Goal: Task Accomplishment & Management: Manage account settings

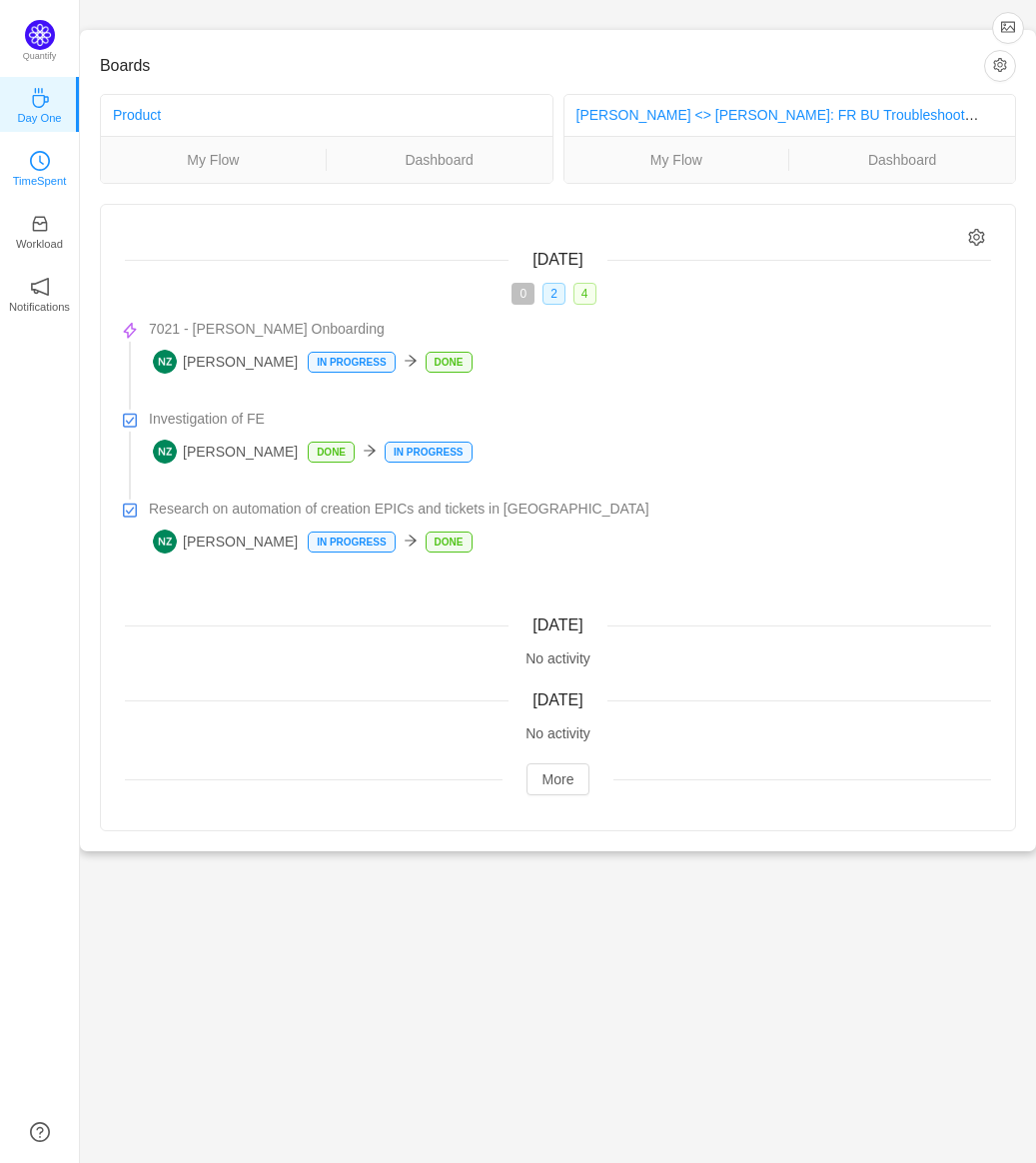
click at [25, 172] on p "TimeSpent" at bounding box center [40, 181] width 54 height 18
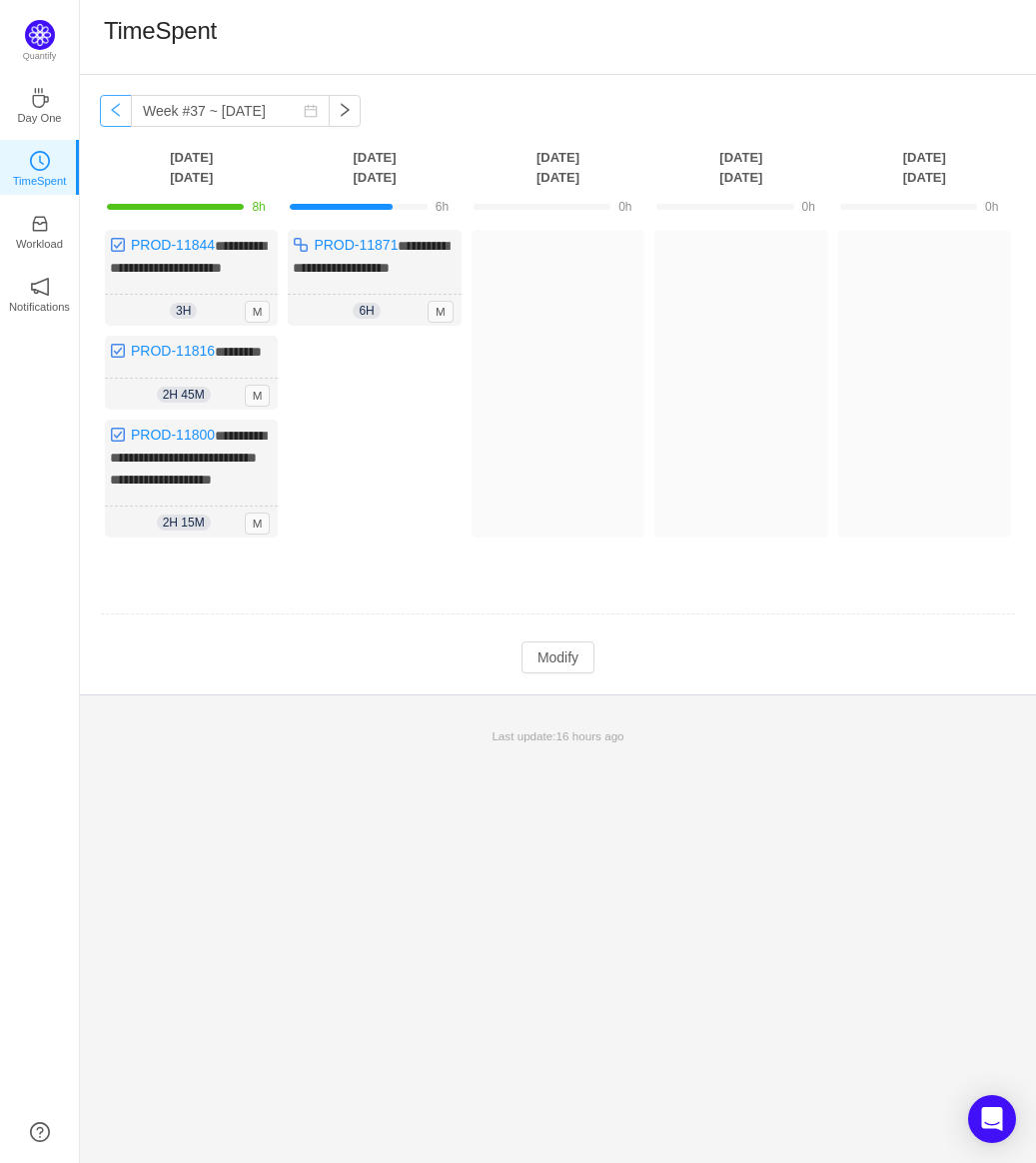
click at [118, 121] on button "button" at bounding box center [116, 111] width 32 height 32
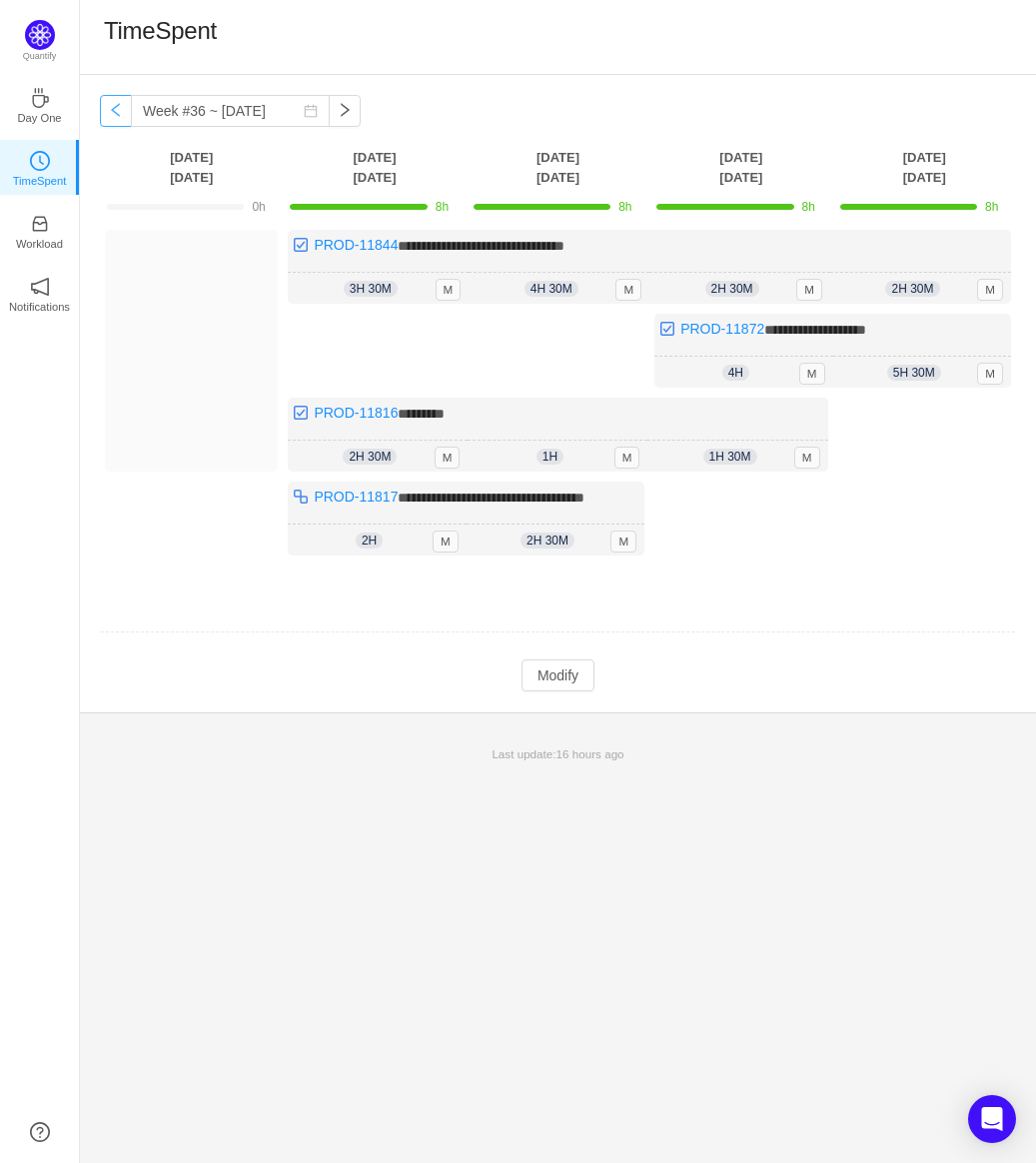
click at [113, 122] on button "button" at bounding box center [116, 111] width 32 height 32
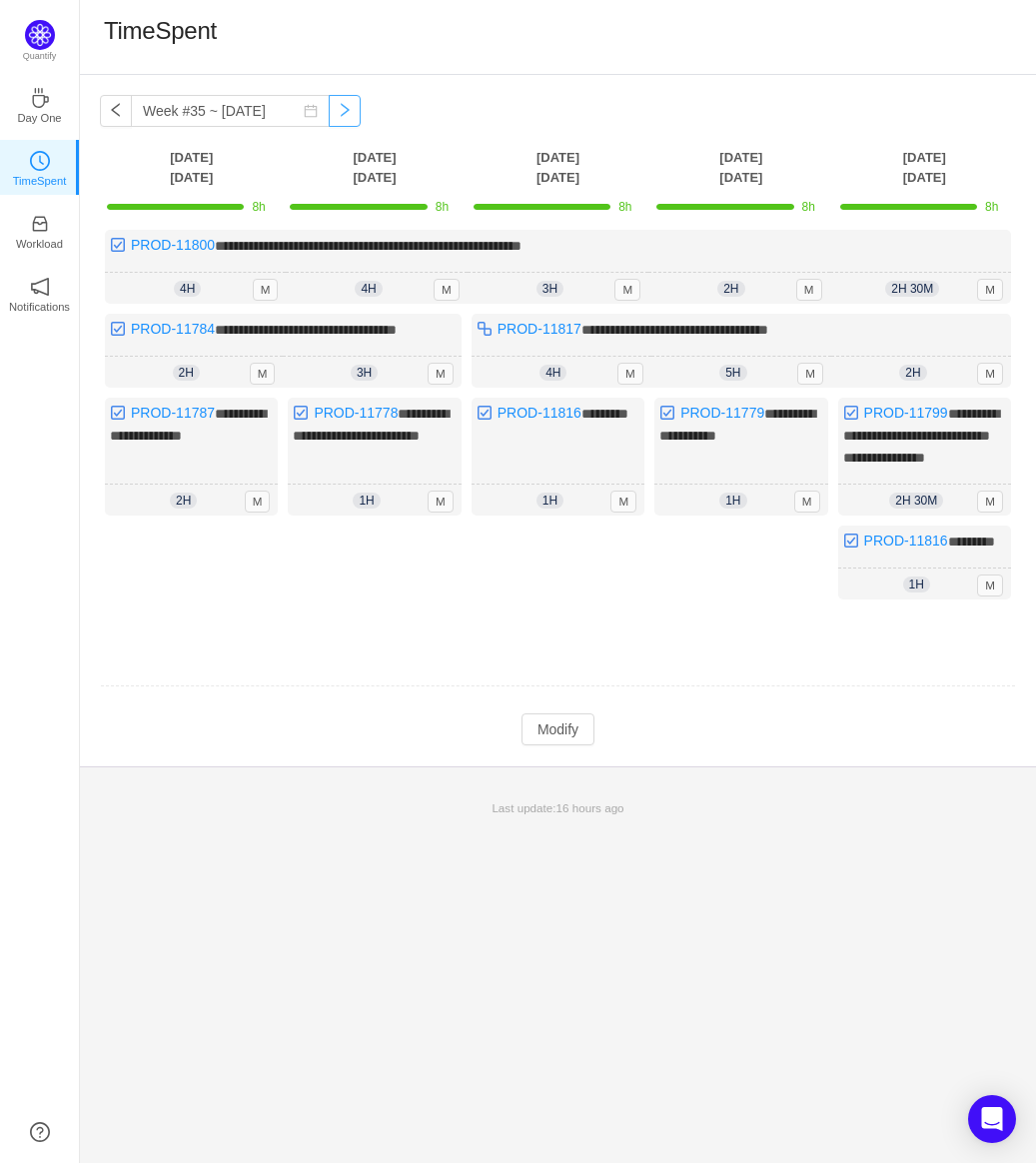
click at [329, 109] on button "button" at bounding box center [345, 111] width 32 height 32
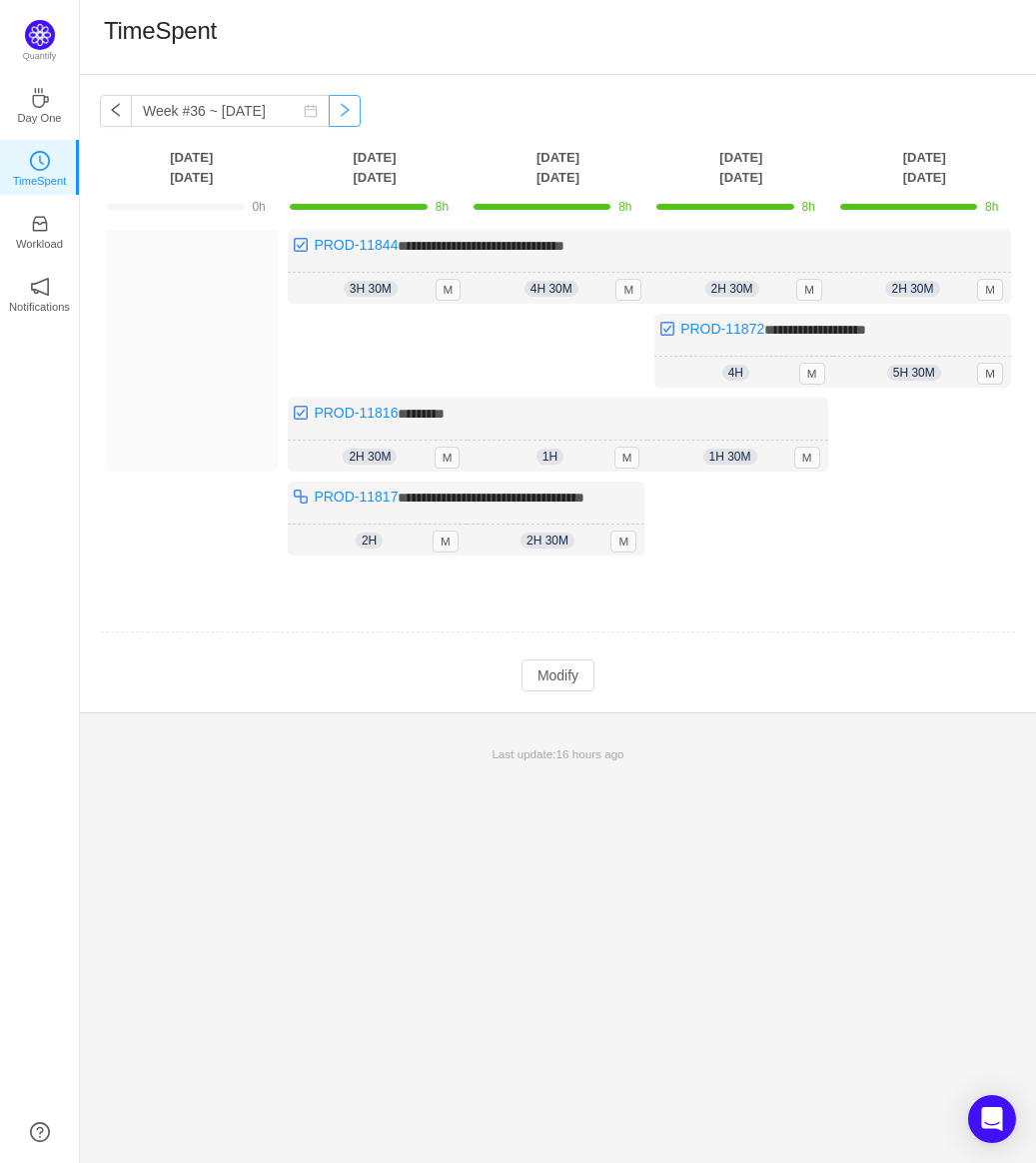
click at [329, 109] on button "button" at bounding box center [345, 111] width 32 height 32
type input "Week #37 ~ [DATE]"
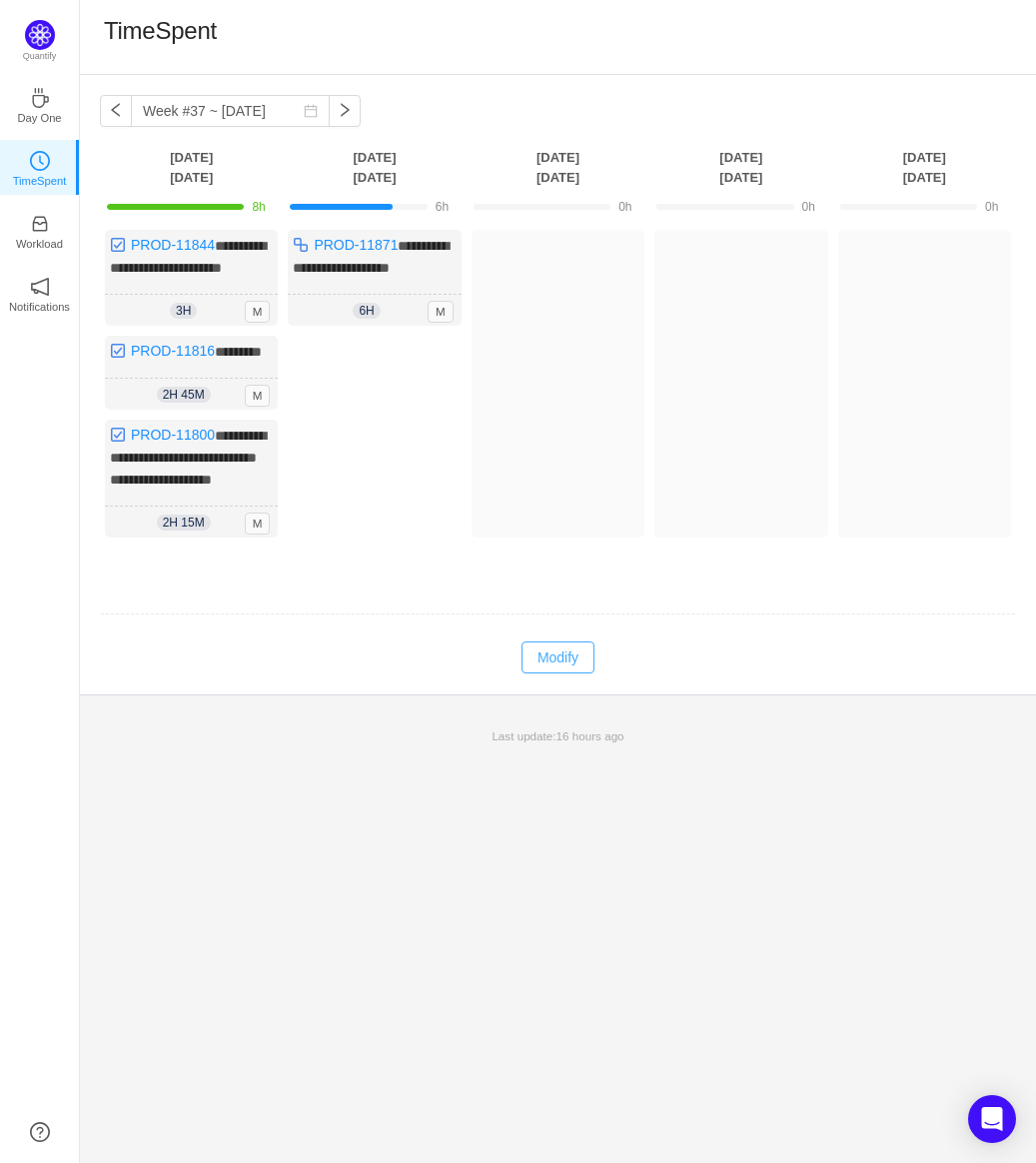
click at [545, 673] on button "Modify" at bounding box center [557, 657] width 73 height 32
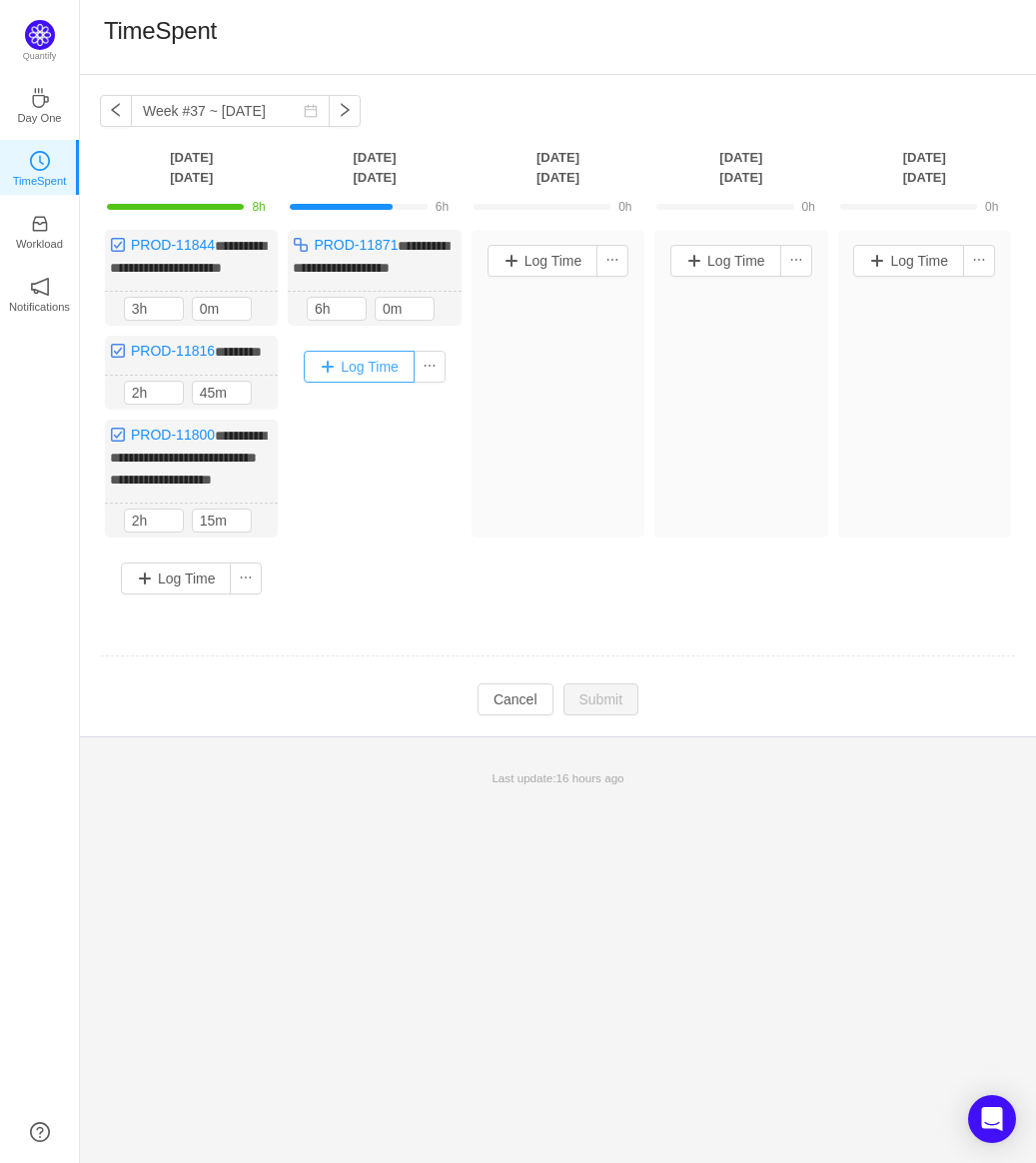
click at [360, 361] on button "Log Time" at bounding box center [359, 367] width 111 height 32
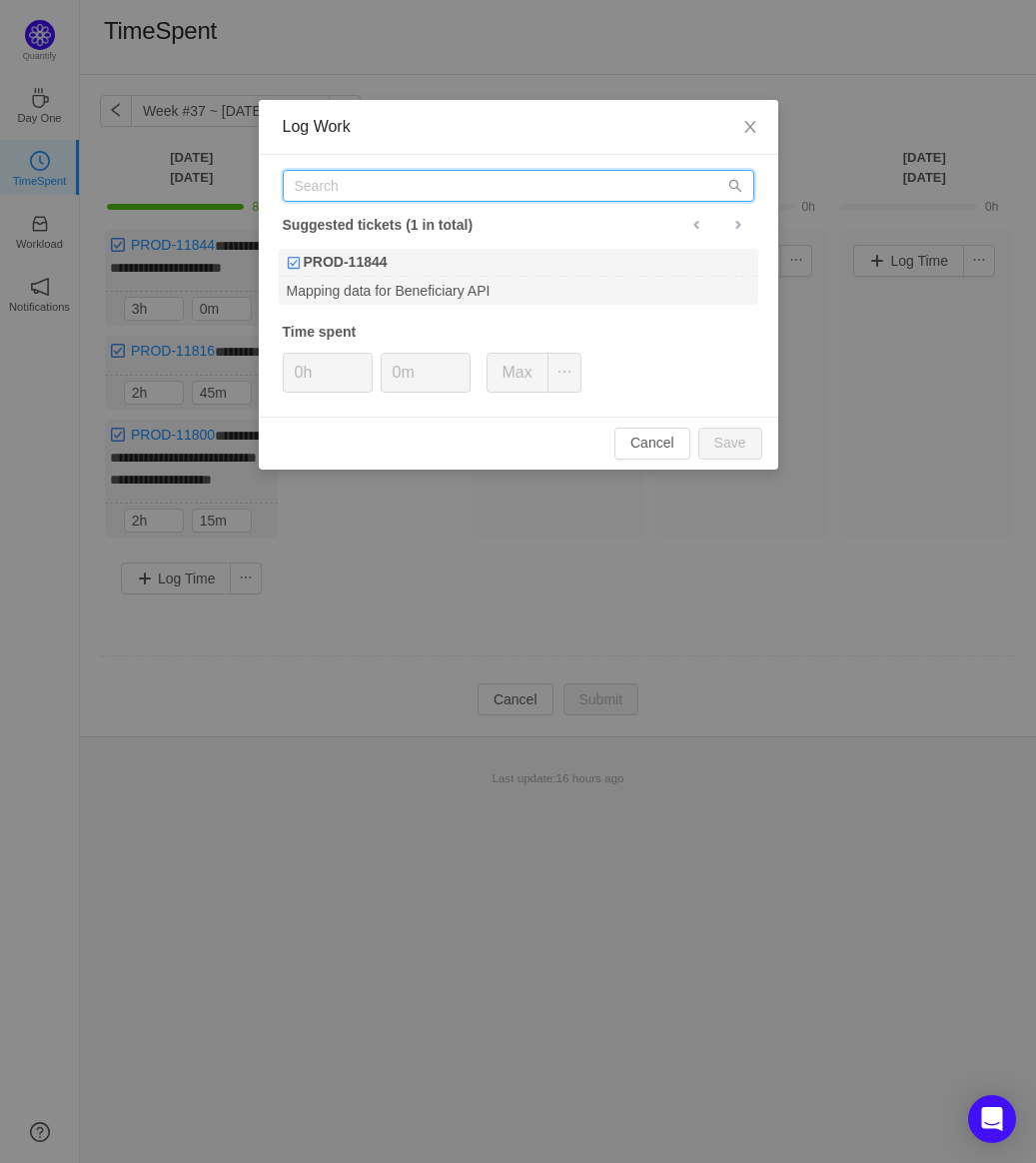
click at [481, 180] on input "text" at bounding box center [518, 186] width 472 height 32
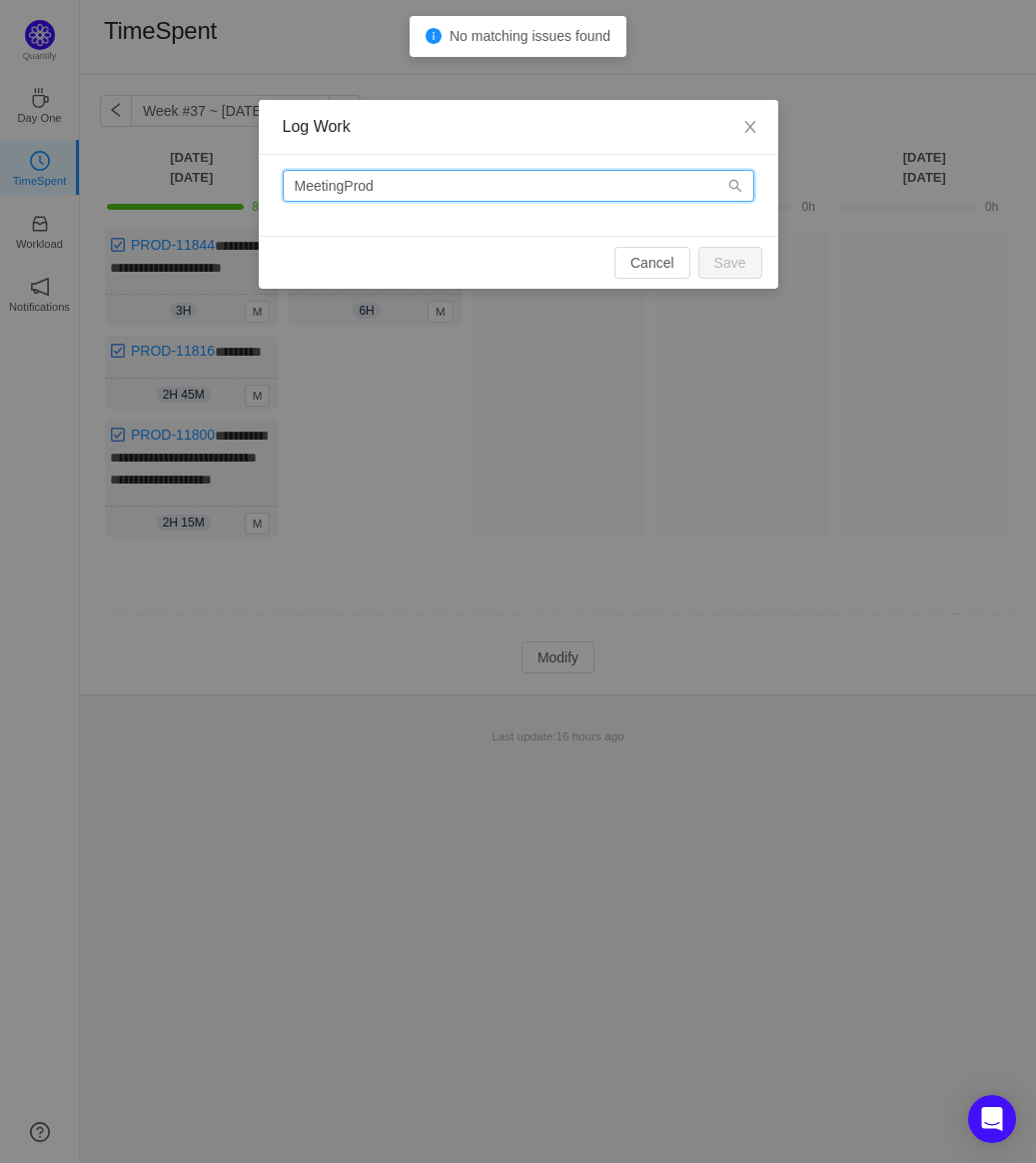
type input "MeetingProd0"
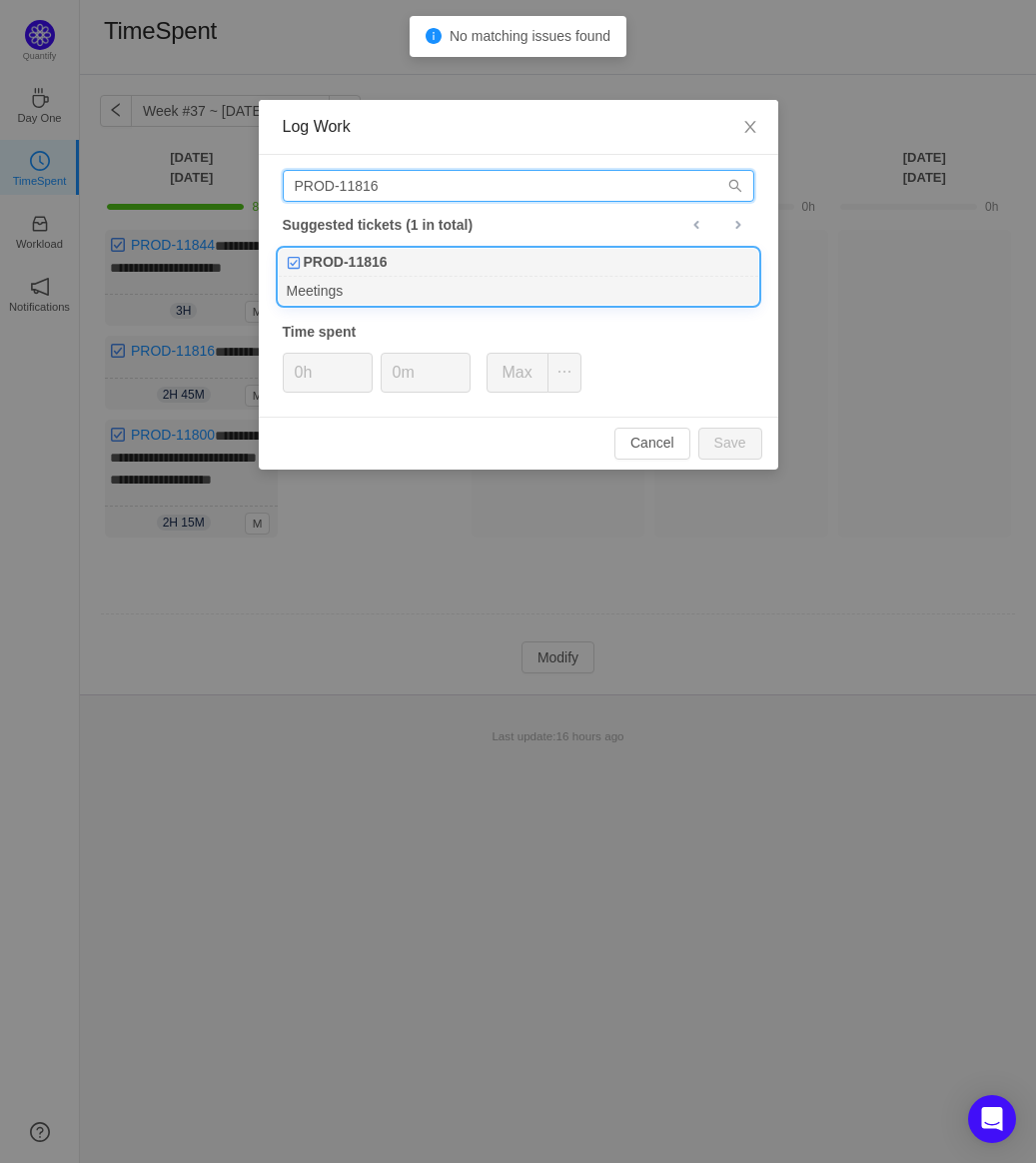
type input "PROD-11816"
click at [547, 286] on div "Meetings" at bounding box center [518, 290] width 480 height 27
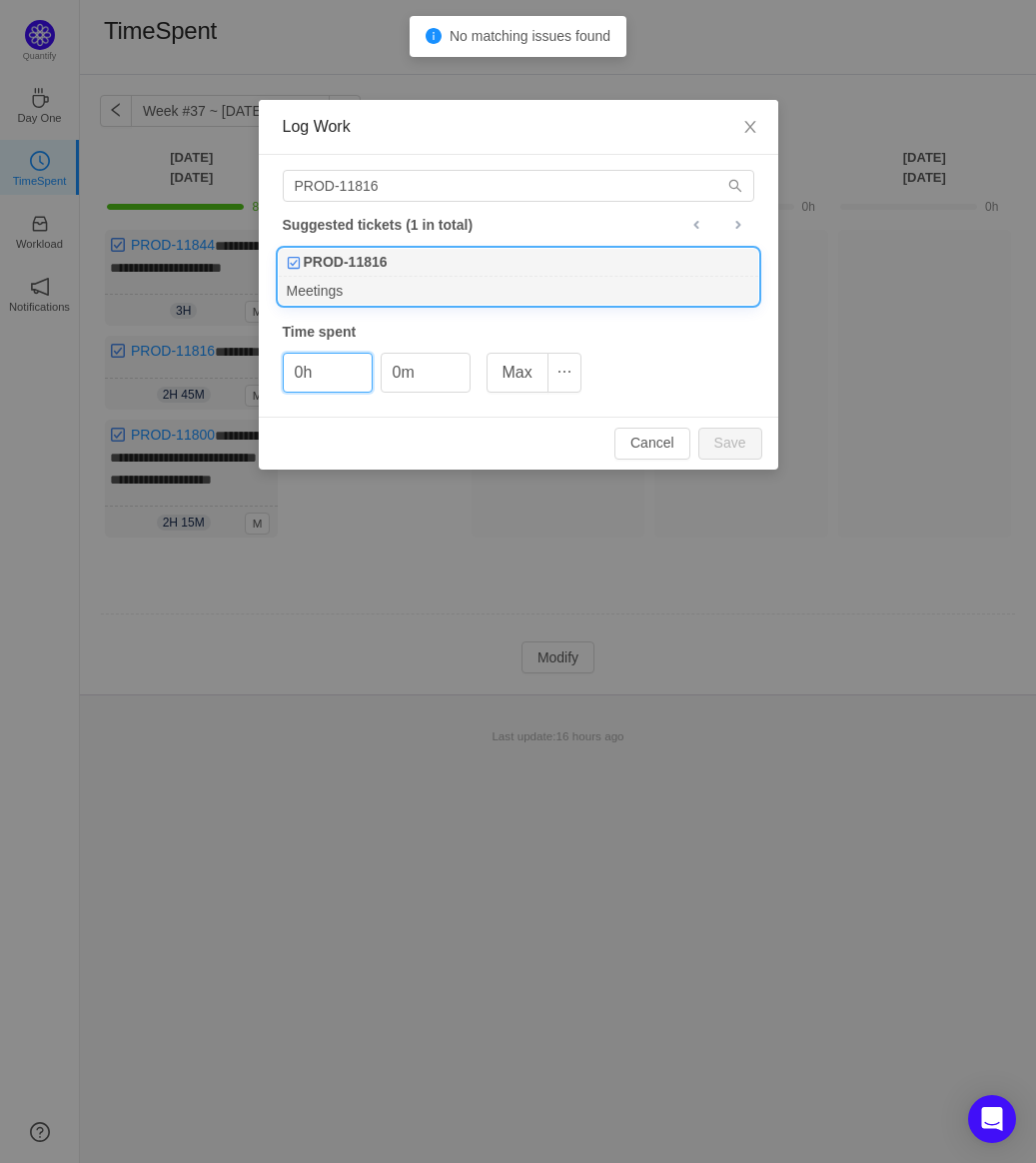
drag, startPoint x: 314, startPoint y: 362, endPoint x: 316, endPoint y: 396, distance: 34.1
click at [314, 366] on input "0h" at bounding box center [328, 373] width 88 height 38
click at [745, 429] on button "Save" at bounding box center [730, 444] width 64 height 32
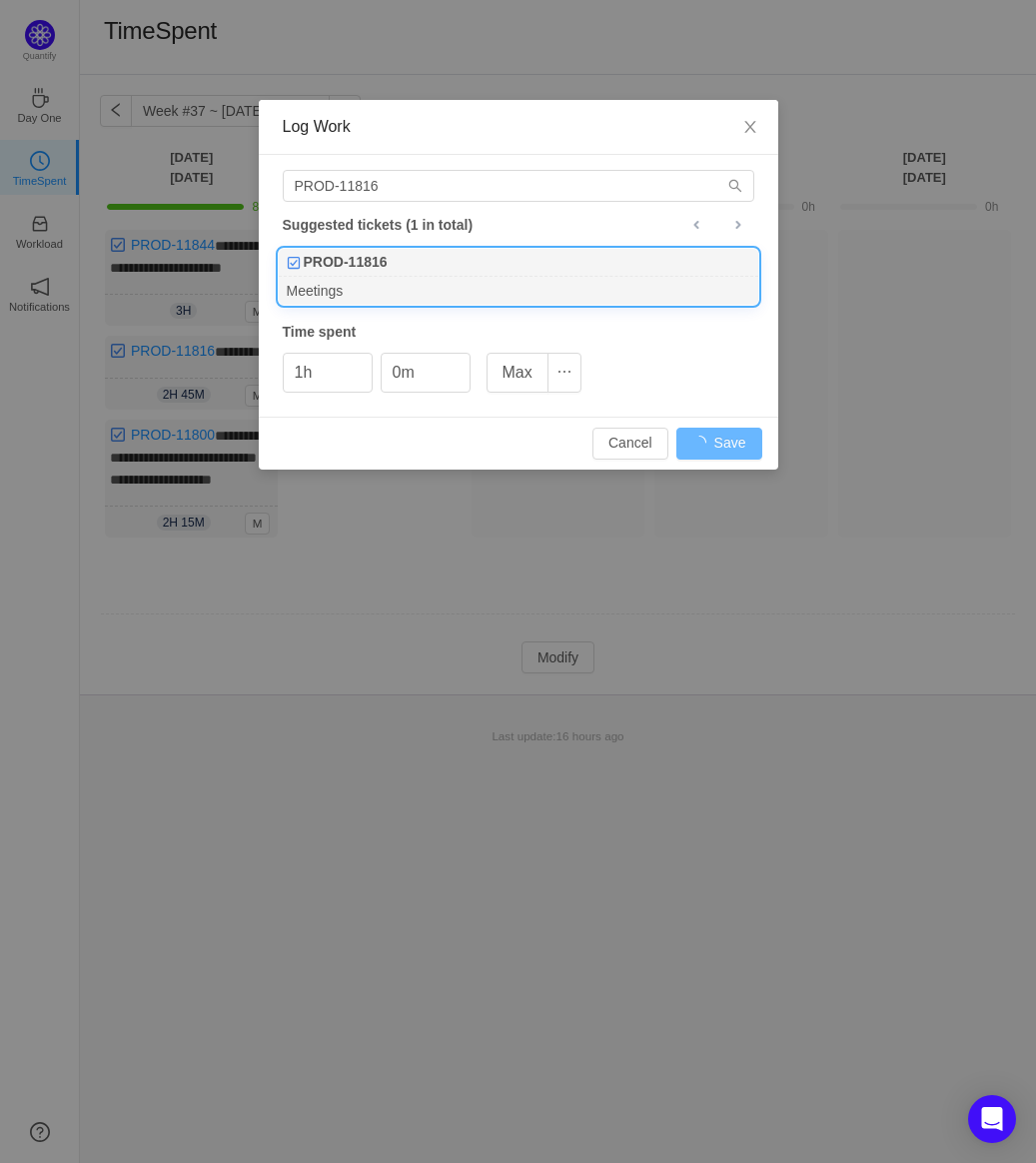
type input "0h"
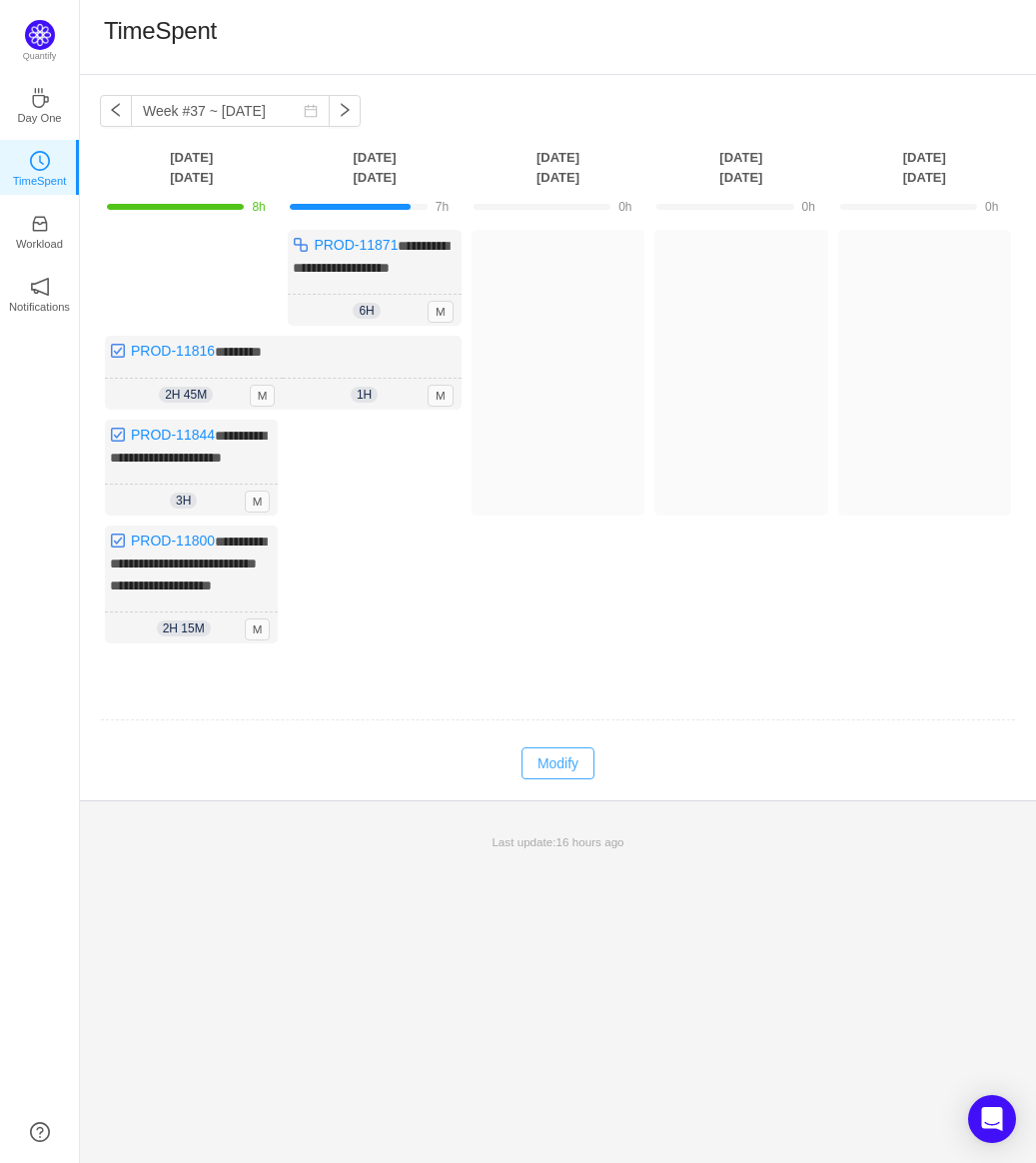
click at [552, 753] on button "Modify" at bounding box center [557, 763] width 73 height 32
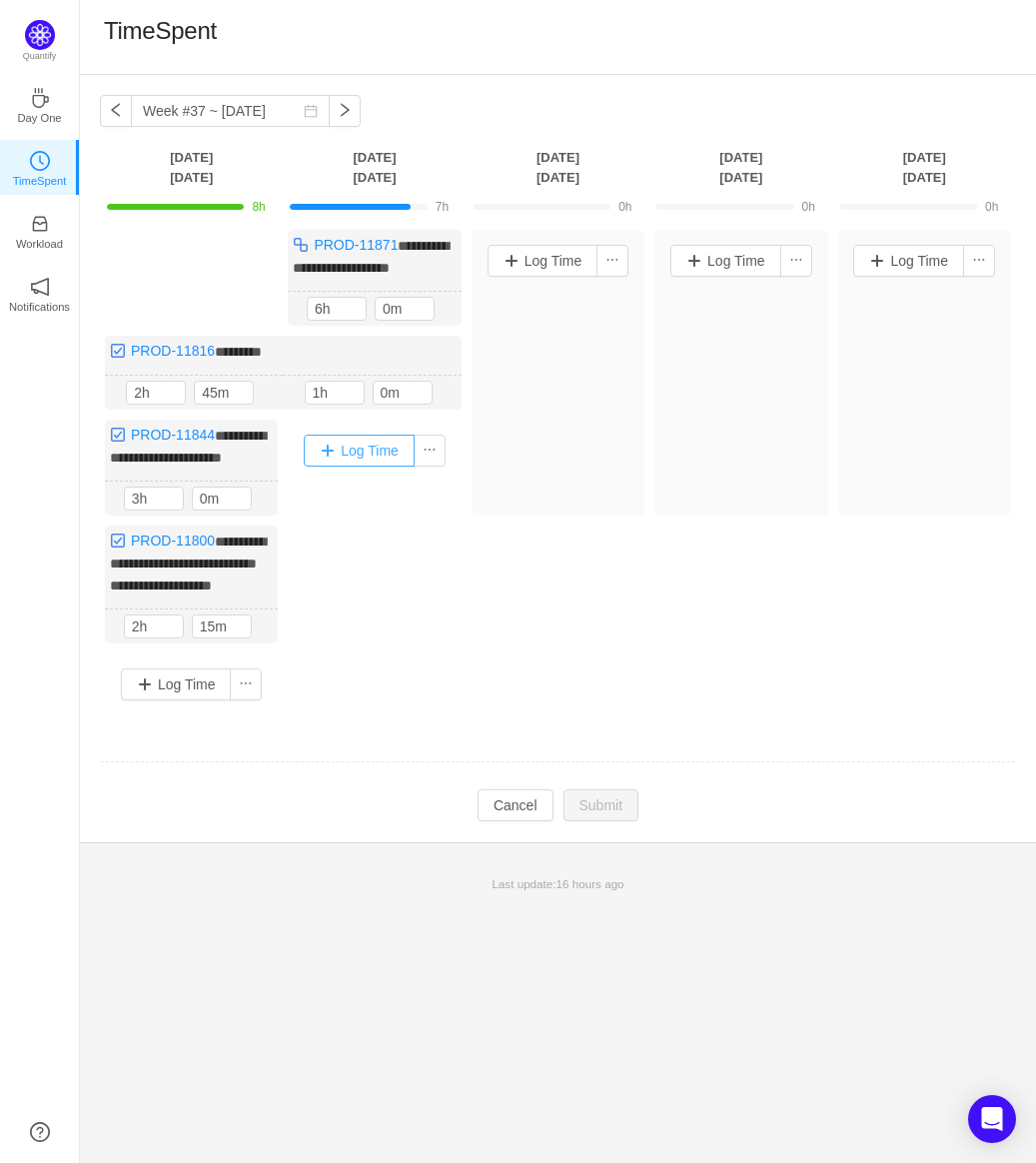
click at [374, 445] on button "Log Time" at bounding box center [359, 451] width 111 height 32
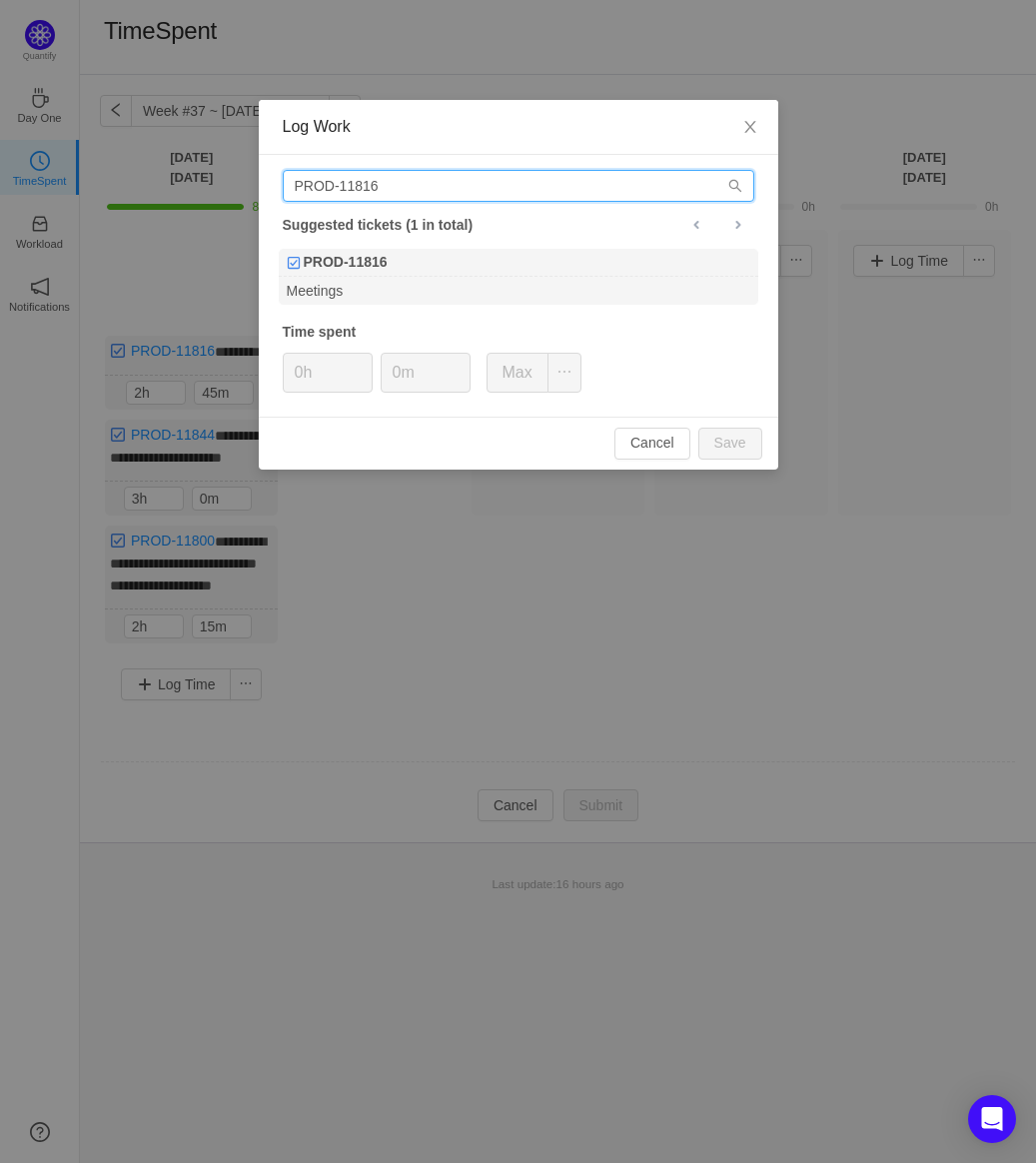
click at [449, 172] on input "PROD-11816" at bounding box center [518, 186] width 472 height 32
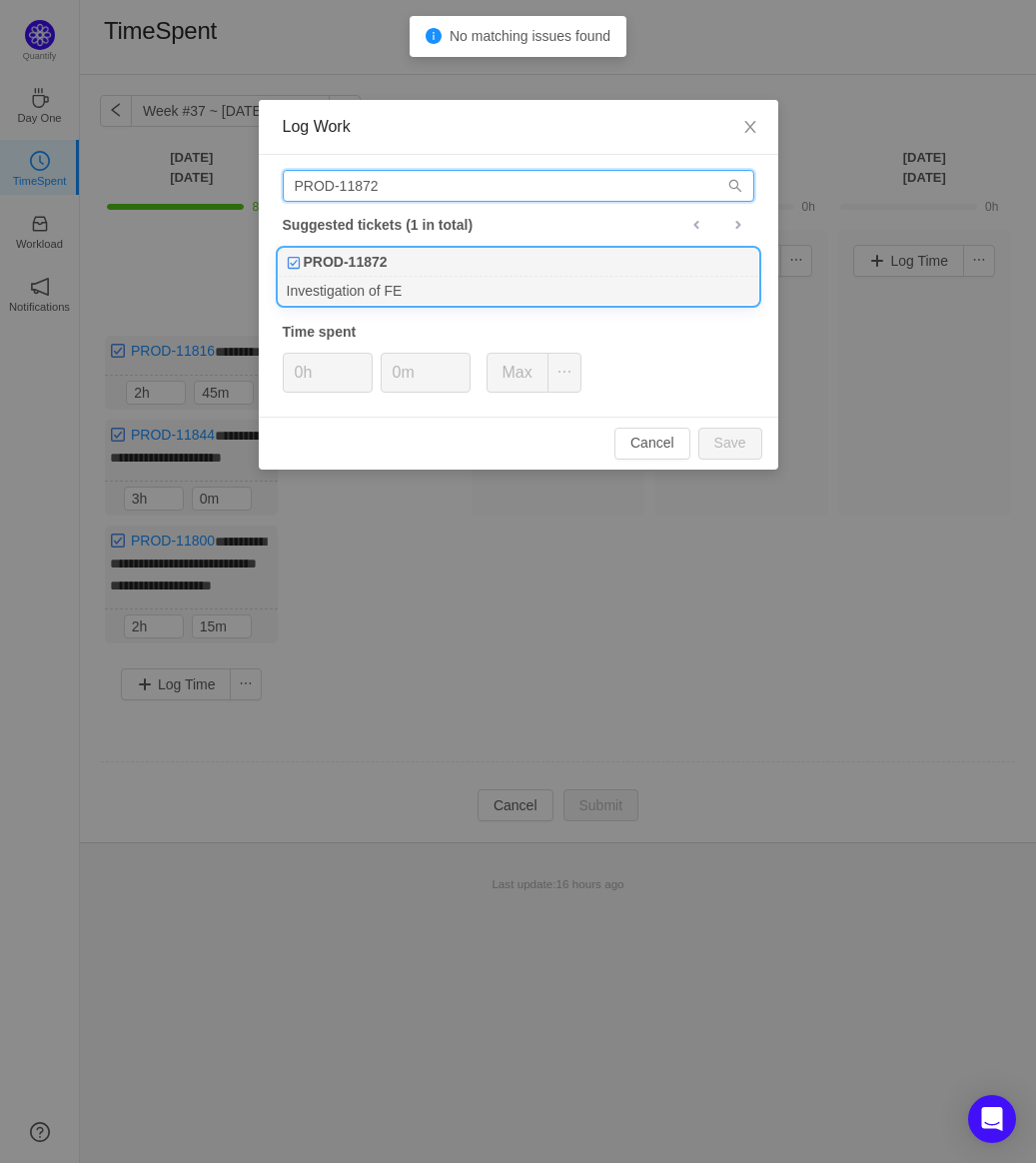
type input "PROD-11872"
click at [484, 272] on div "PROD-11872" at bounding box center [518, 263] width 480 height 28
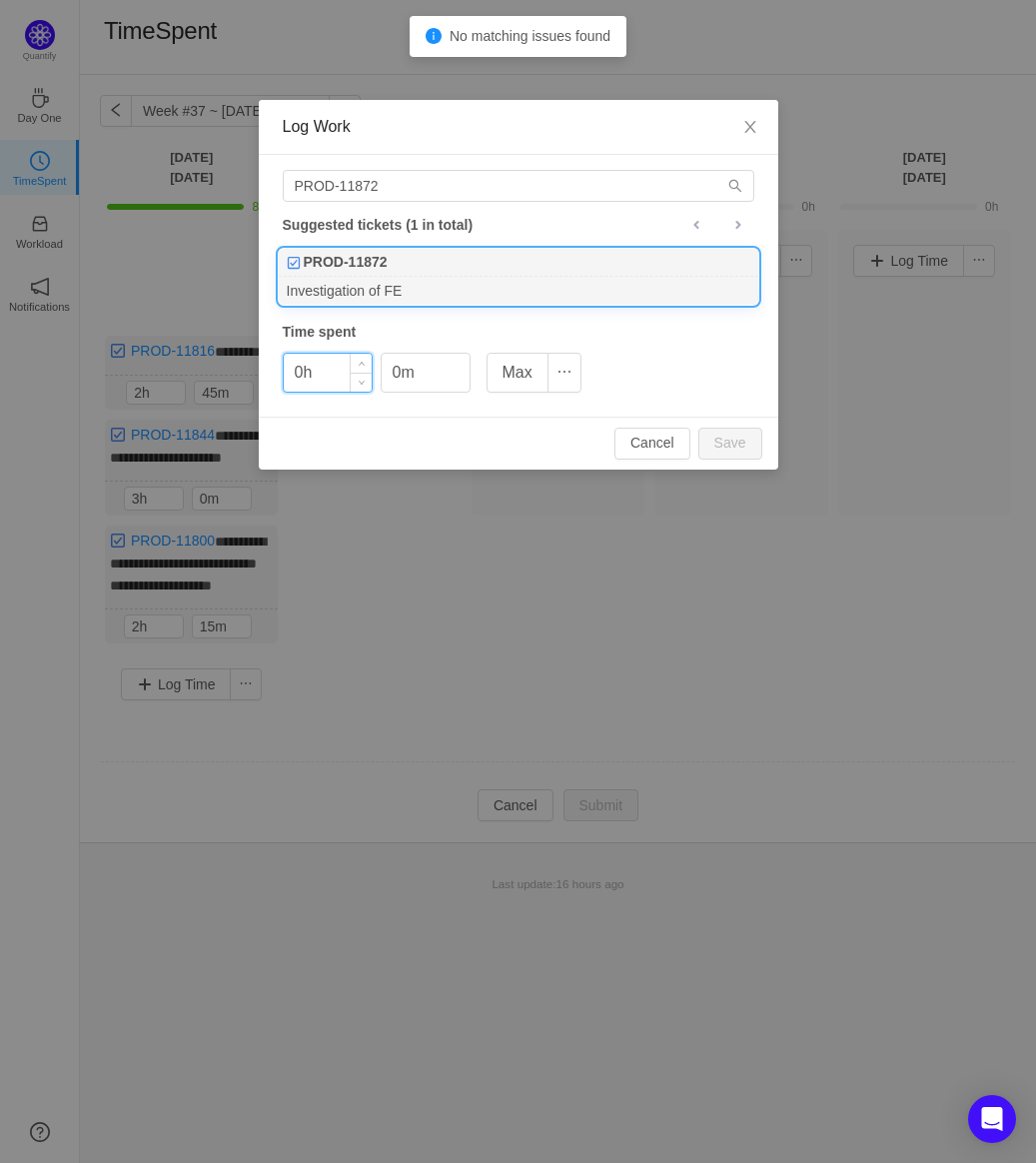
click at [314, 384] on input "0h" at bounding box center [328, 373] width 88 height 38
click at [747, 438] on button "Save" at bounding box center [730, 444] width 64 height 32
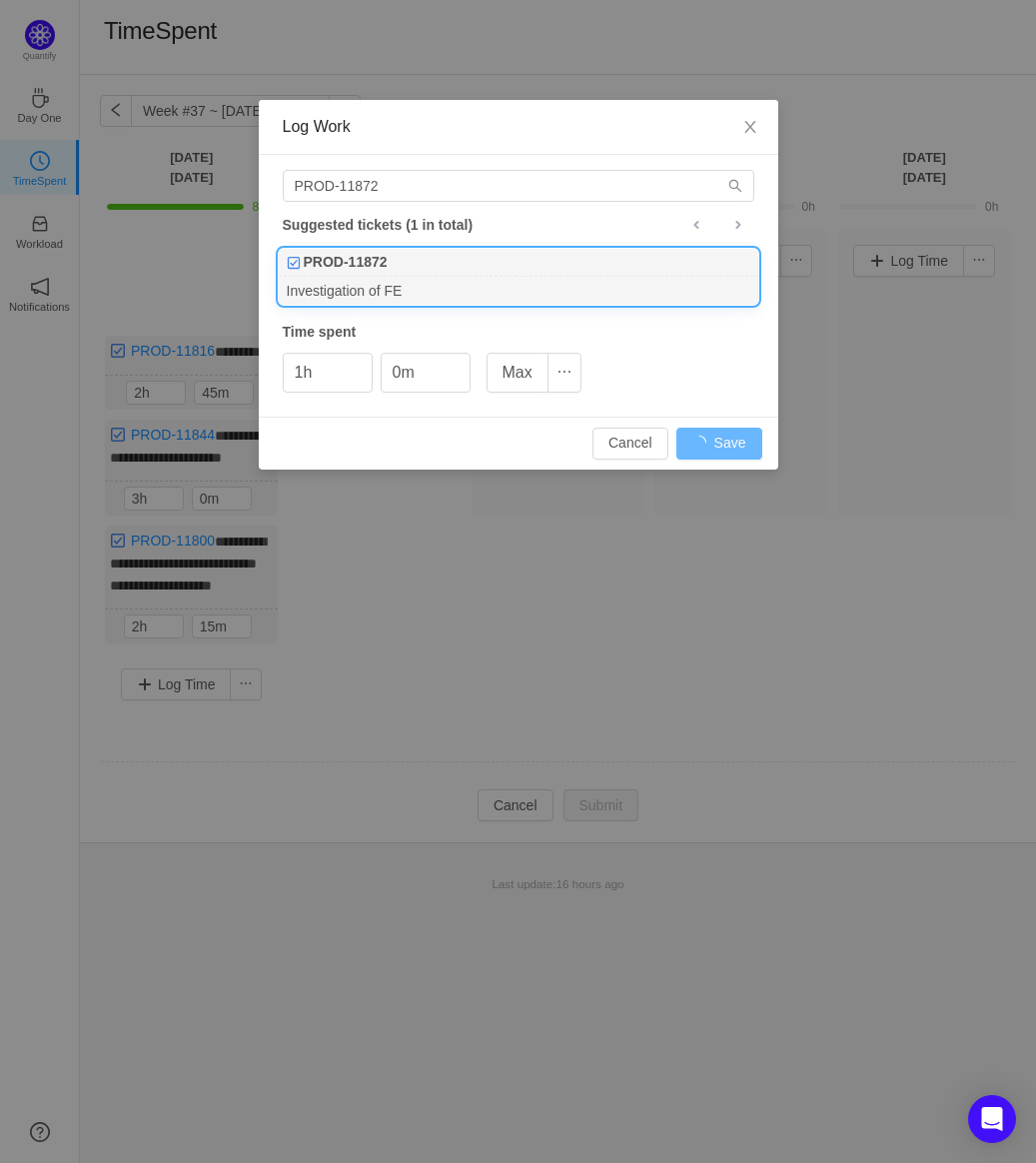
type input "0h"
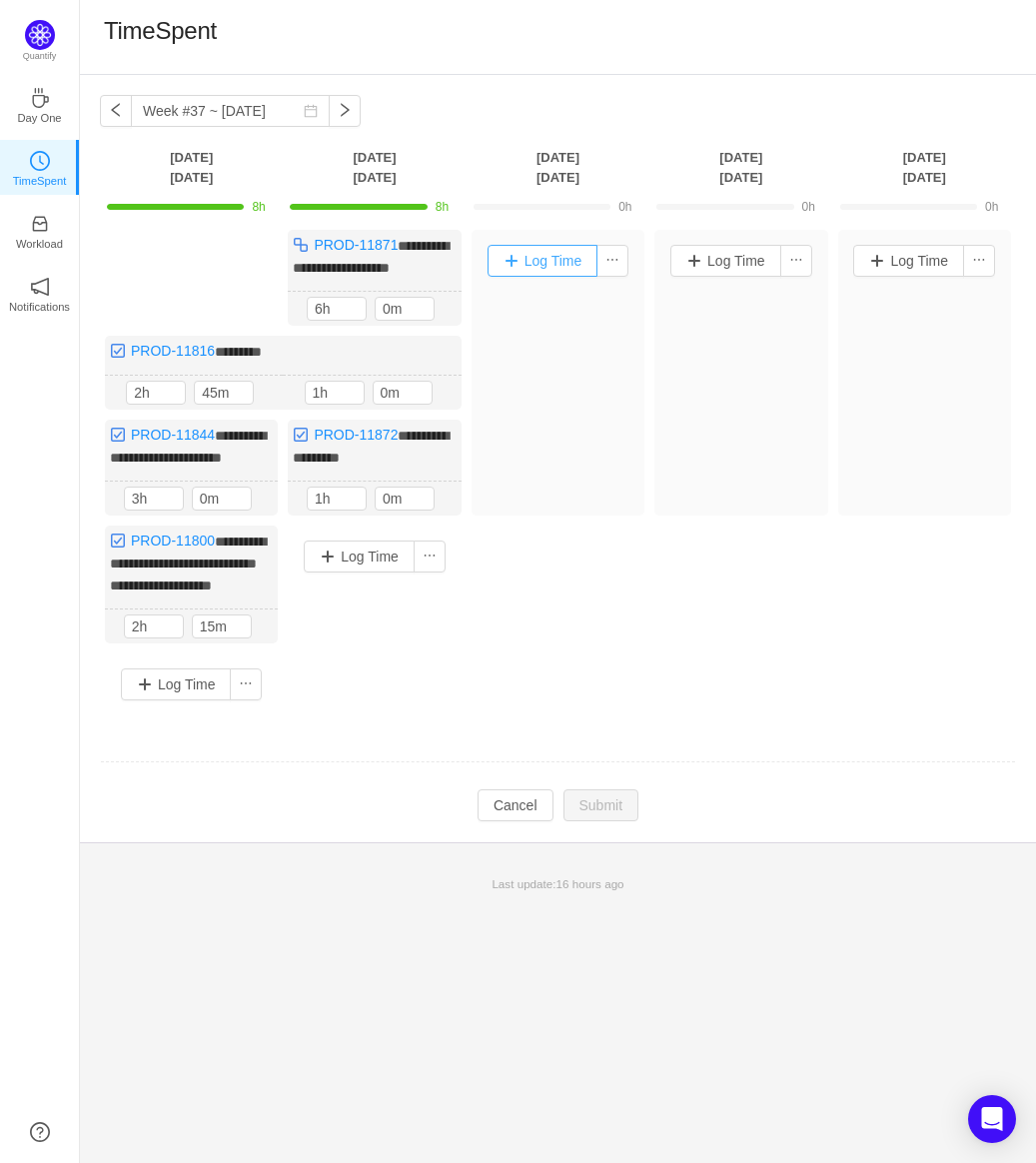
click at [535, 266] on button "Log Time" at bounding box center [542, 261] width 111 height 32
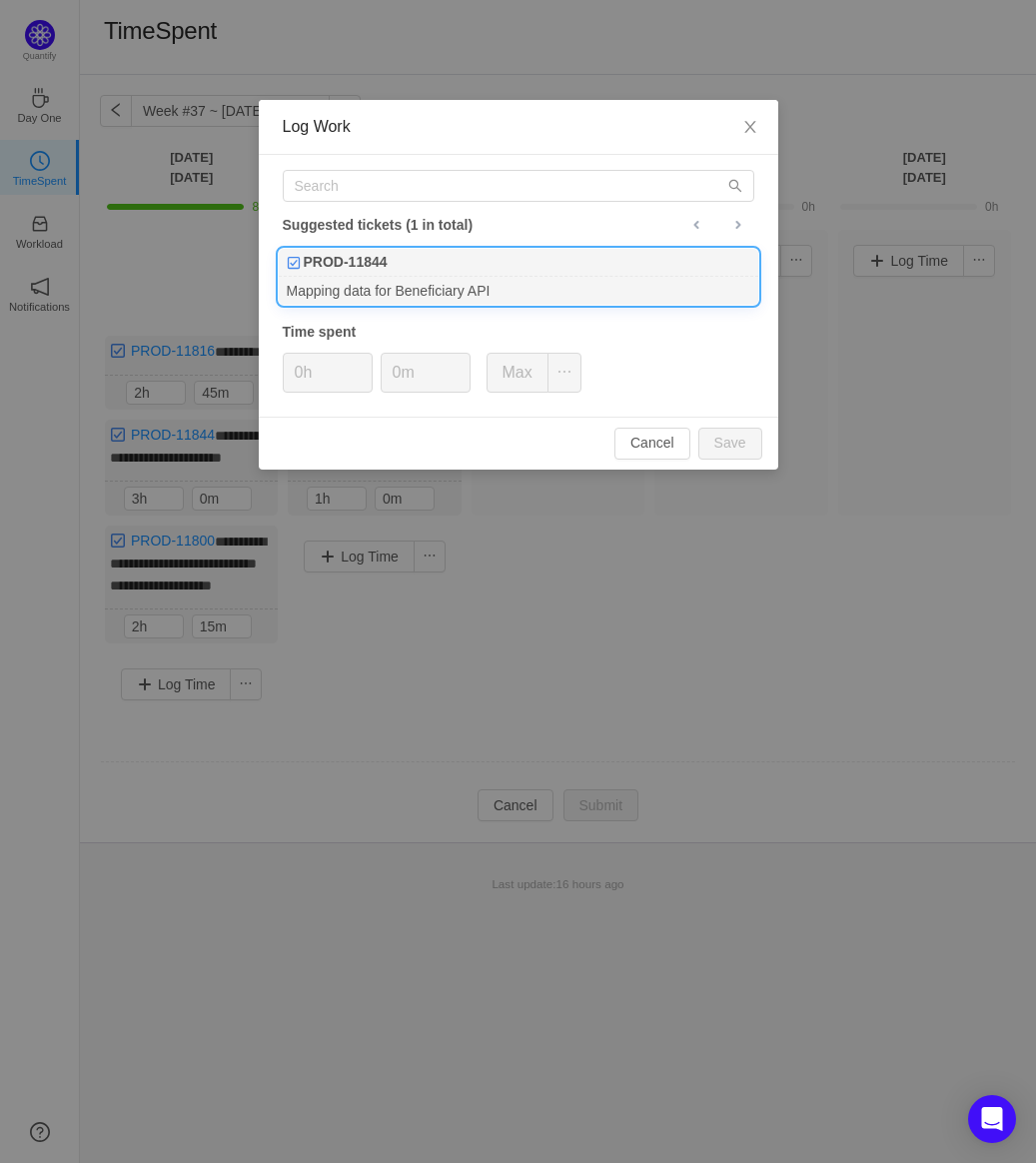
click at [609, 253] on div "PROD-11844" at bounding box center [518, 263] width 480 height 28
type input "4h"
type input "30m"
click at [728, 446] on button "Save" at bounding box center [730, 444] width 64 height 32
type input "0h"
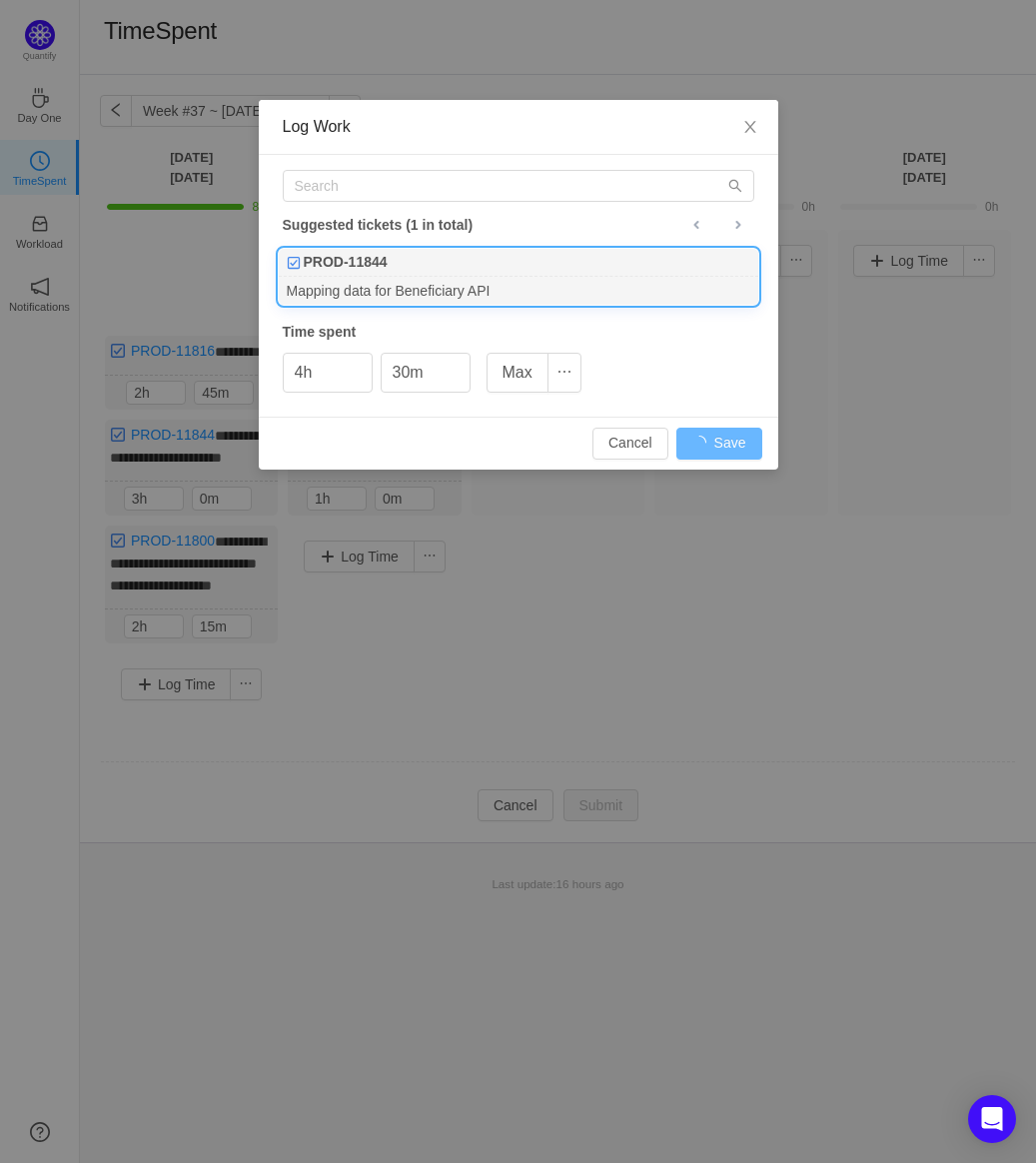
type input "0m"
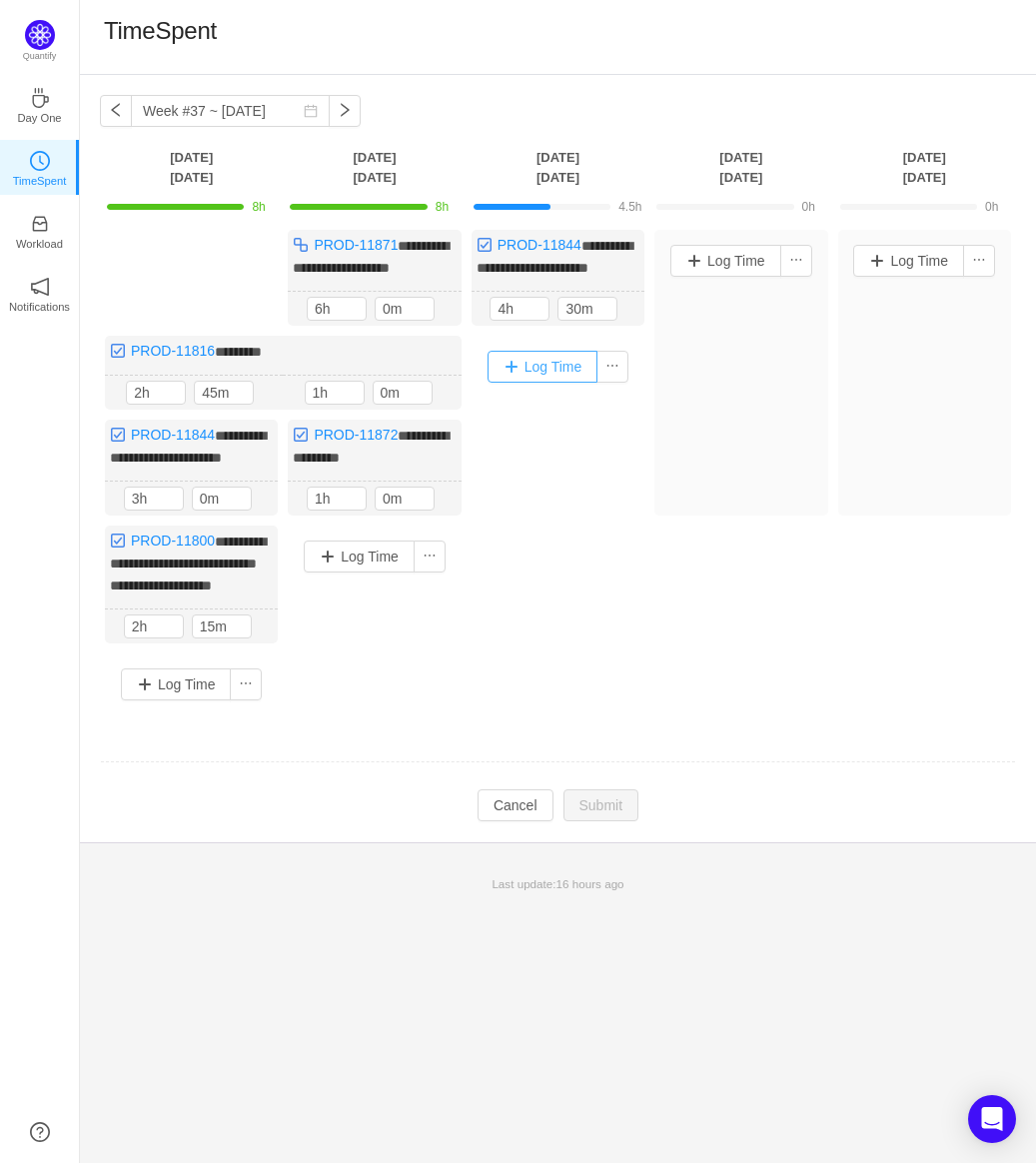
click at [548, 374] on button "Log Time" at bounding box center [542, 367] width 111 height 32
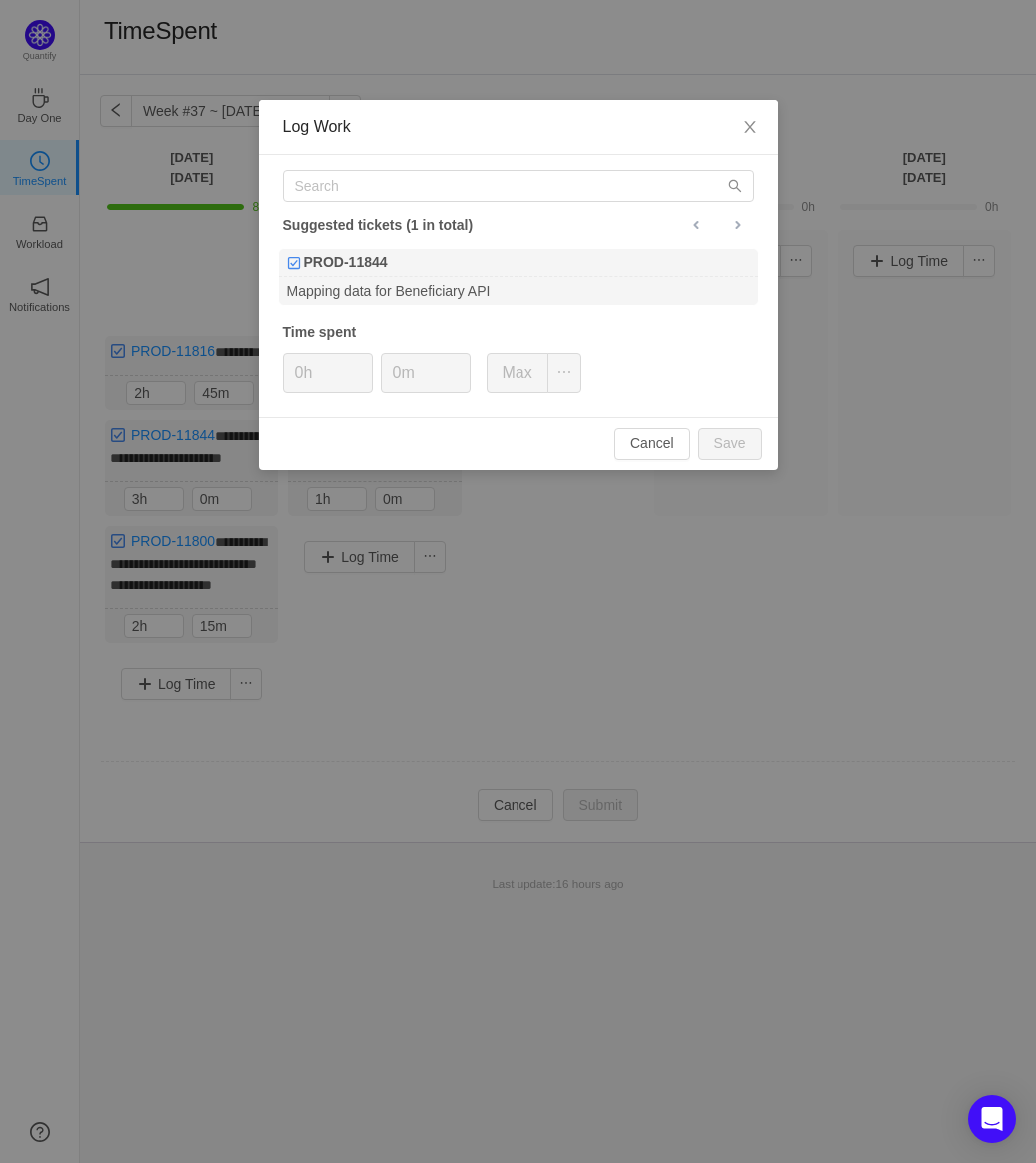
click at [735, 222] on div "Suggested tickets (1 in total) PROD-11844 Mapping data for Beneficiary API Time…" at bounding box center [518, 286] width 519 height 262
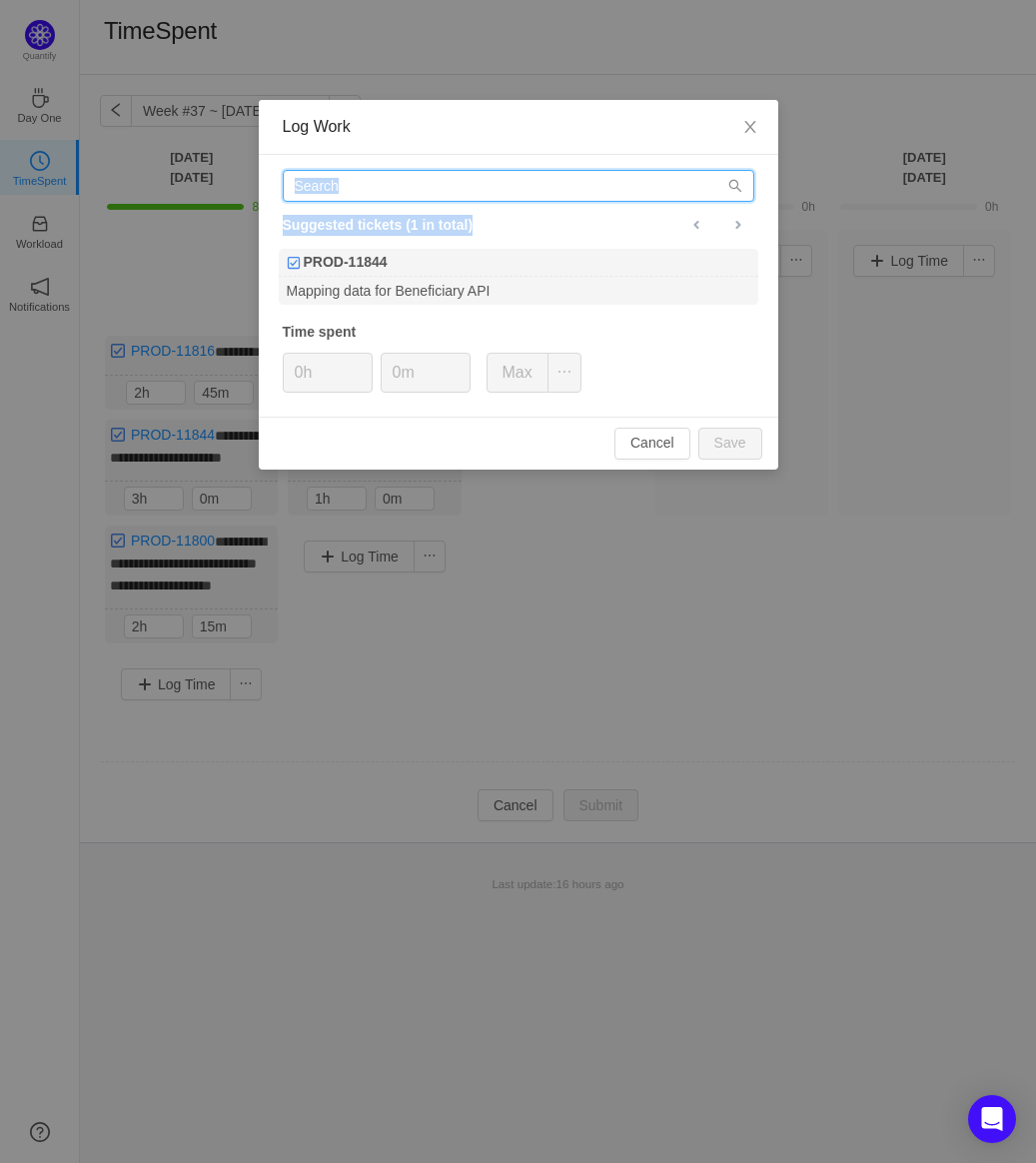
click at [398, 188] on input "text" at bounding box center [518, 186] width 472 height 32
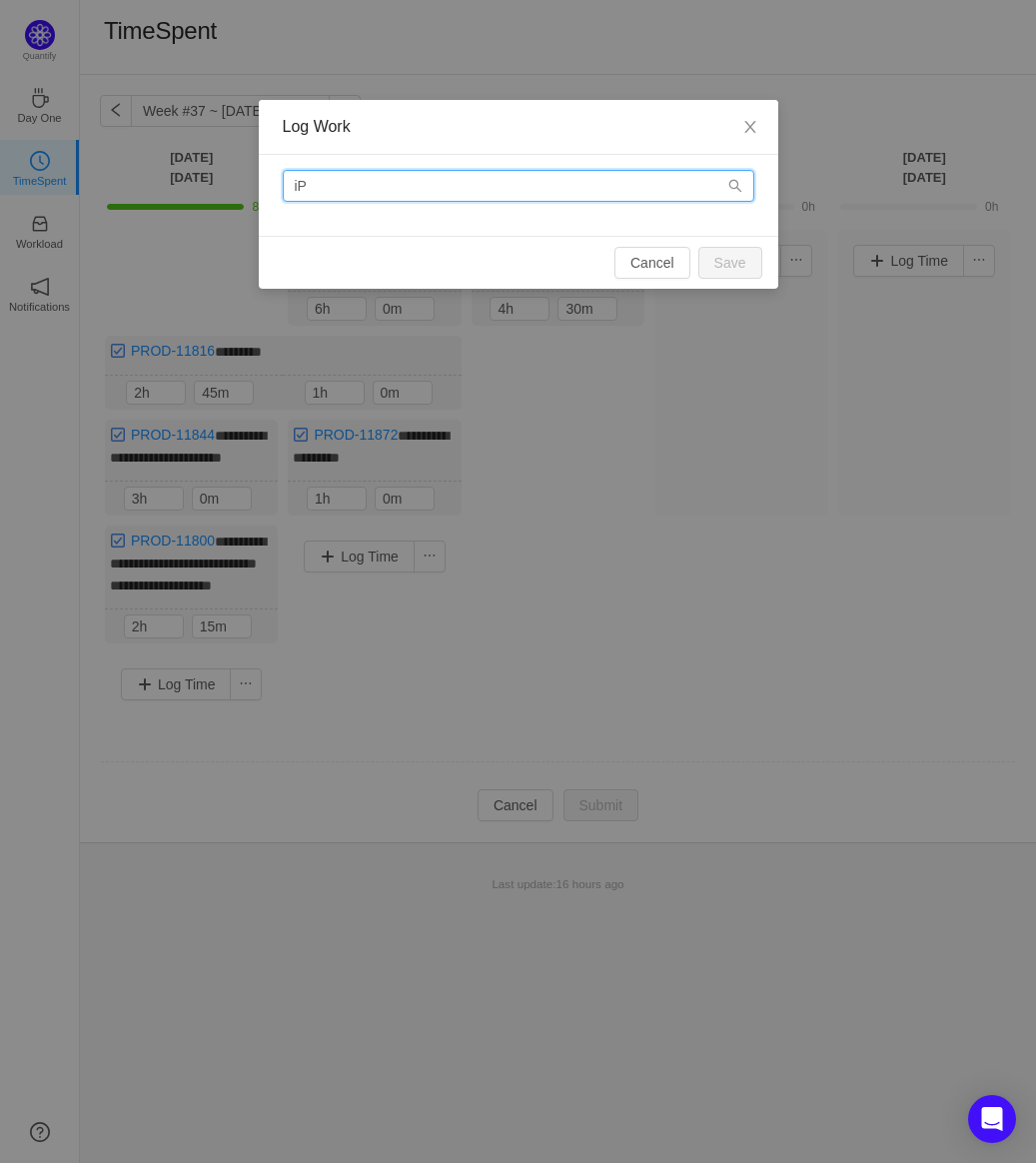
type input "i"
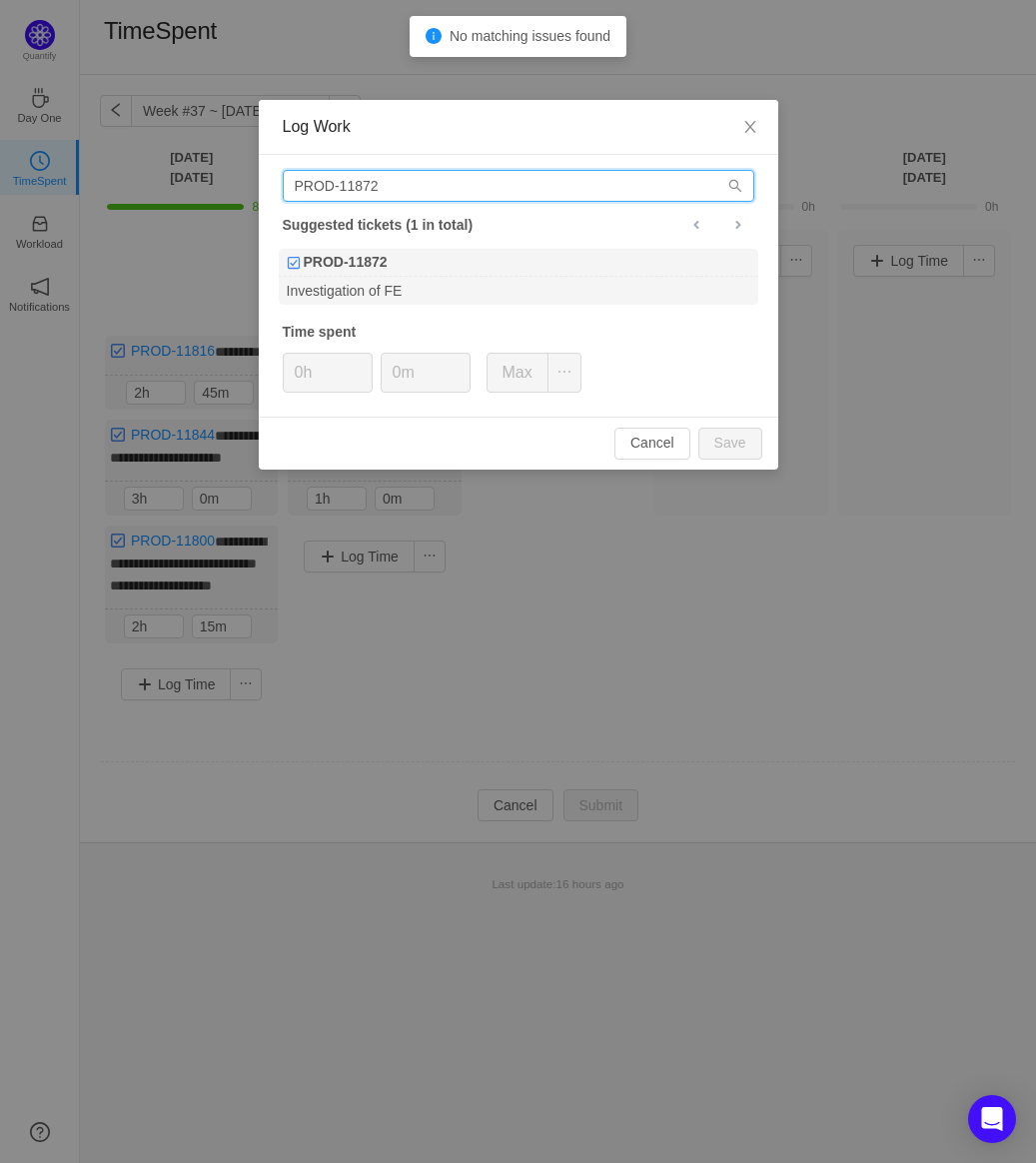
type input "PROD-11872"
click at [386, 329] on div "Time spent" at bounding box center [518, 332] width 472 height 21
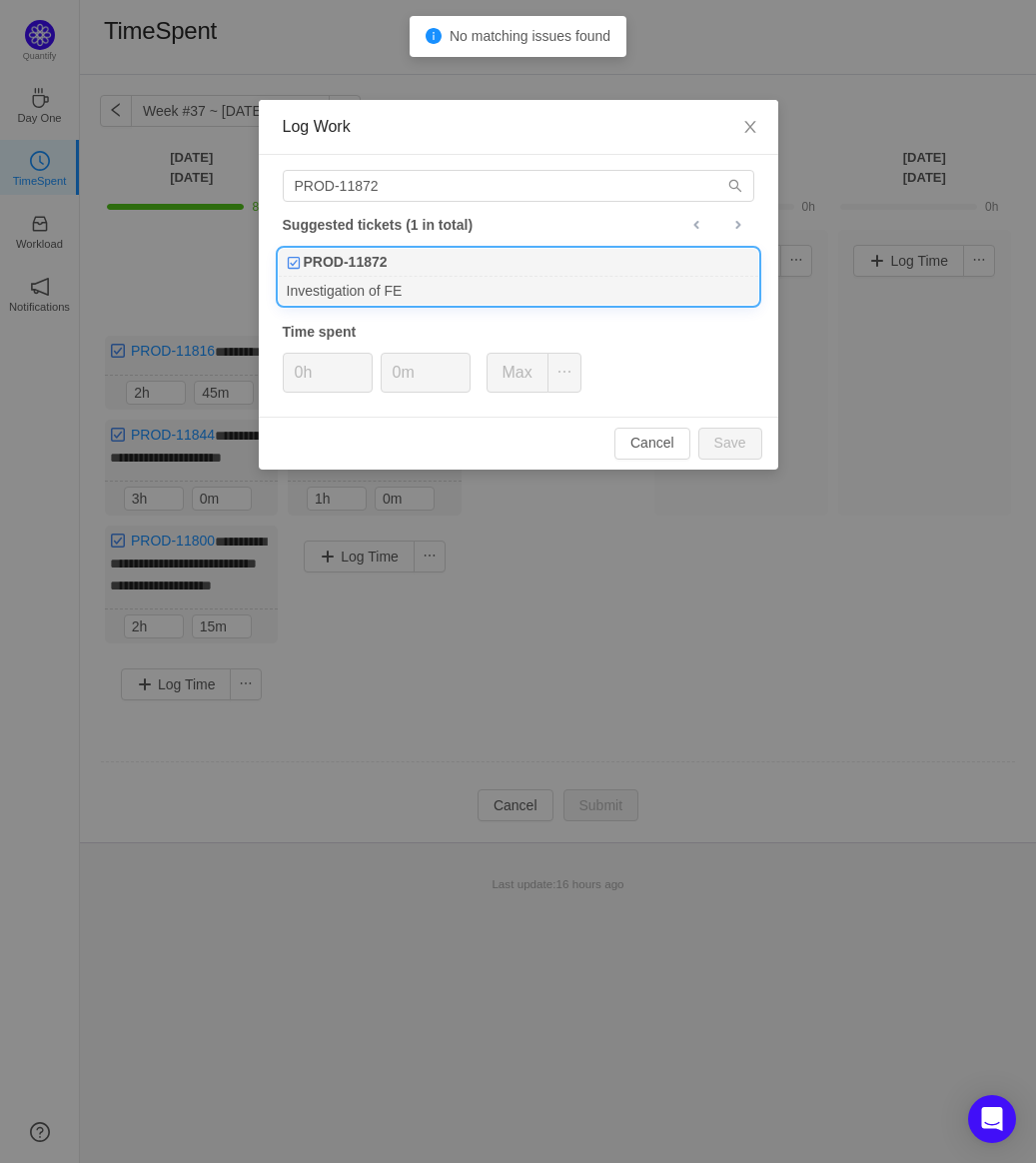
click at [394, 294] on div "Investigation of FE" at bounding box center [518, 290] width 480 height 27
click at [300, 382] on input "0h" at bounding box center [328, 373] width 88 height 38
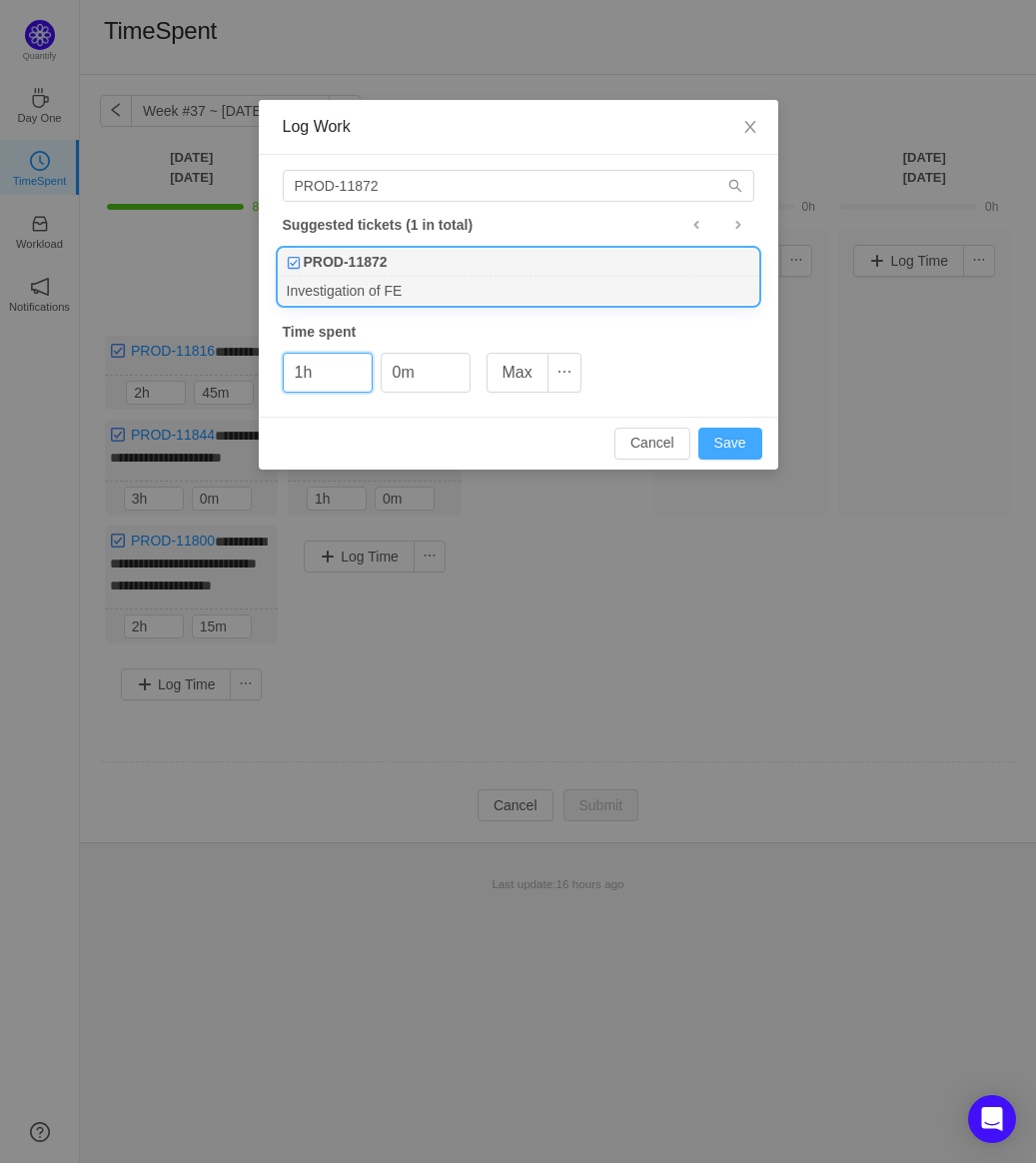
click at [715, 446] on button "Save" at bounding box center [730, 444] width 64 height 32
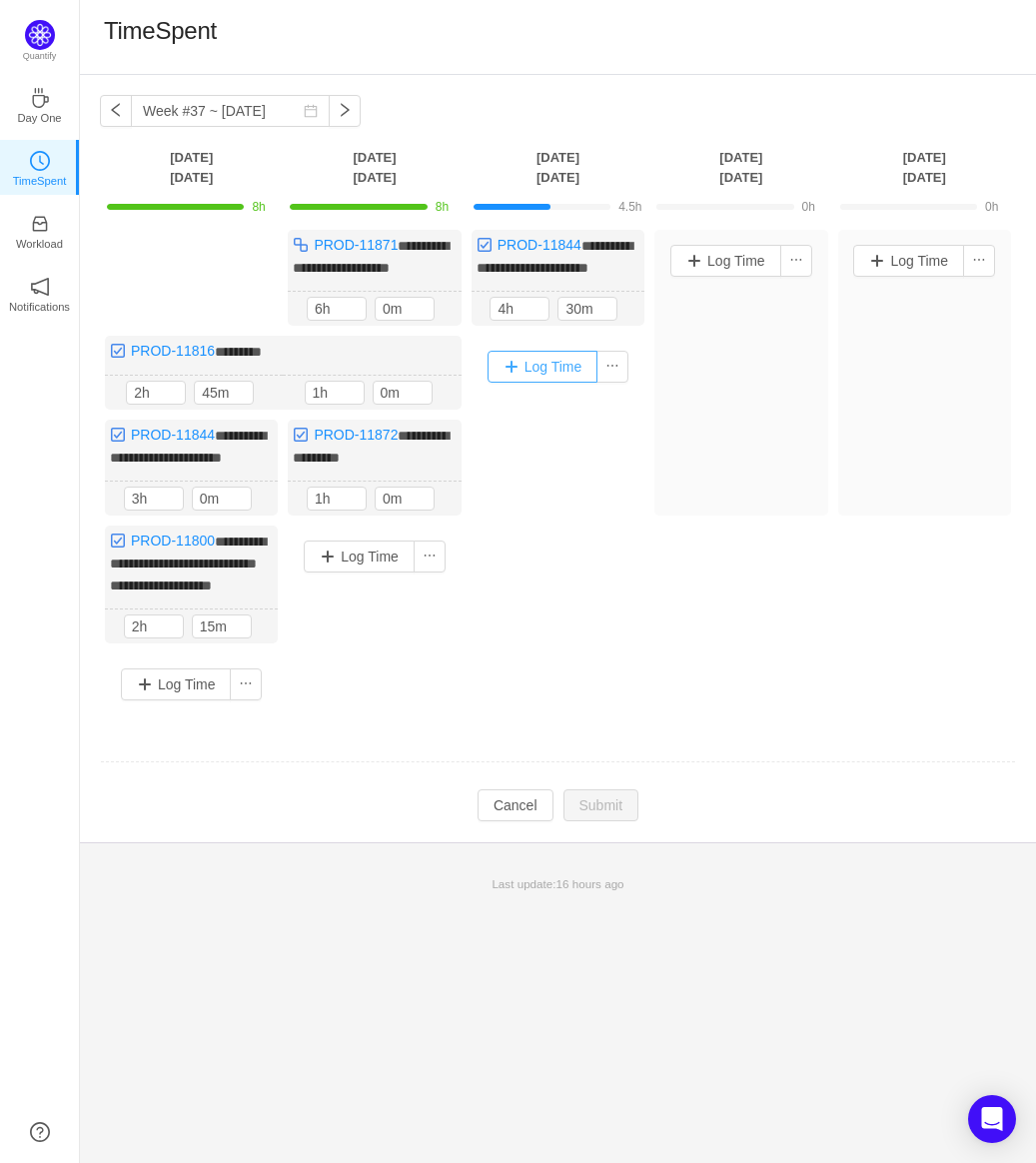
click at [514, 360] on button "Log Time" at bounding box center [542, 367] width 111 height 32
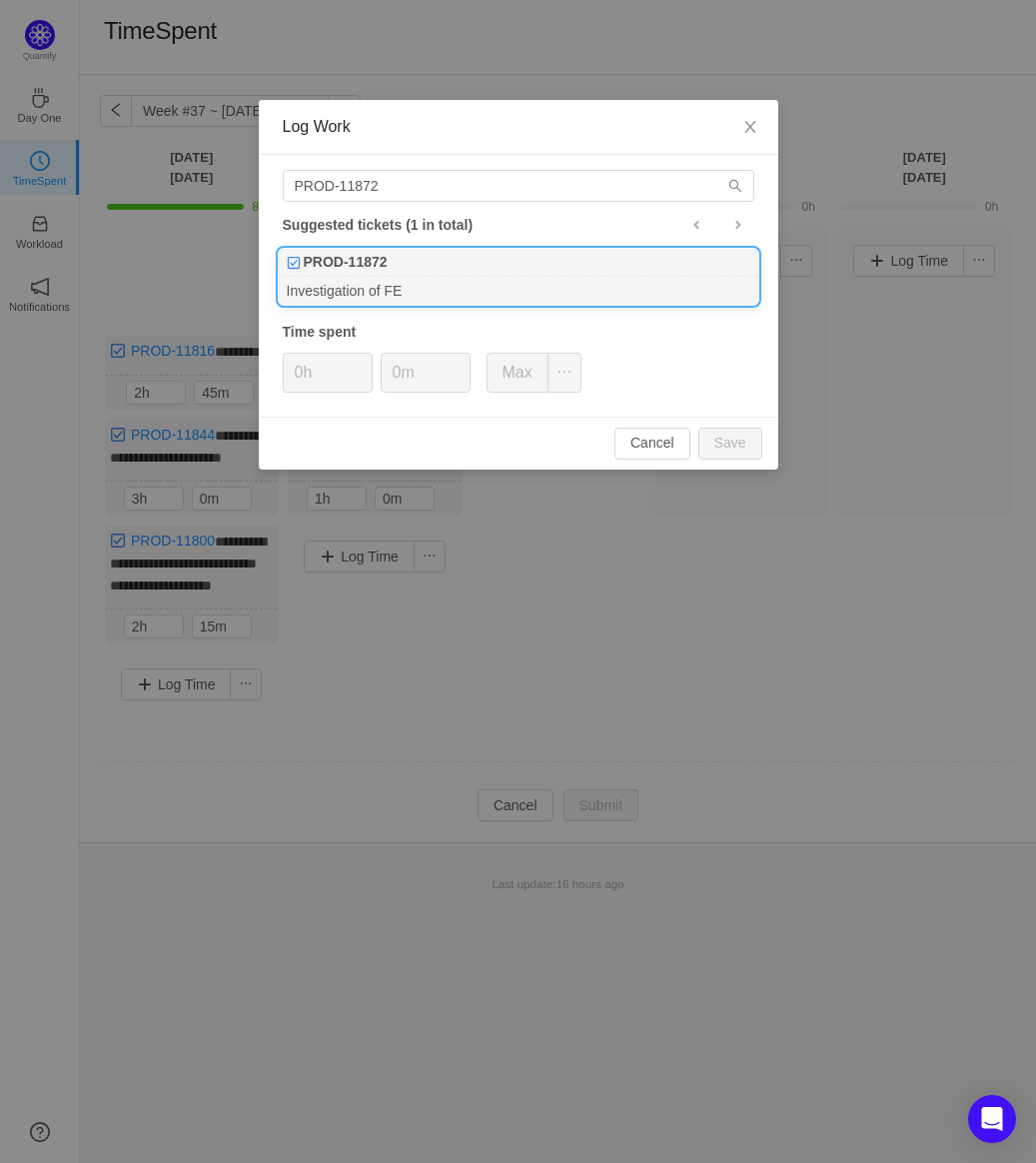
click at [472, 284] on div "Investigation of FE" at bounding box center [518, 290] width 480 height 27
click at [744, 442] on button "Save" at bounding box center [730, 444] width 64 height 32
type input "0h"
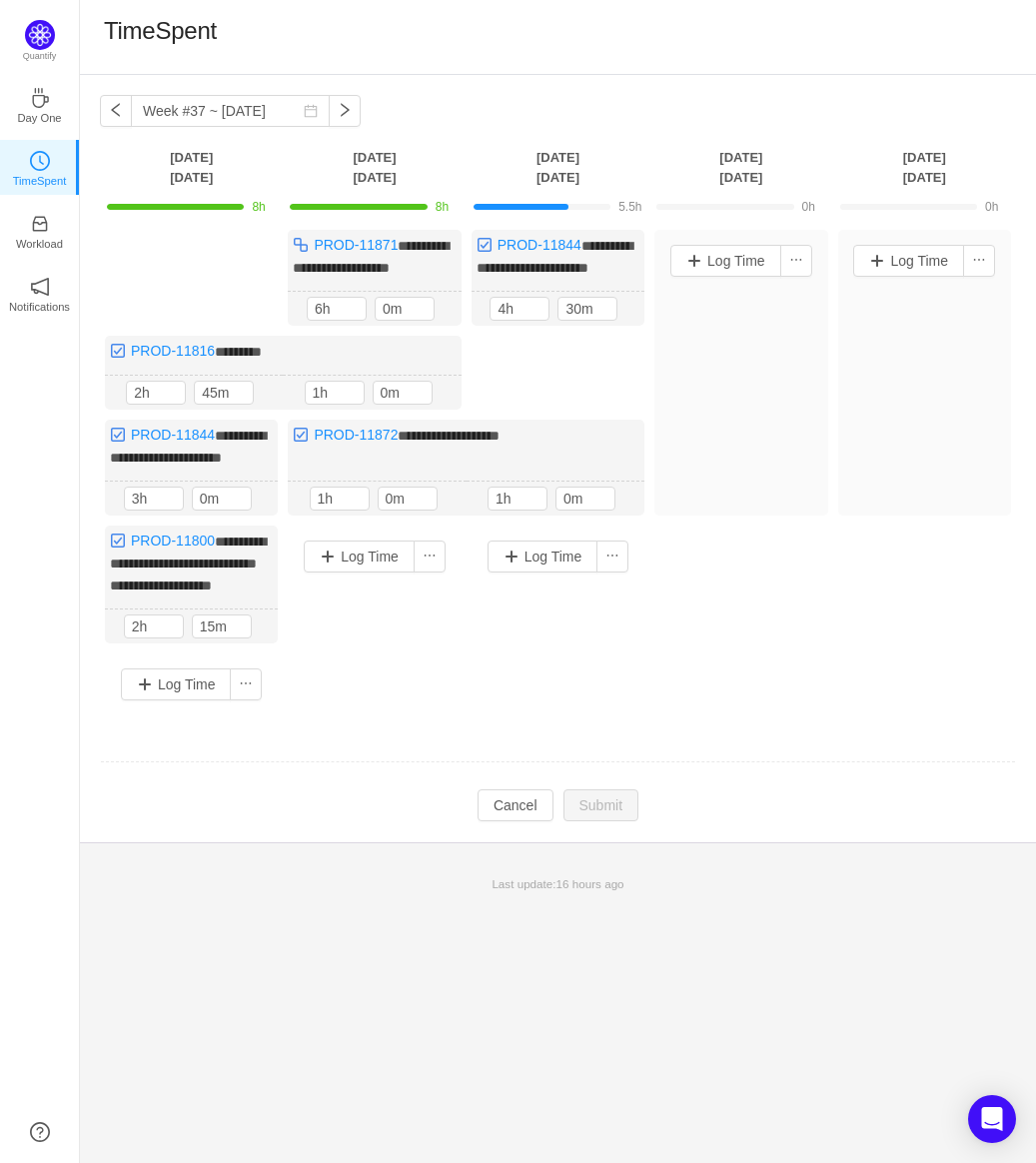
click at [529, 569] on div "Log Time" at bounding box center [557, 557] width 163 height 52
click at [540, 556] on button "Log Time" at bounding box center [542, 557] width 111 height 32
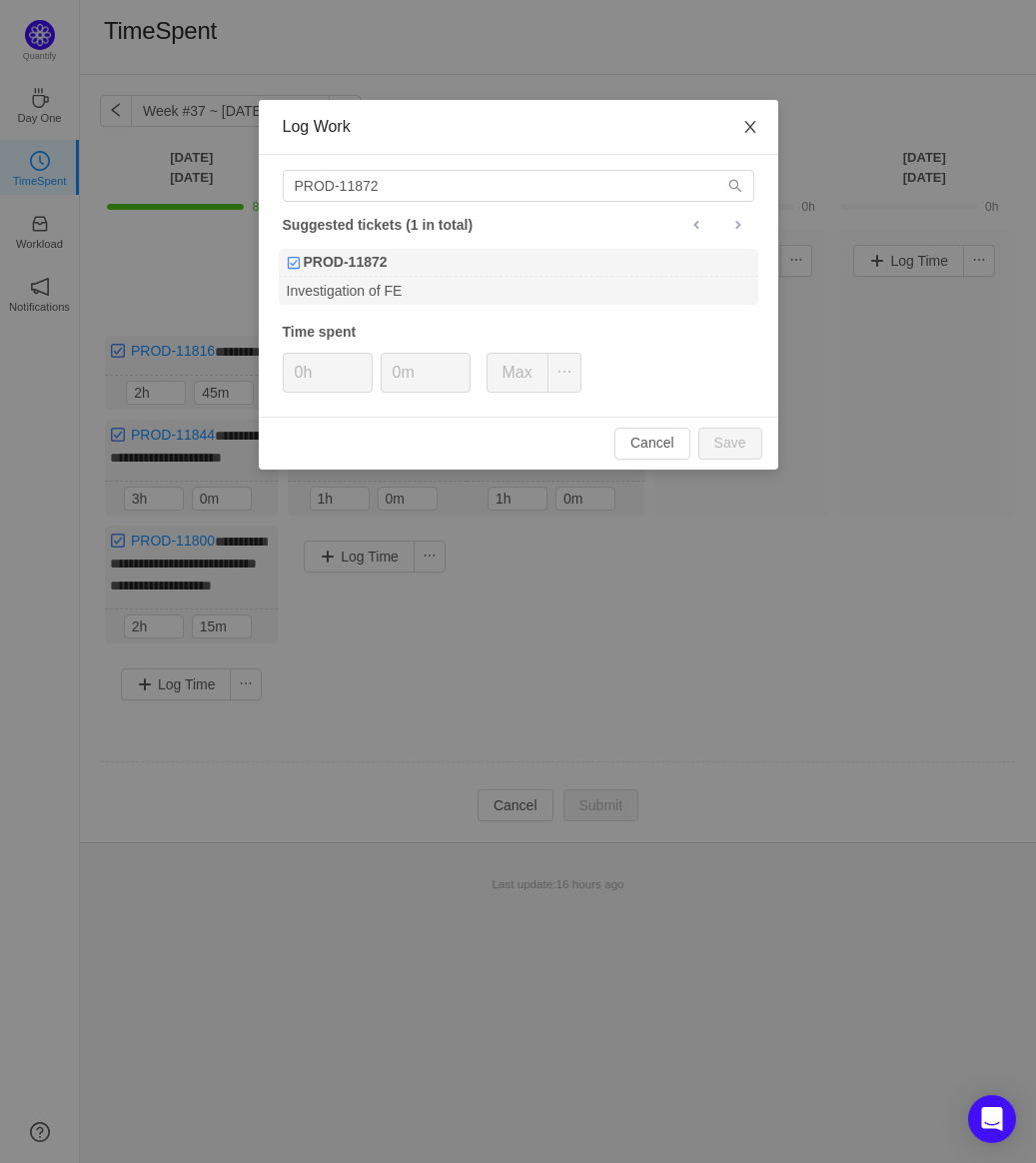
click at [761, 137] on span "Close" at bounding box center [750, 128] width 56 height 56
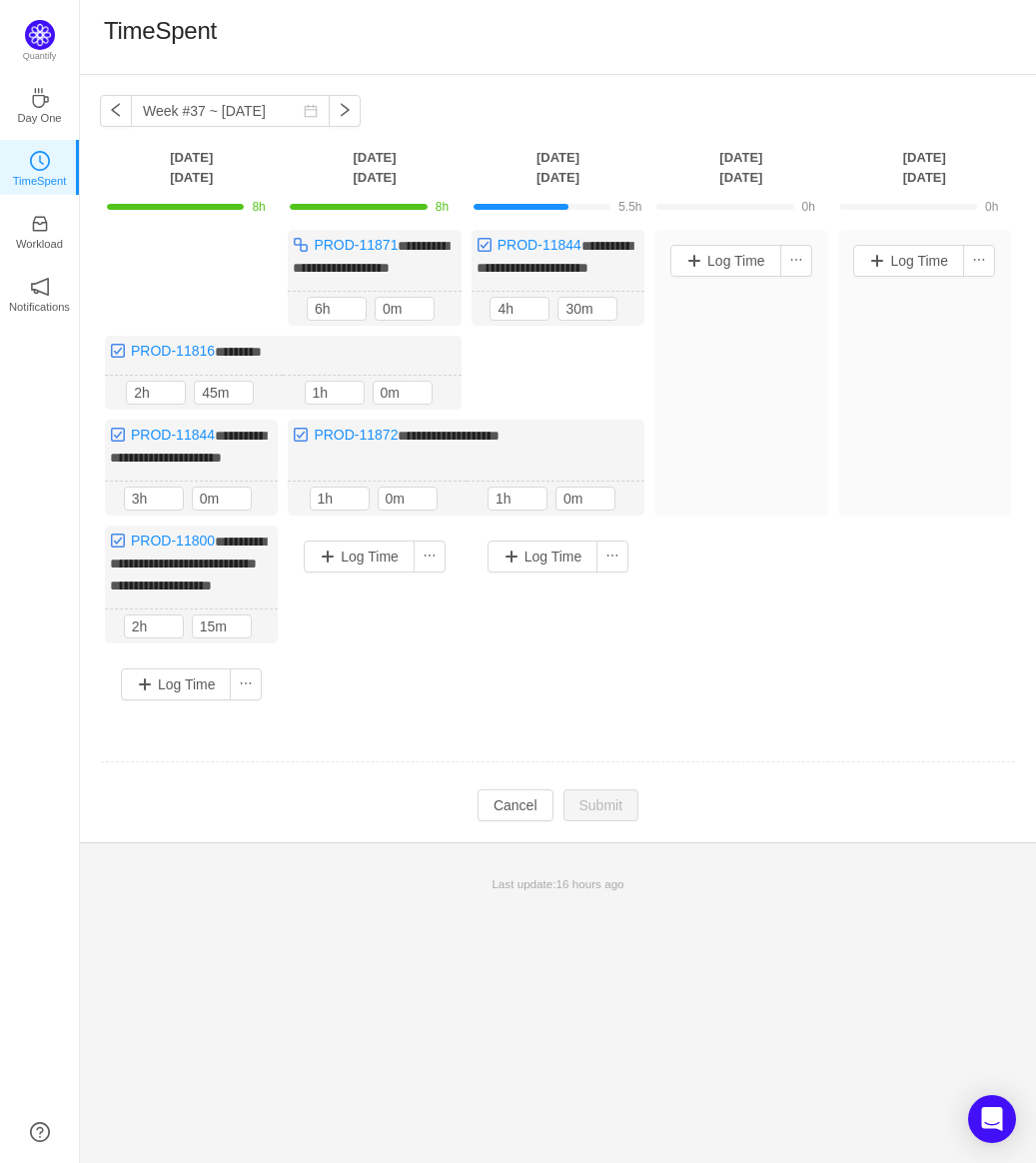
click at [744, 128] on body "**********" at bounding box center [518, 582] width 1036 height 1163
click at [508, 494] on input "1h" at bounding box center [518, 499] width 58 height 22
click at [524, 489] on div at bounding box center [535, 499] width 22 height 22
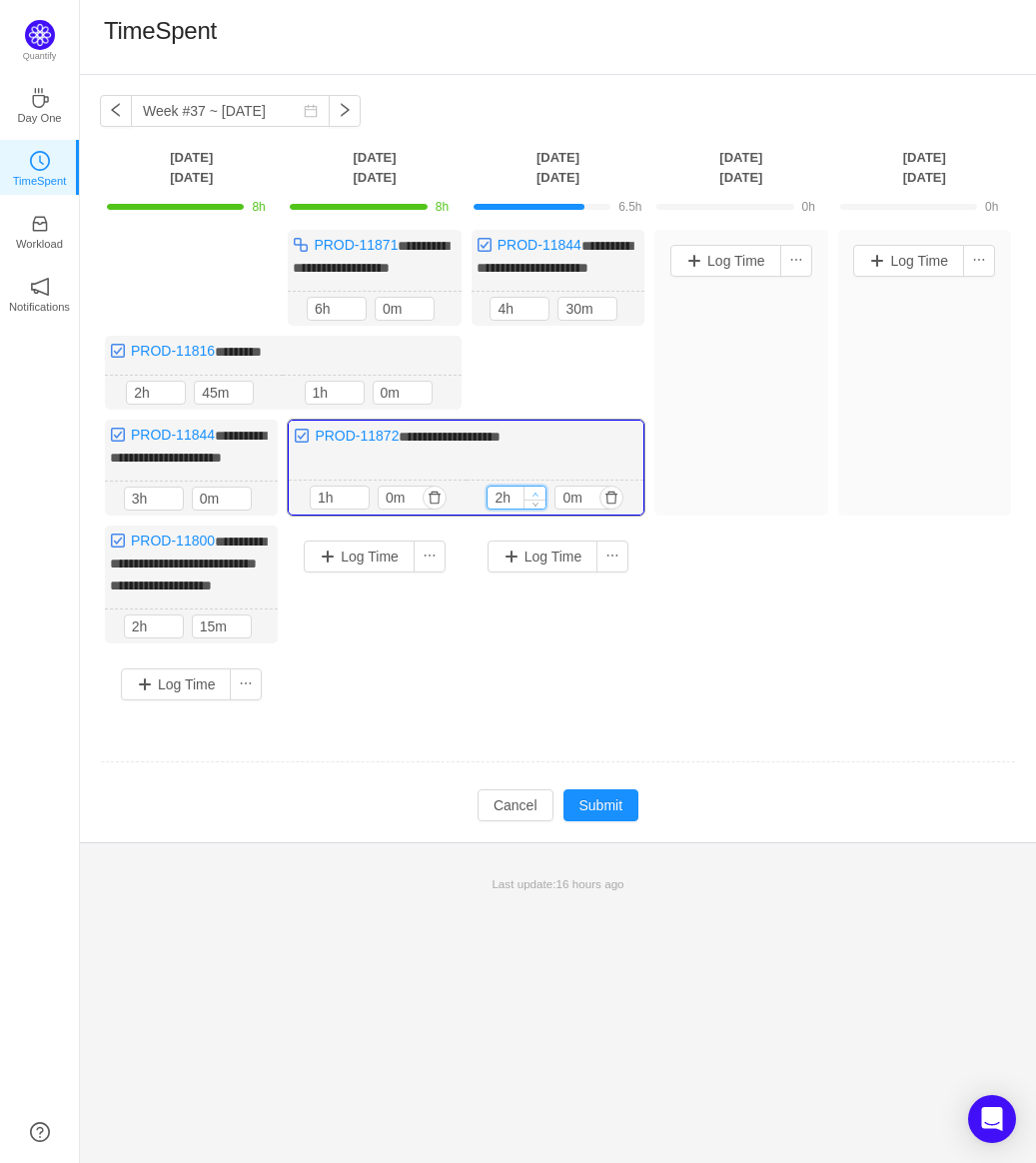
click at [532, 491] on icon "icon: up" at bounding box center [535, 494] width 7 height 7
type input "3h"
click at [533, 491] on icon "icon: up" at bounding box center [535, 494] width 7 height 7
click at [592, 795] on button "Submit" at bounding box center [601, 805] width 76 height 32
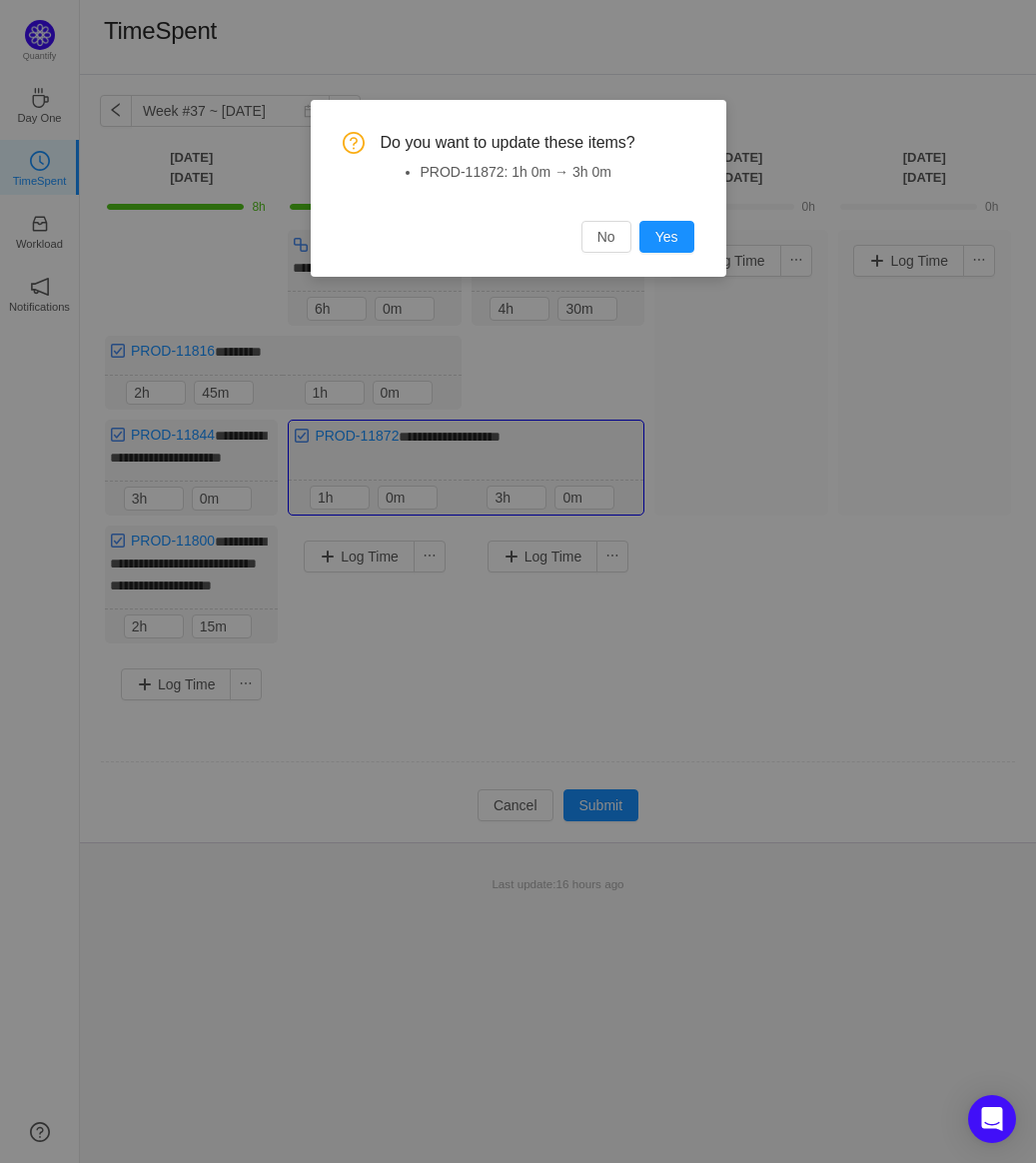
click at [661, 257] on div "Do you want to update these items? PROD-11872: 1h 0m → 3h 0m No Yes" at bounding box center [518, 188] width 416 height 177
click at [679, 238] on button "Yes" at bounding box center [666, 237] width 55 height 32
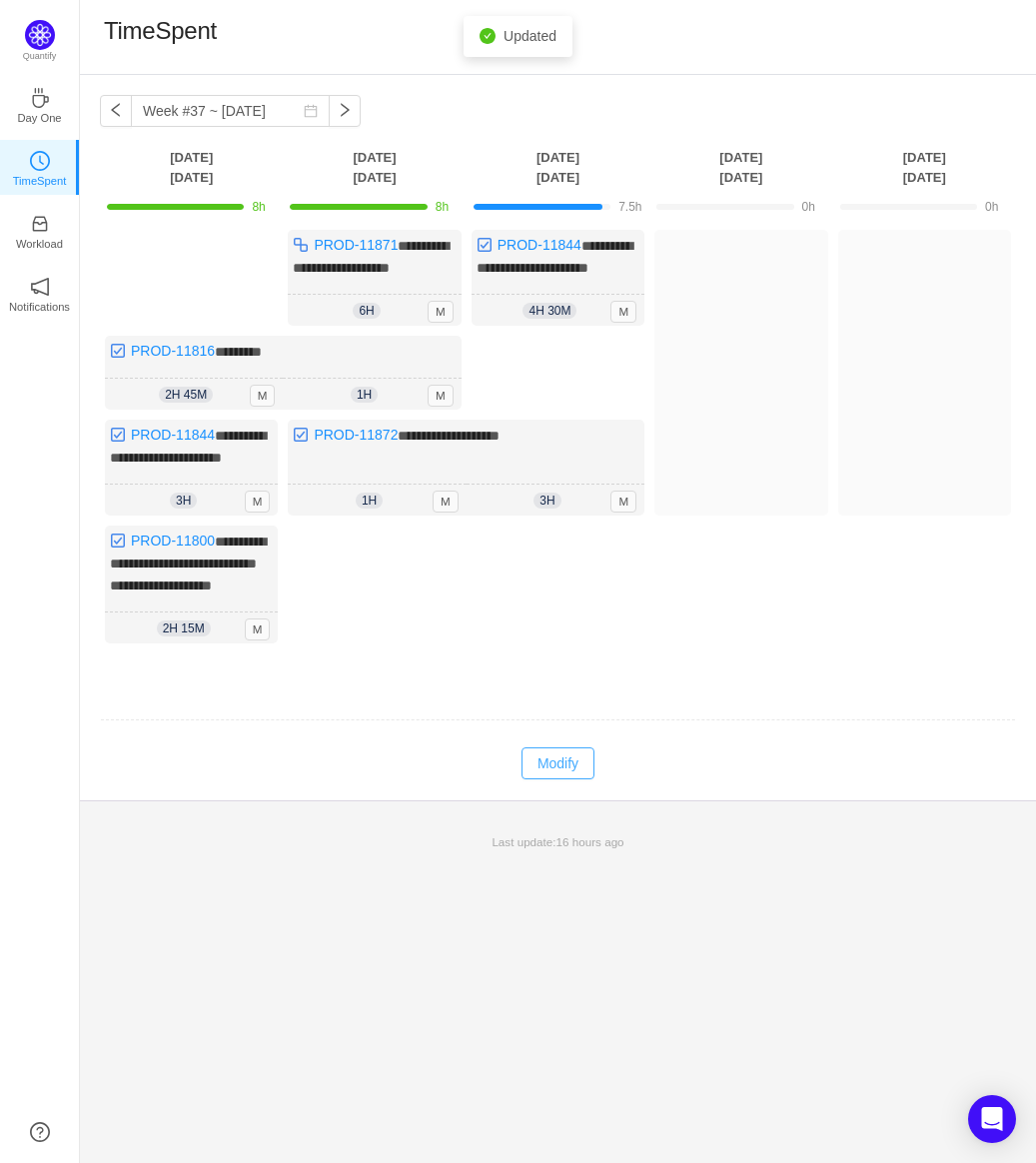
click at [548, 747] on button "Modify" at bounding box center [557, 763] width 73 height 32
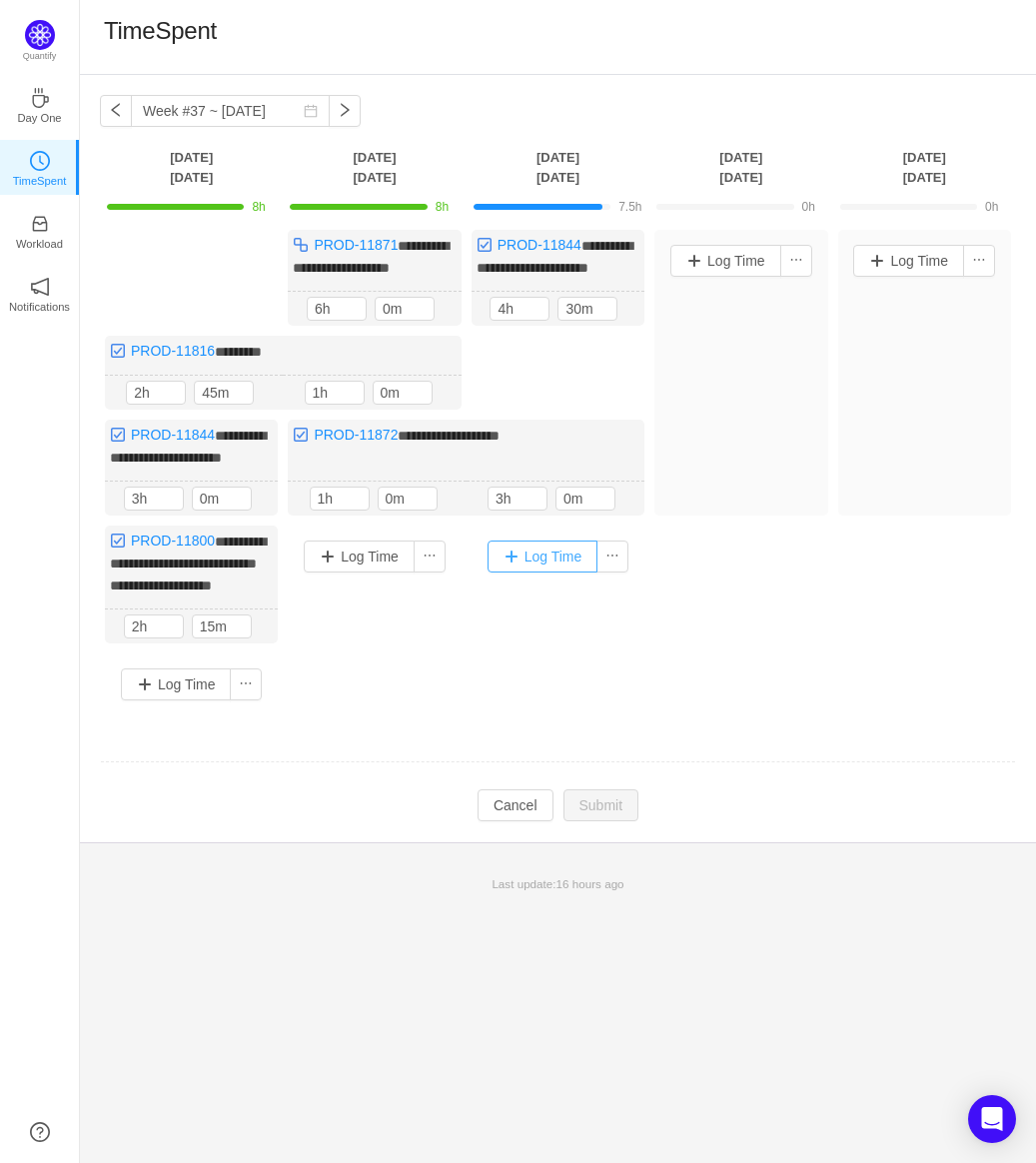
click at [561, 545] on button "Log Time" at bounding box center [542, 557] width 111 height 32
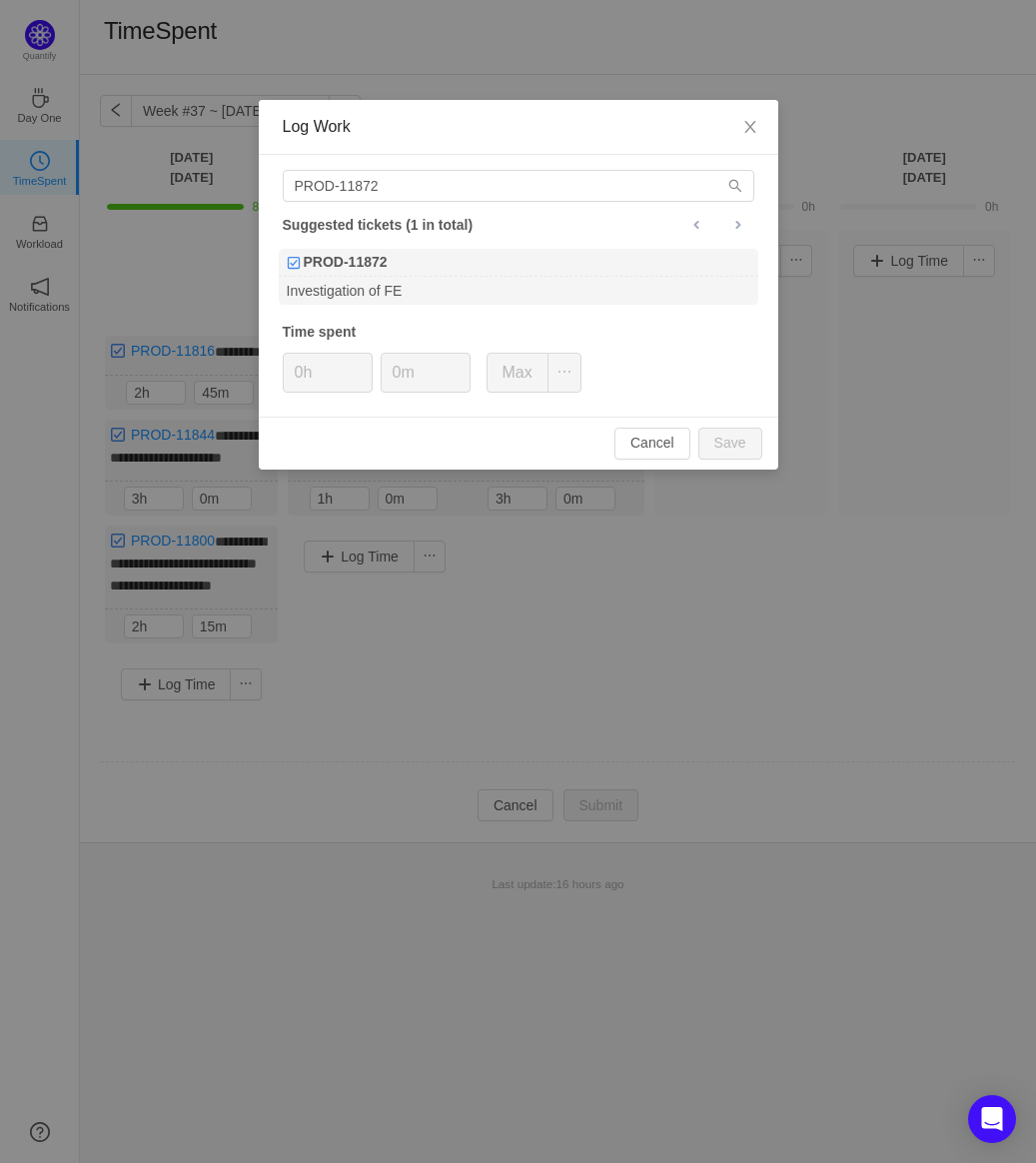
click at [747, 206] on div "PROD-11872 Suggested tickets (1 in total) PROD-11872 Investigation of FE Time s…" at bounding box center [518, 286] width 519 height 262
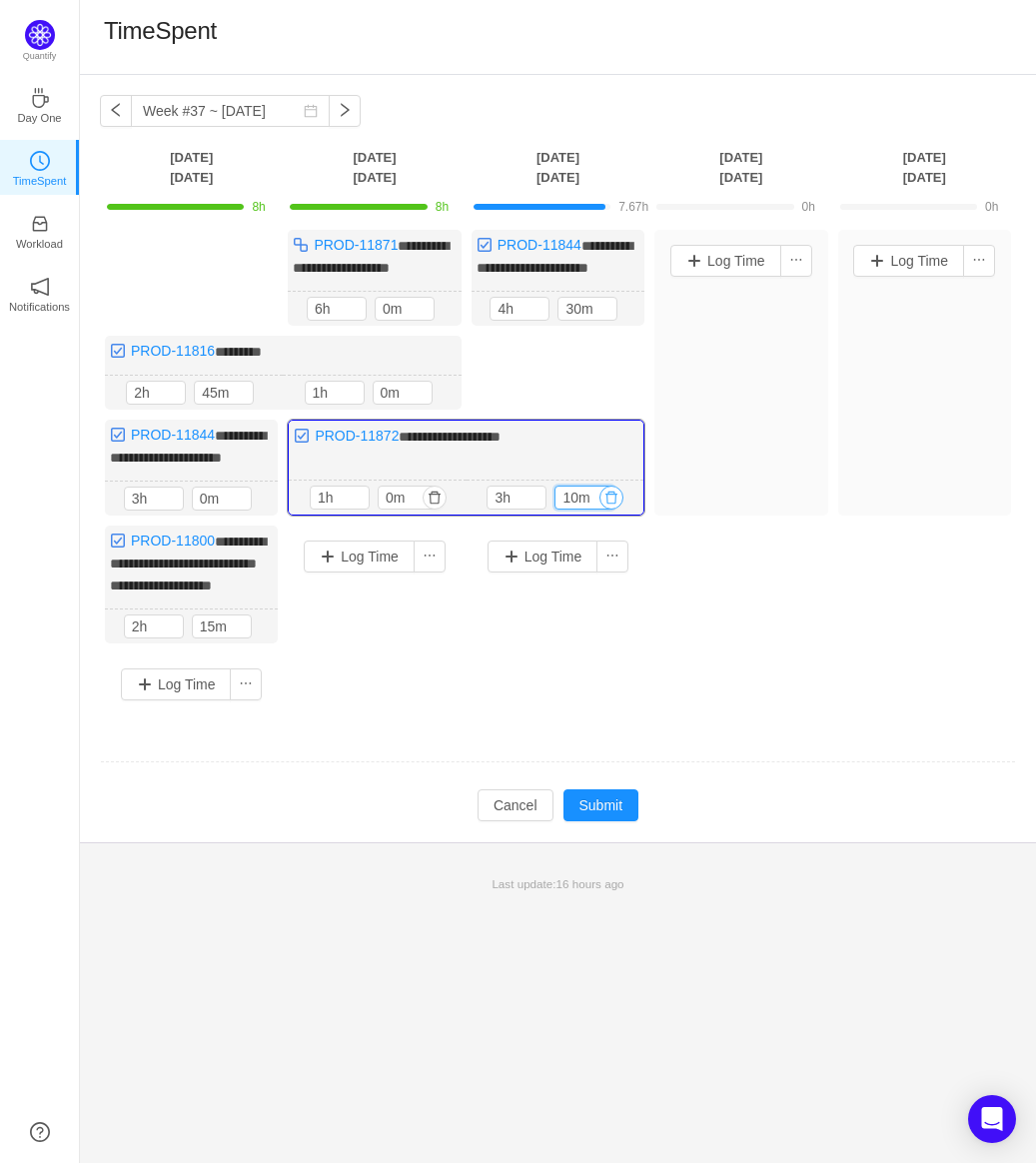
click at [599, 490] on div "3h 10m" at bounding box center [554, 498] width 136 height 24
click at [591, 487] on div at bounding box center [602, 498] width 22 height 22
click at [592, 487] on span "Increase Value" at bounding box center [602, 493] width 21 height 13
type input "30m"
click at [592, 487] on span "Increase Value" at bounding box center [602, 493] width 21 height 13
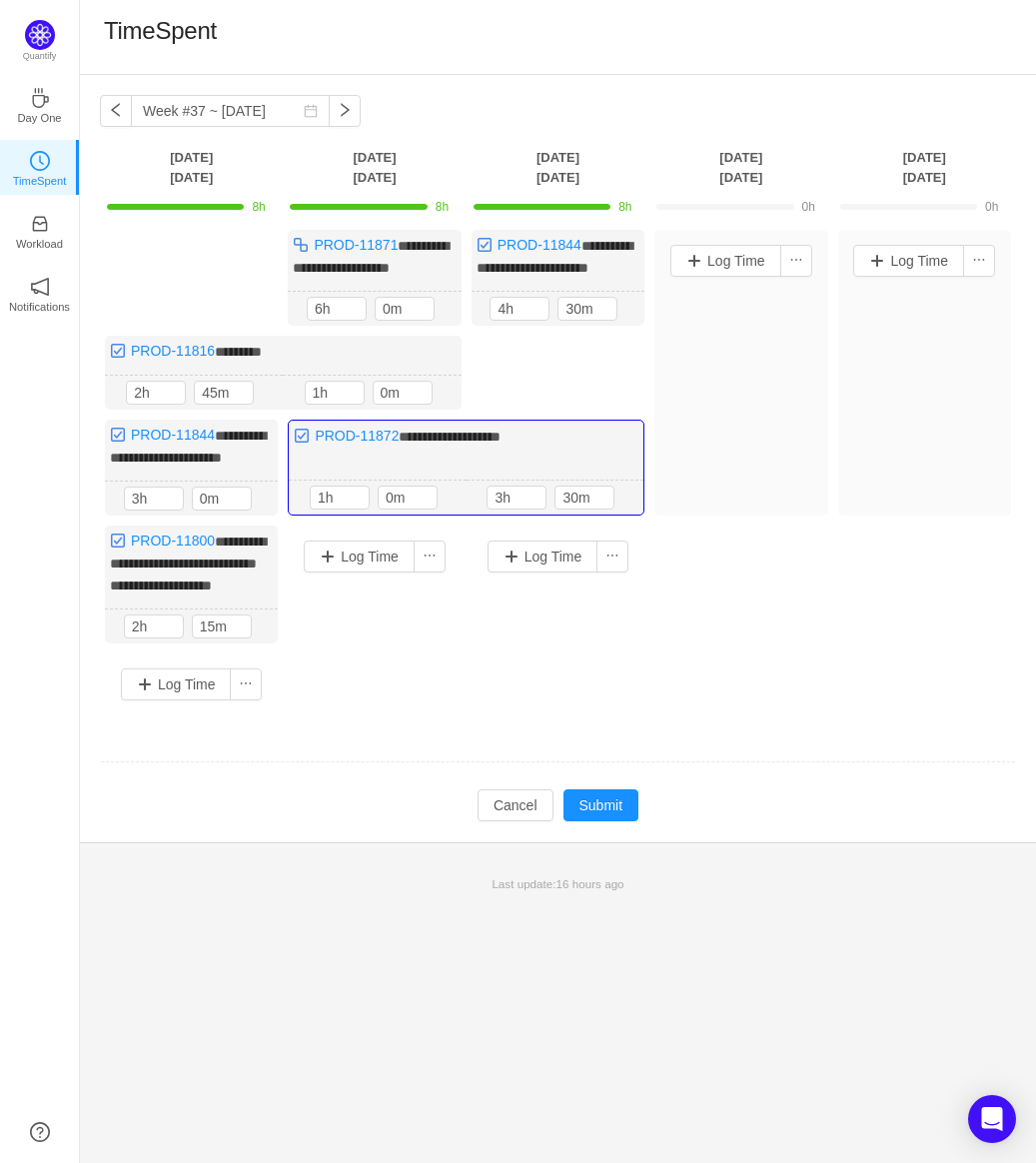
click at [620, 773] on td at bounding box center [557, 762] width 916 height 51
click at [739, 377] on div "Log Time" at bounding box center [740, 373] width 173 height 286
click at [748, 655] on div "**********" at bounding box center [557, 473] width 916 height 486
click at [739, 260] on button "Log Time" at bounding box center [725, 261] width 111 height 32
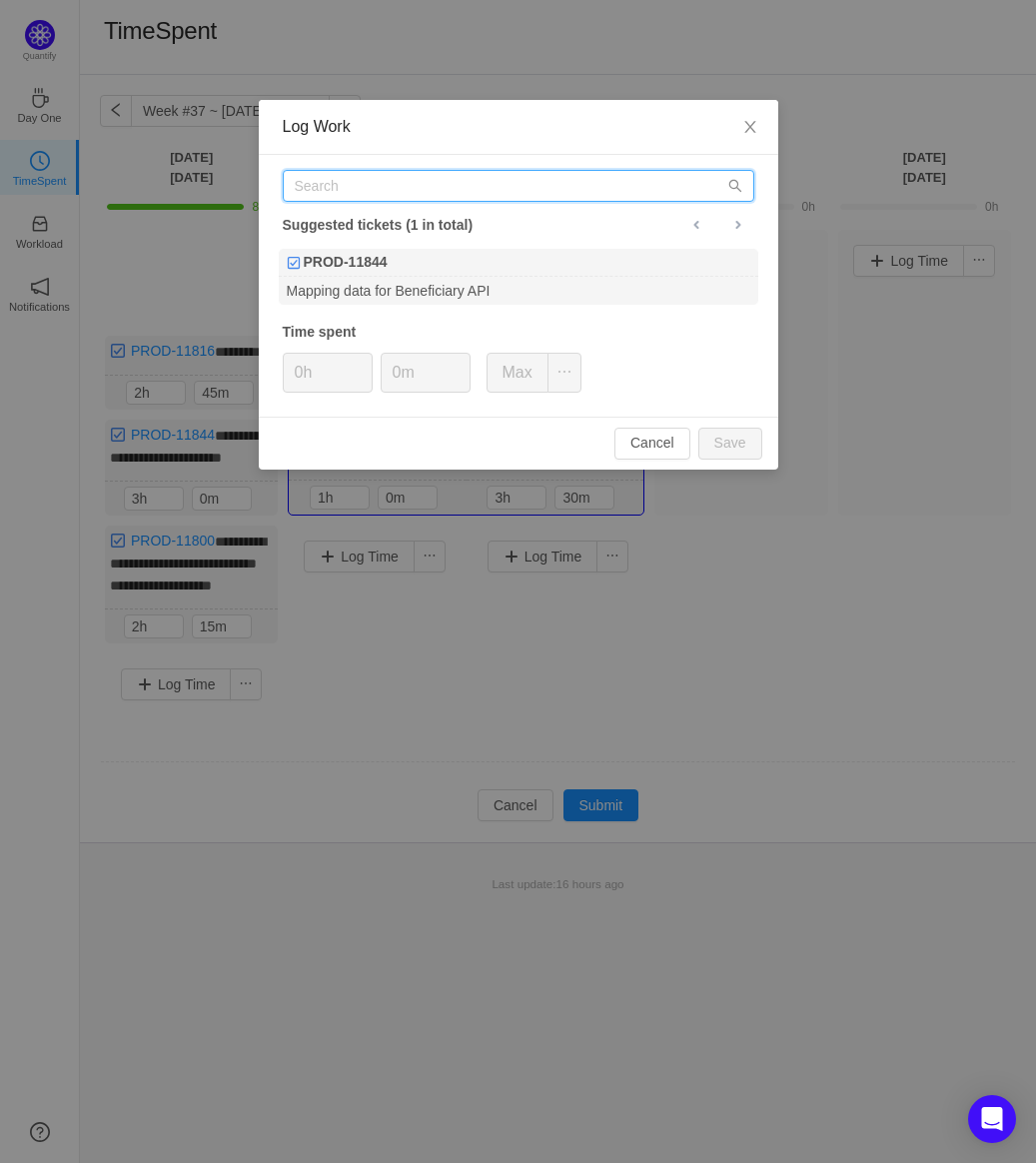
click at [627, 192] on input "text" at bounding box center [518, 186] width 472 height 32
type input "i"
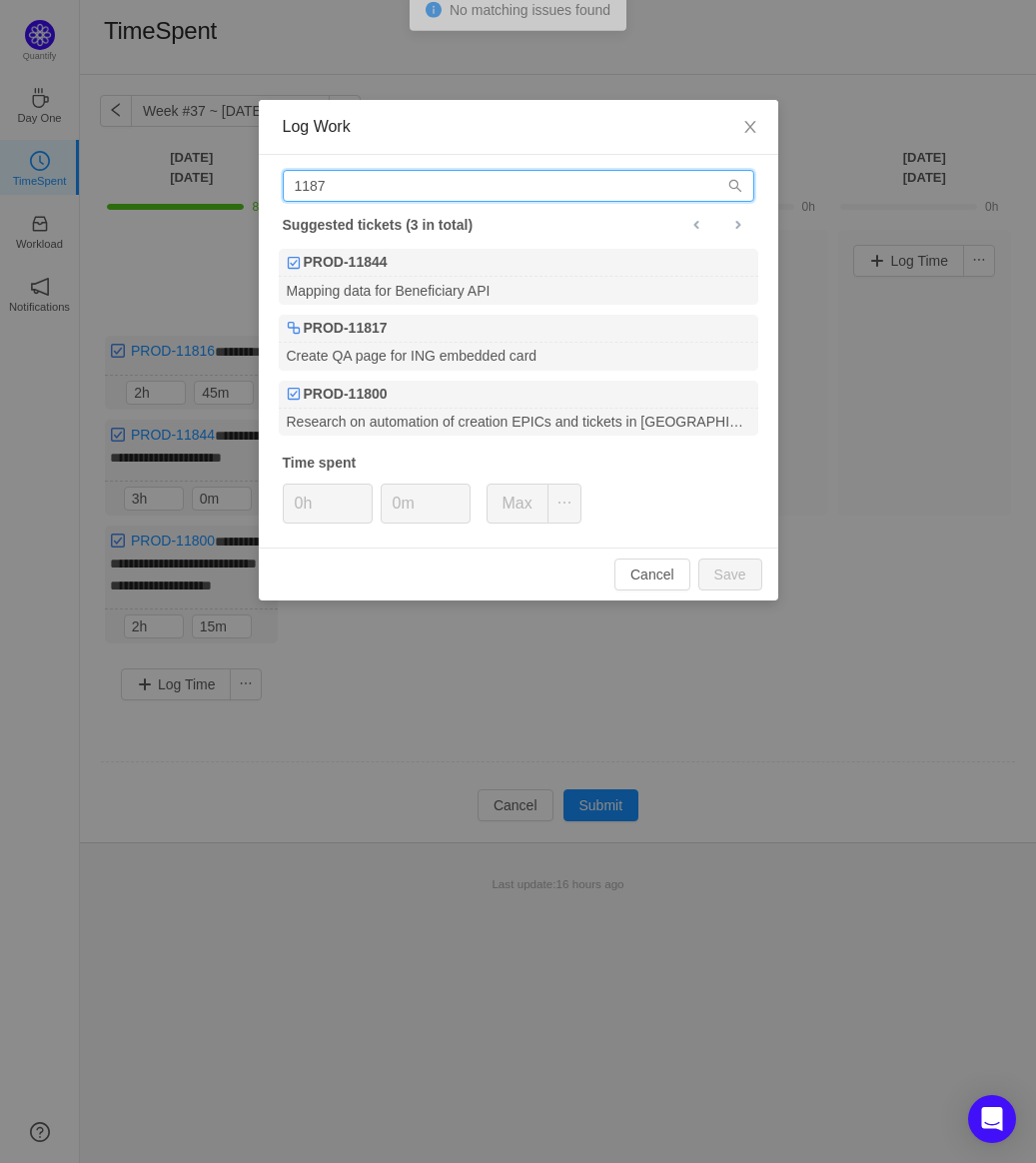
type input "11871"
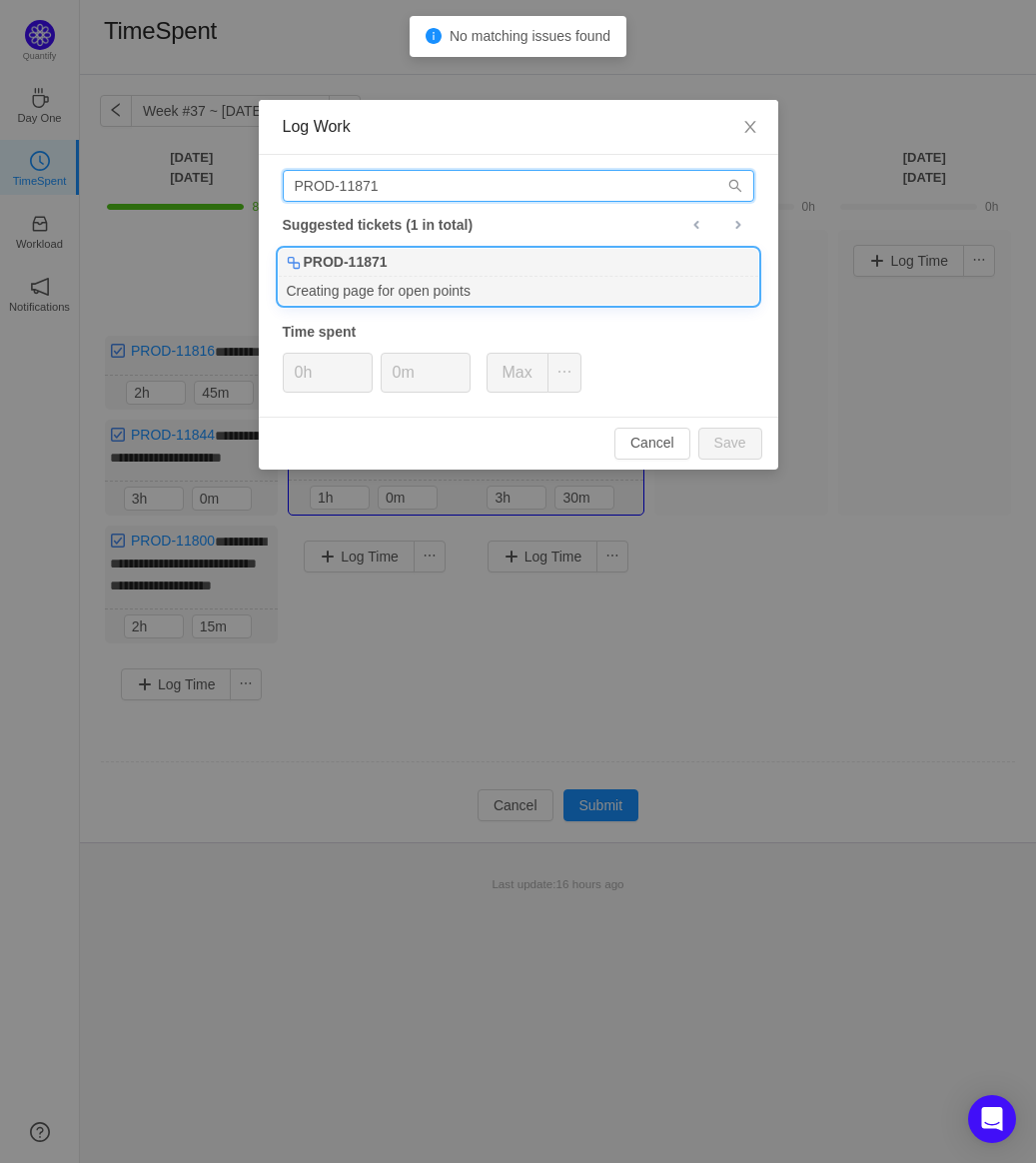
type input "PROD-11871"
click at [426, 266] on div "PROD-11871" at bounding box center [518, 263] width 480 height 28
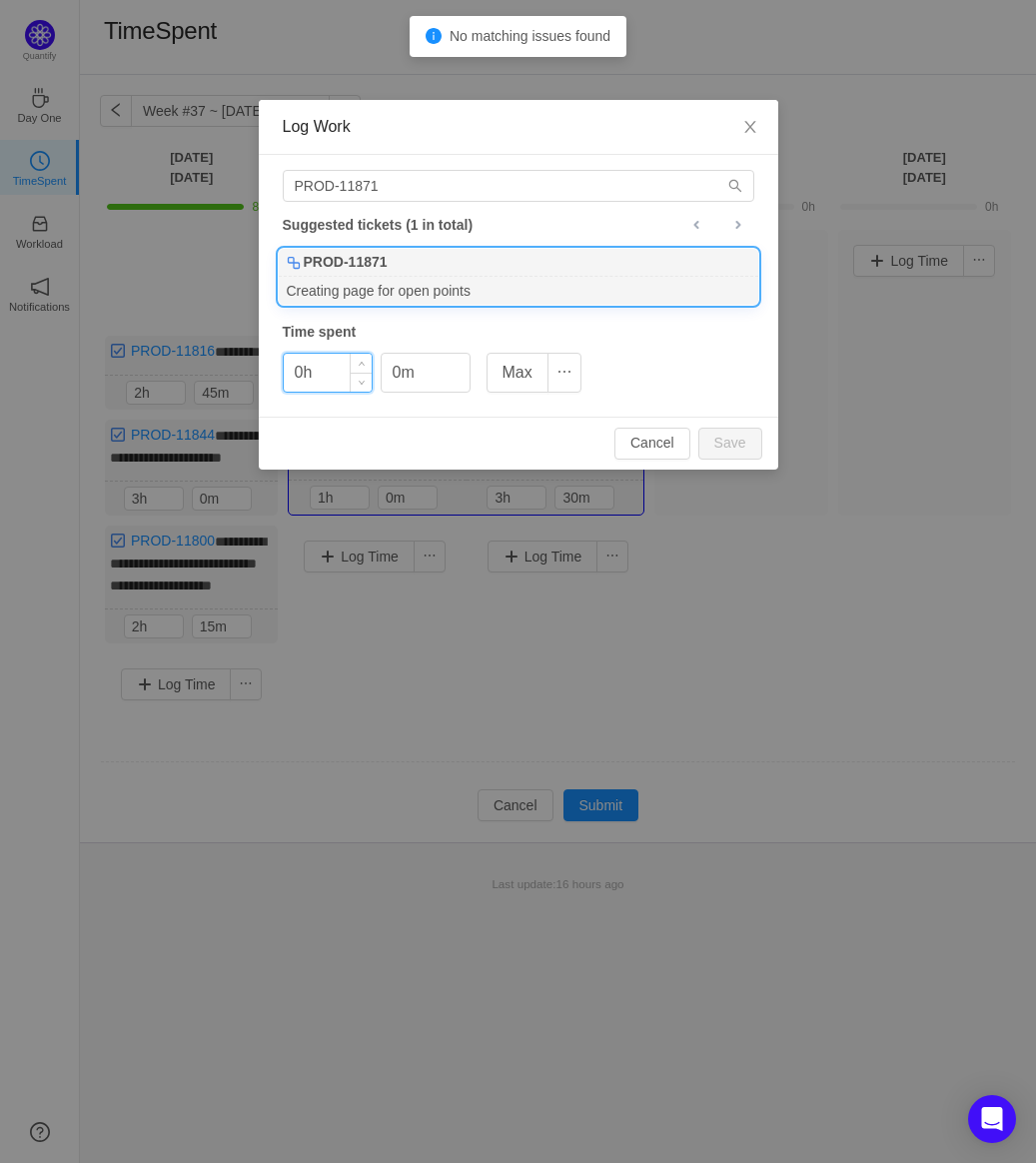
click at [298, 362] on input "0h" at bounding box center [328, 373] width 88 height 38
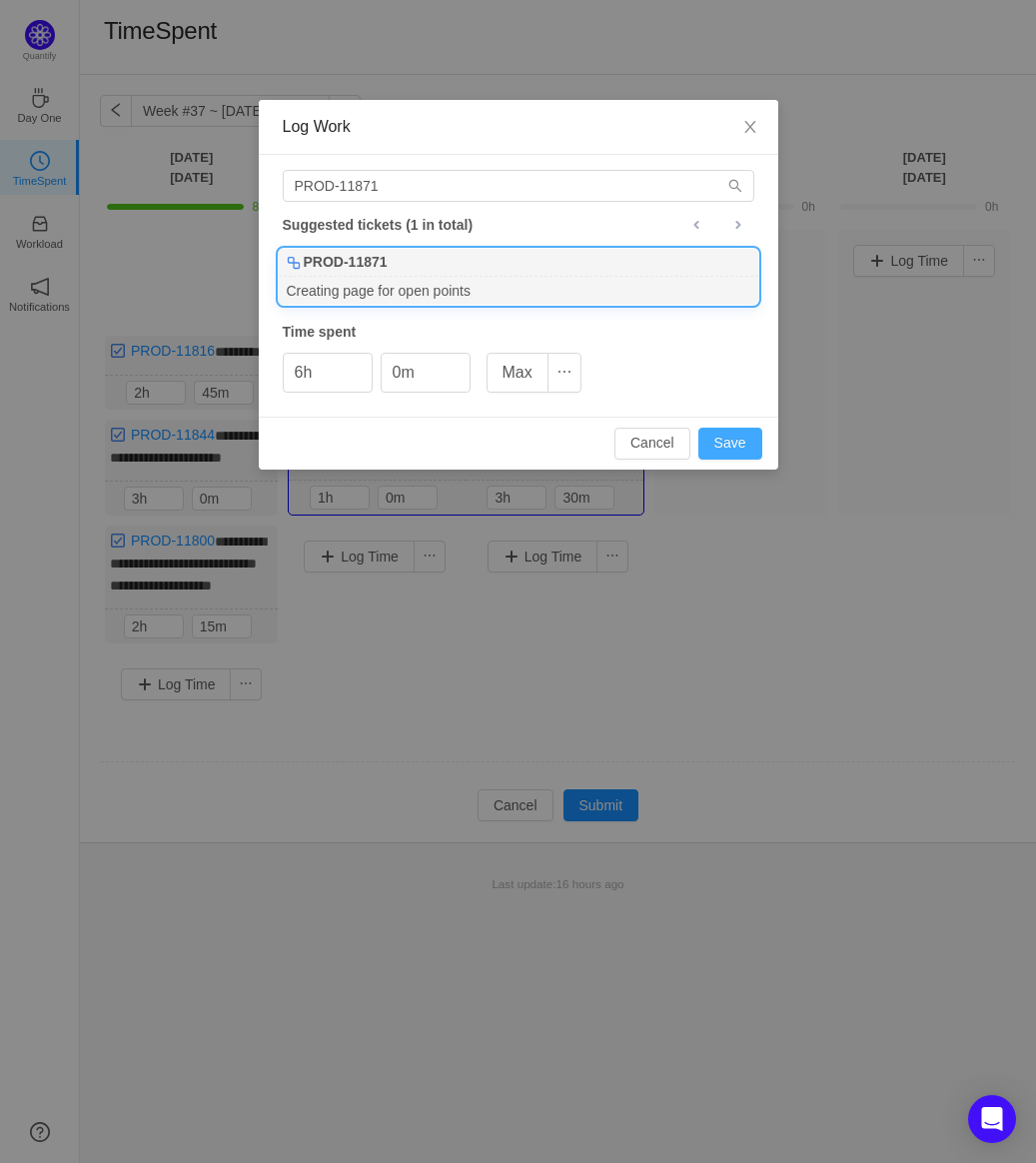
click at [712, 449] on button "Save" at bounding box center [730, 444] width 64 height 32
type input "0h"
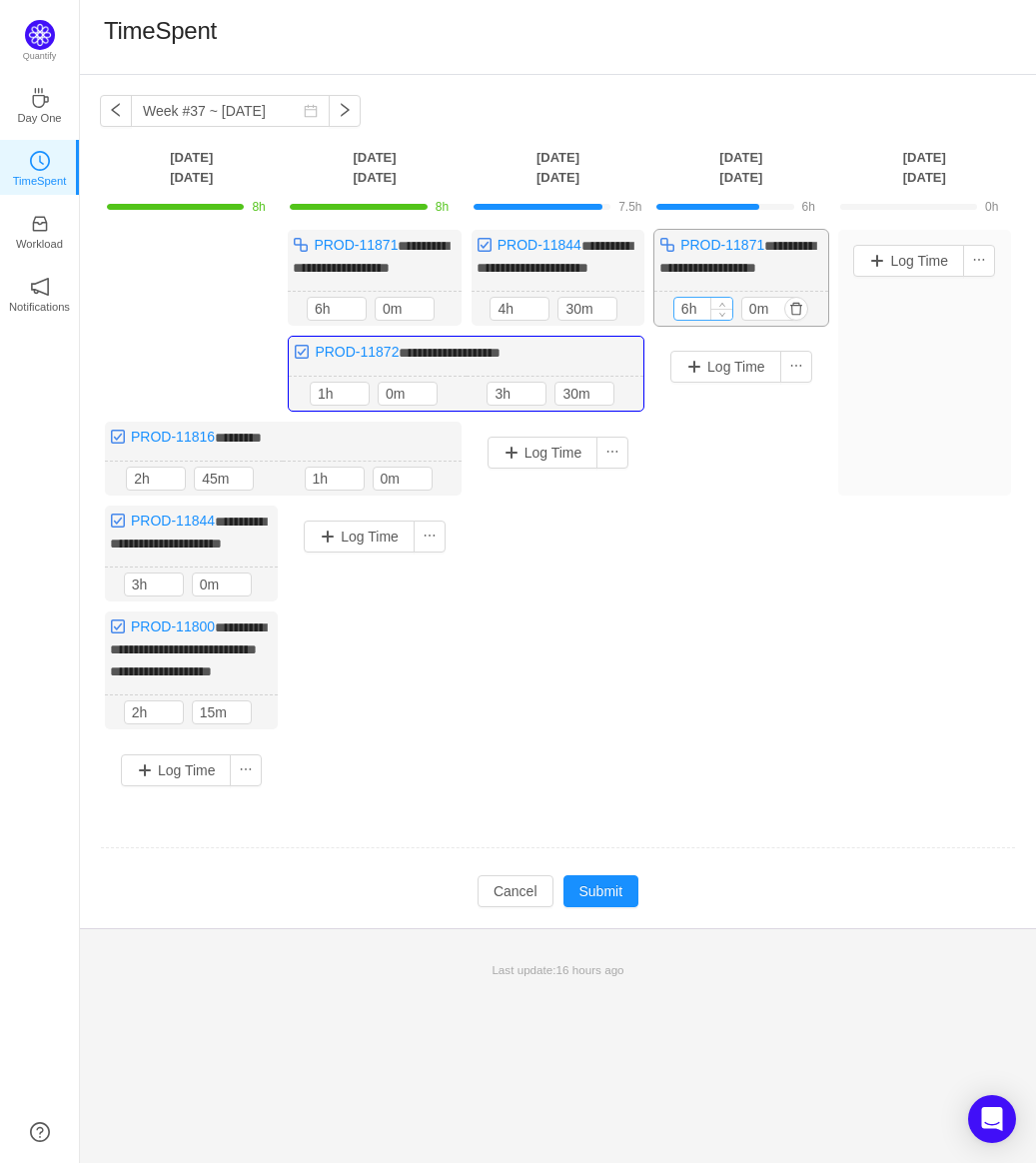
click at [685, 309] on input "6h" at bounding box center [703, 309] width 58 height 22
click at [724, 310] on icon "icon: down" at bounding box center [721, 313] width 7 height 7
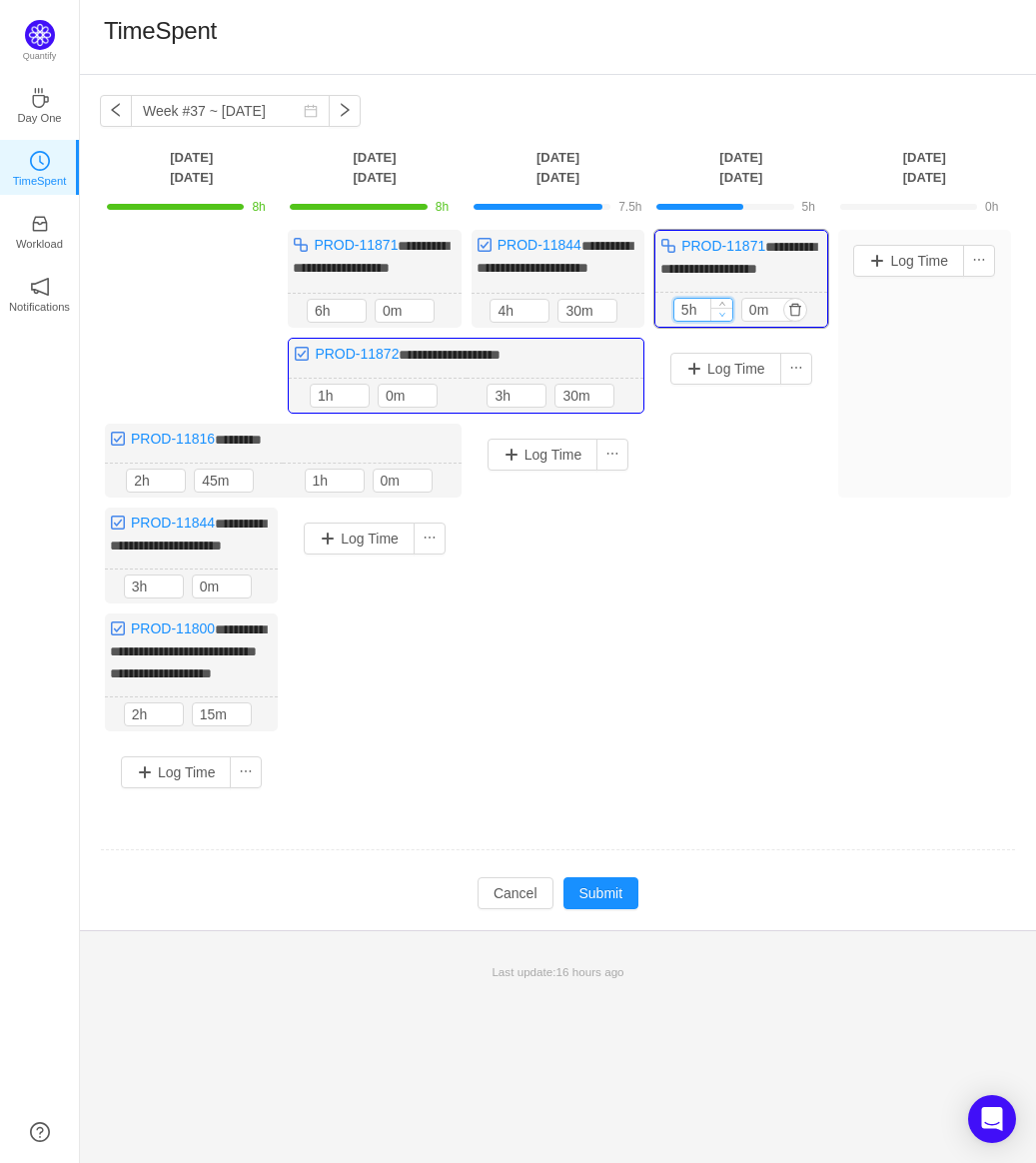
type input "4h"
click at [724, 311] on icon "icon: down" at bounding box center [721, 314] width 7 height 7
click at [723, 298] on div "4h" at bounding box center [703, 310] width 60 height 24
click at [712, 372] on button "Log Time" at bounding box center [725, 369] width 111 height 32
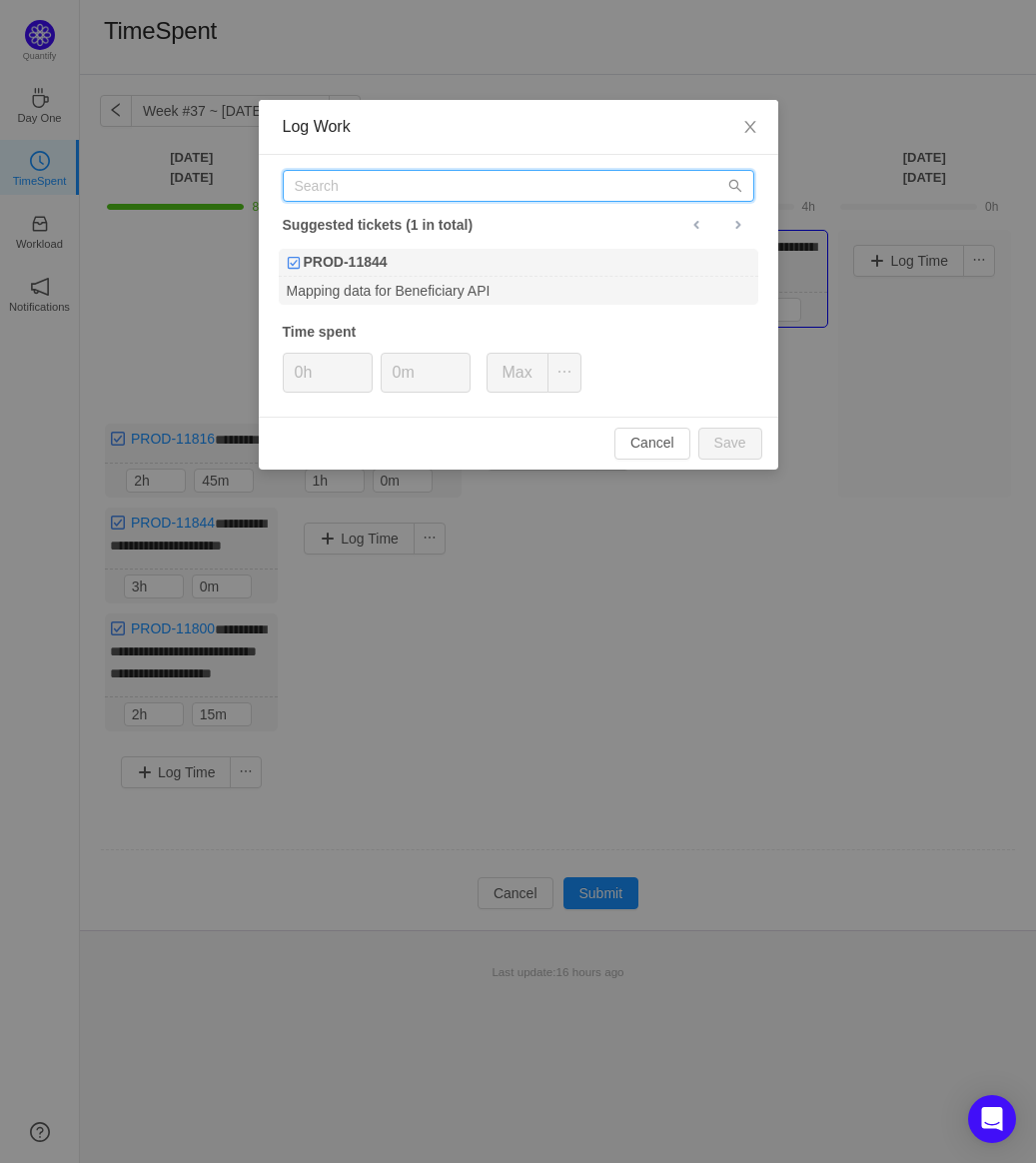
click at [524, 194] on input "text" at bounding box center [518, 186] width 472 height 32
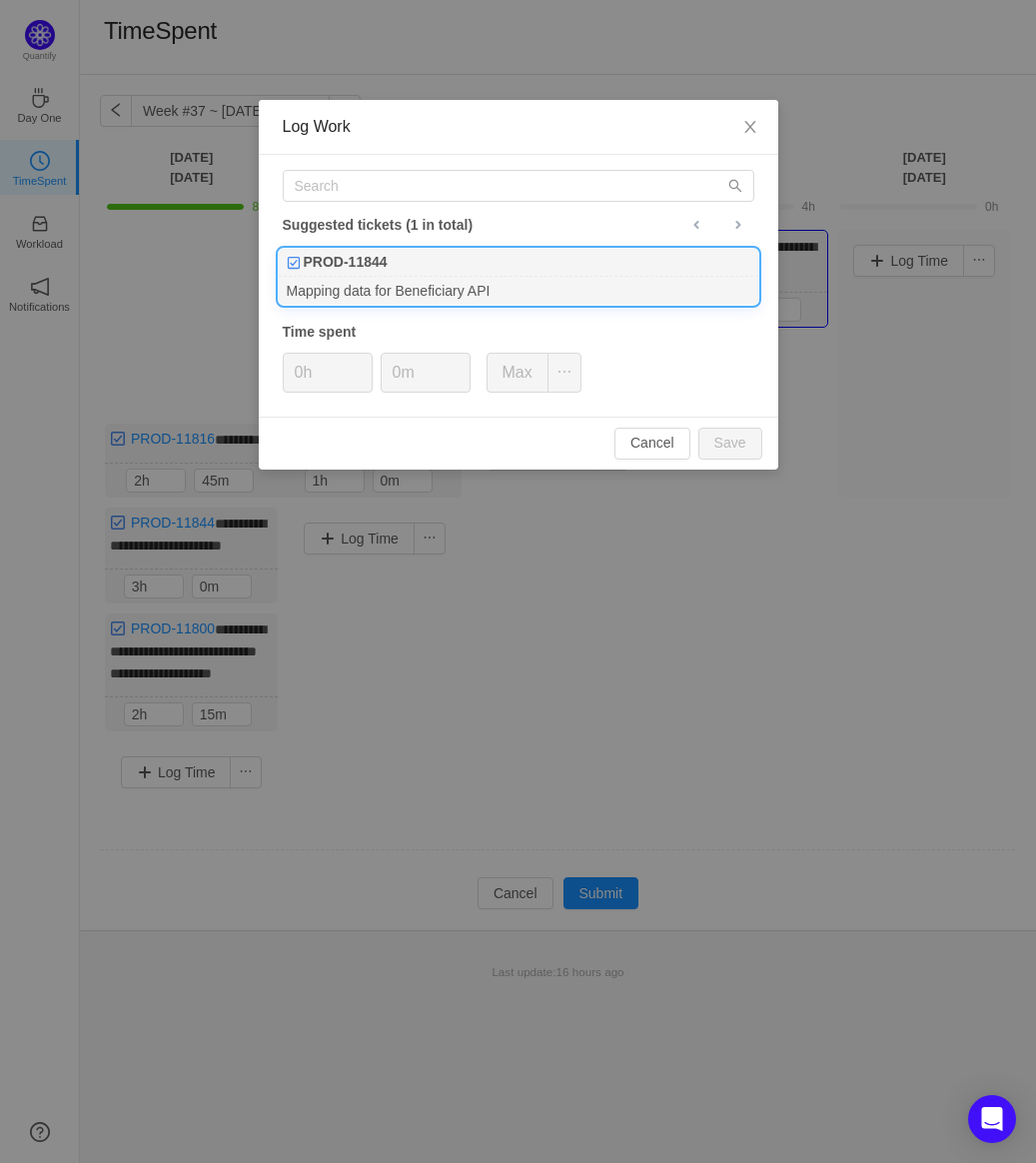
click at [533, 282] on div "Mapping data for Beneficiary API" at bounding box center [518, 290] width 480 height 27
click at [747, 442] on button "Save" at bounding box center [730, 444] width 64 height 32
type input "0h"
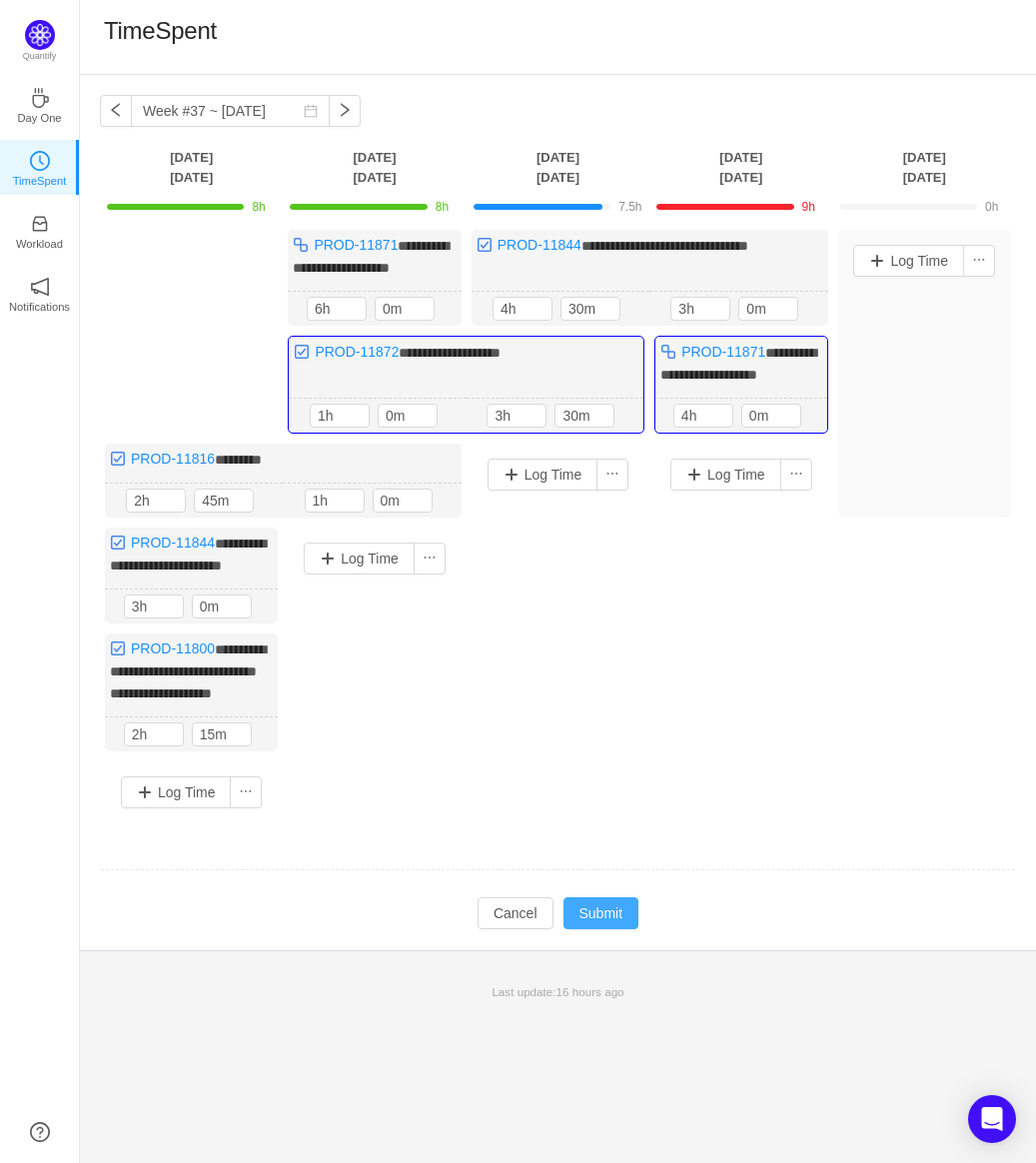
click at [612, 905] on button "Submit" at bounding box center [601, 913] width 76 height 32
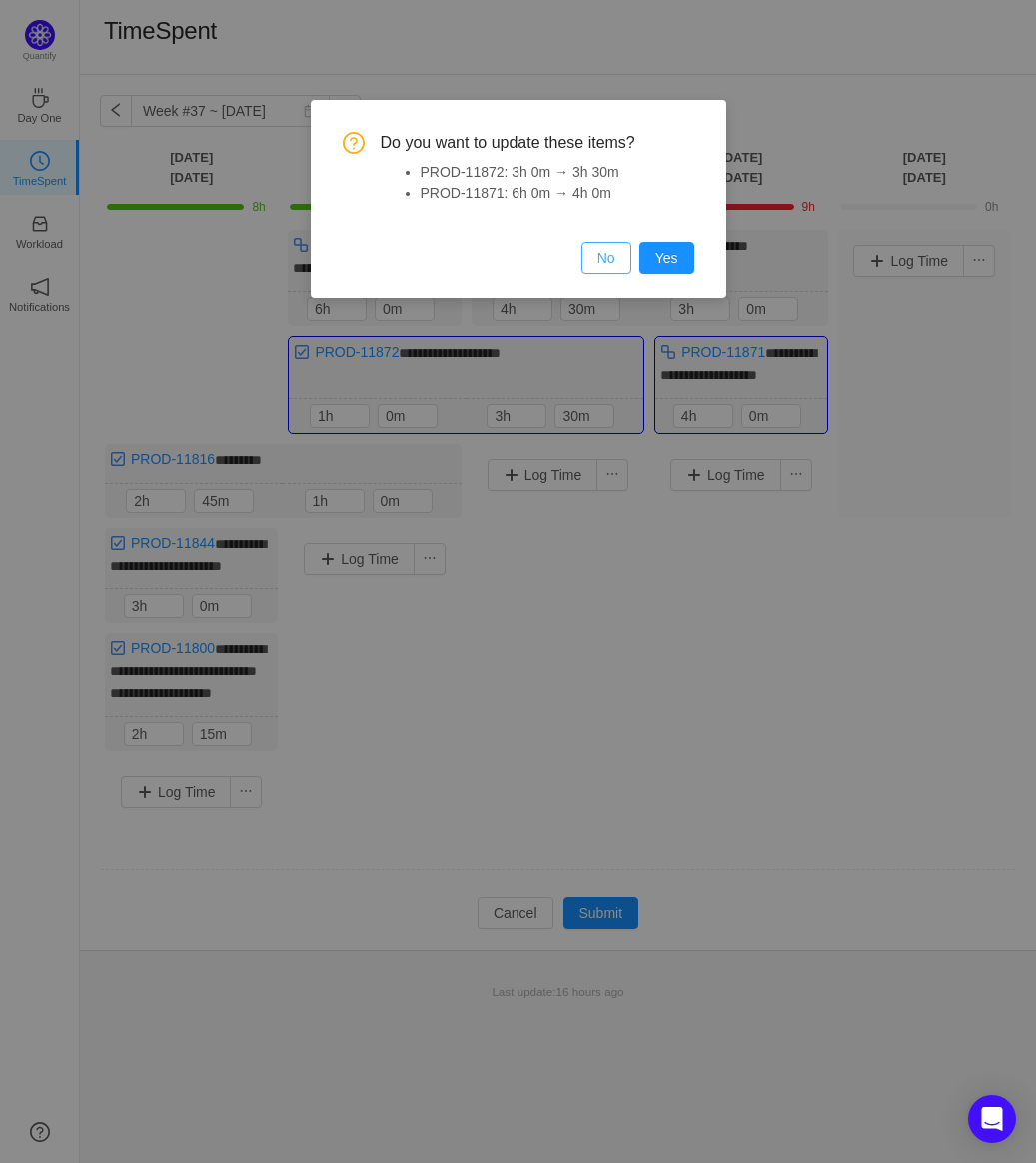
click at [595, 249] on button "No" at bounding box center [606, 258] width 50 height 32
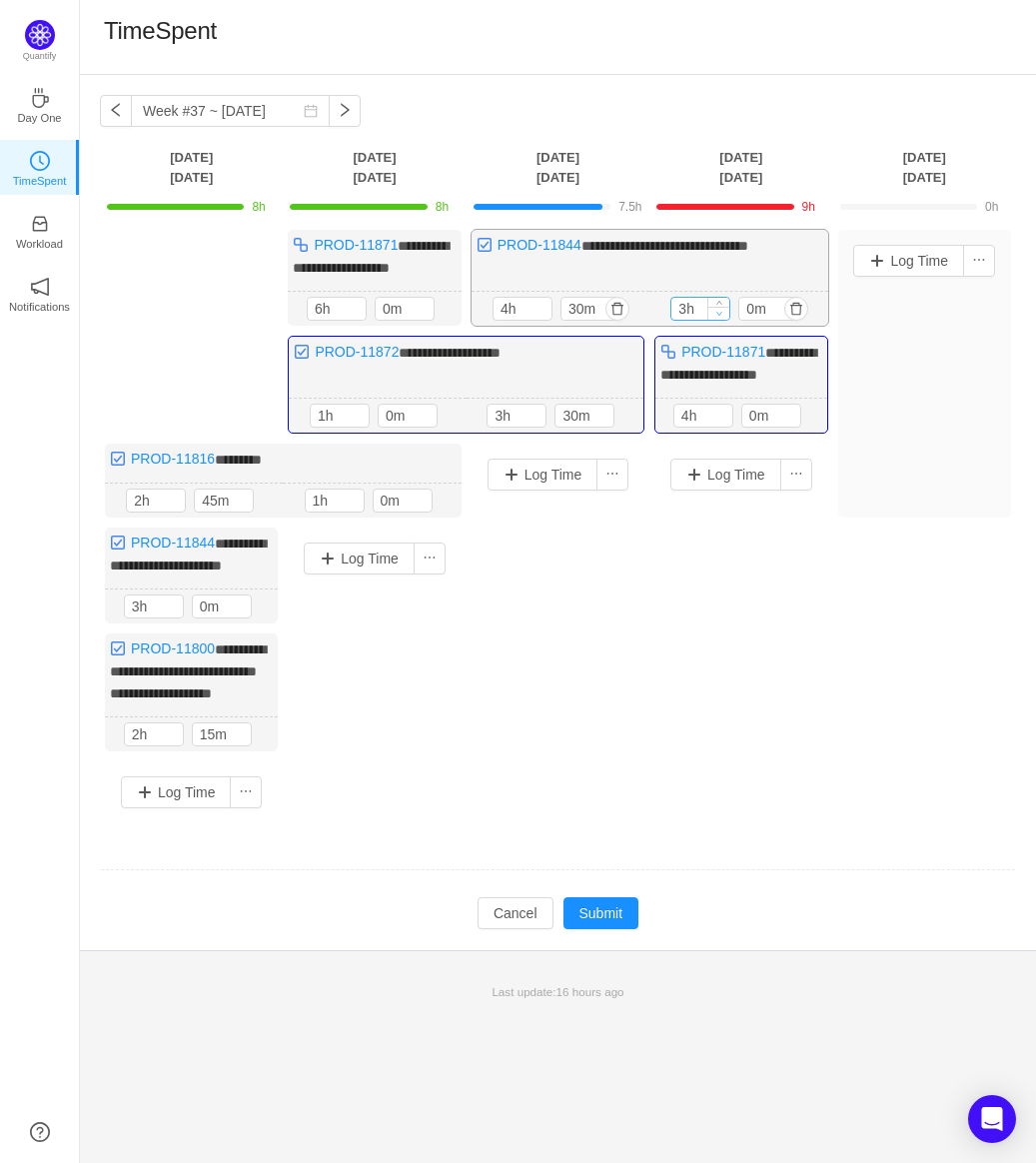
type input "2h"
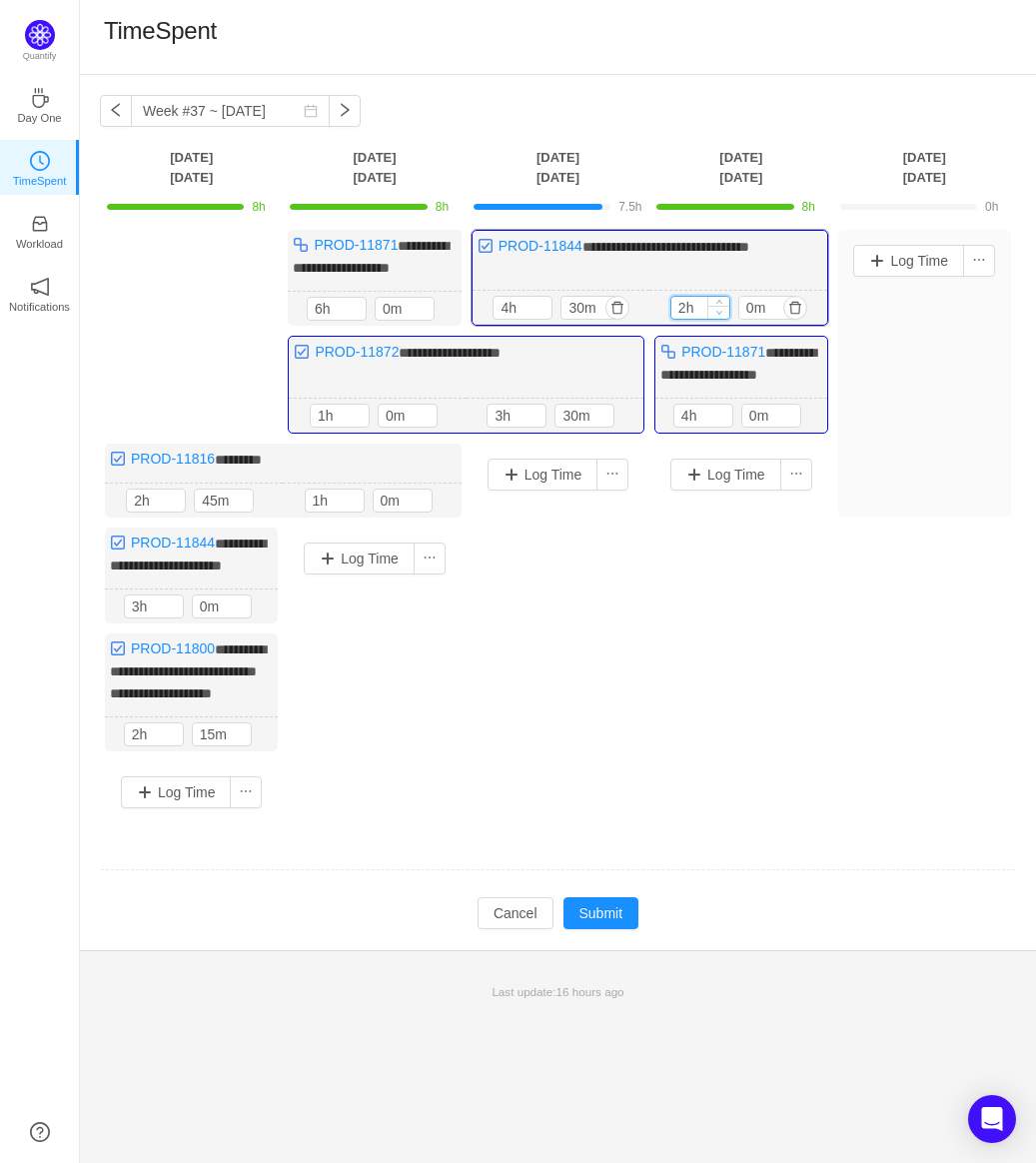
click at [719, 316] on span "Decrease Value" at bounding box center [718, 312] width 21 height 13
click at [601, 897] on button "Submit" at bounding box center [601, 913] width 76 height 32
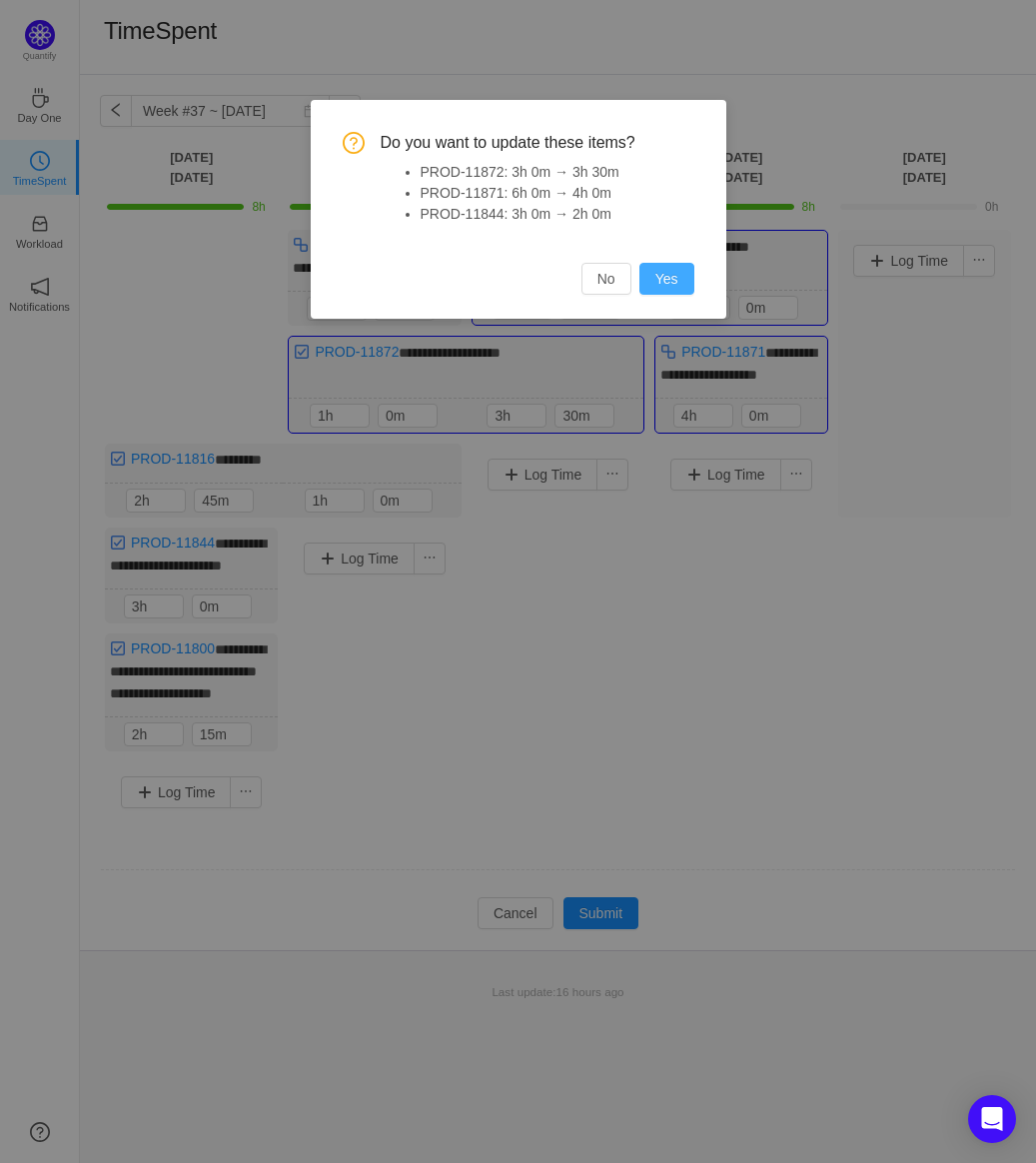
click at [665, 294] on button "Yes" at bounding box center [666, 279] width 55 height 32
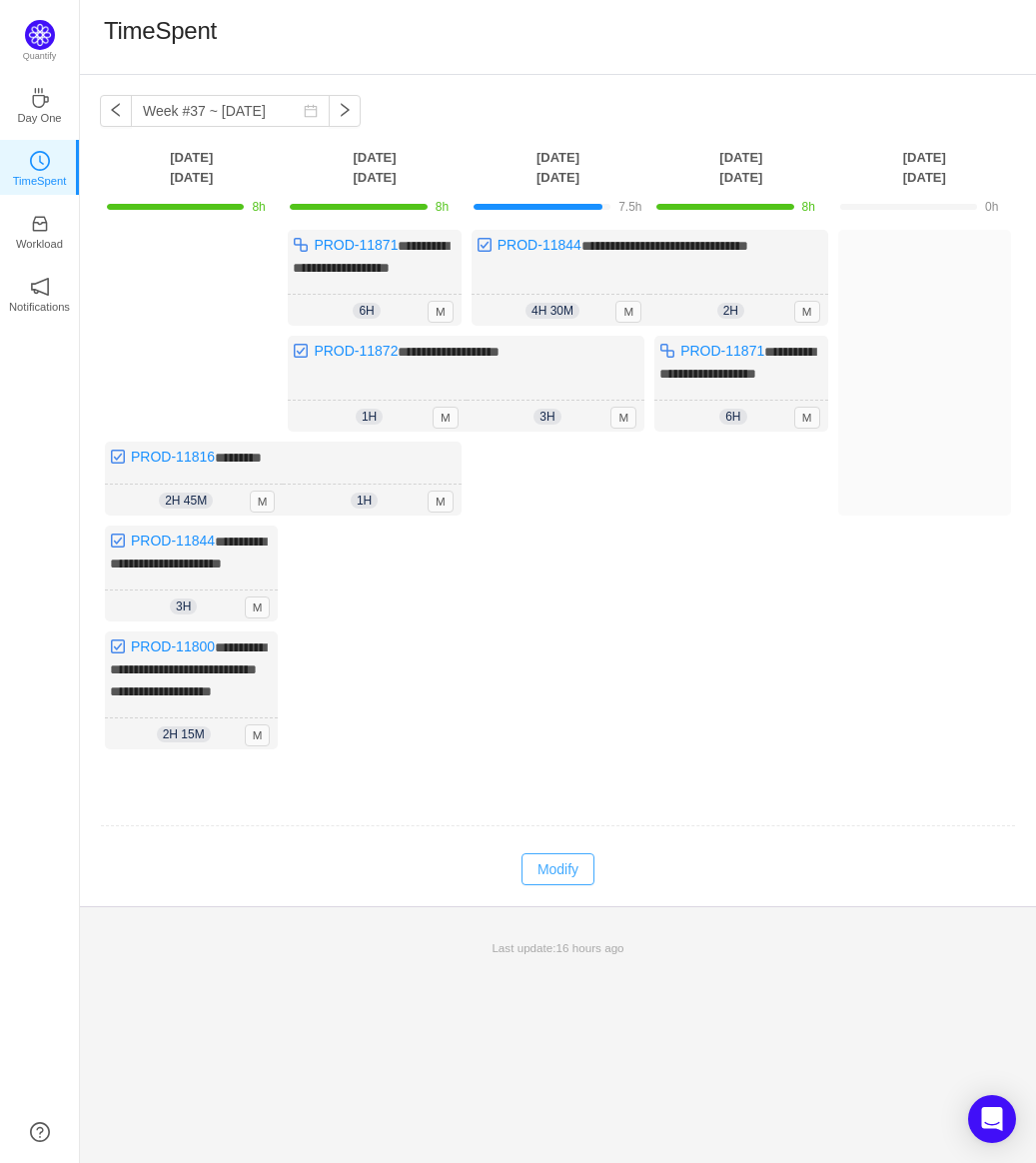
click at [549, 871] on button "Modify" at bounding box center [557, 869] width 73 height 32
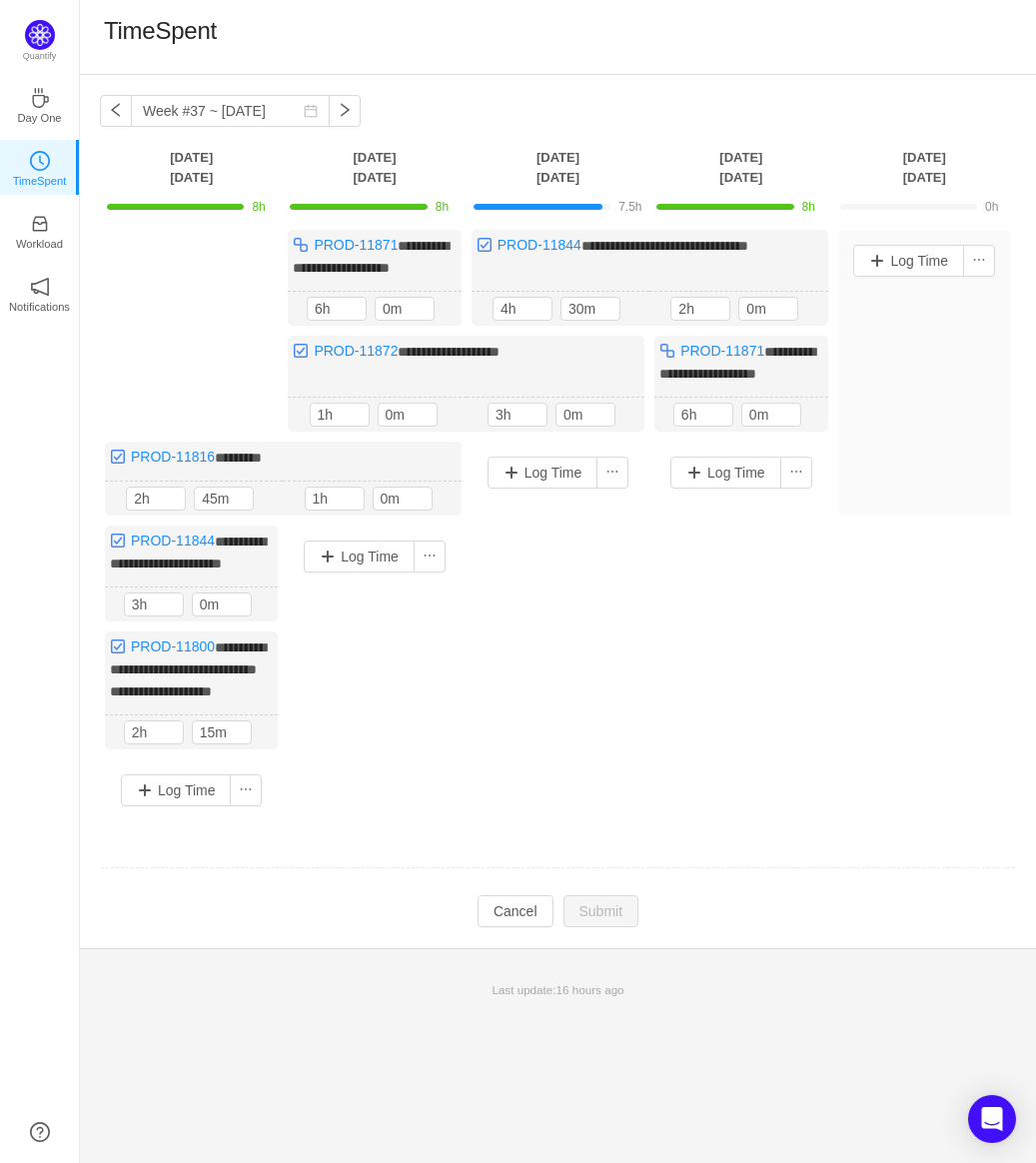
click at [564, 448] on div "Log Time" at bounding box center [557, 595] width 173 height 308
click at [579, 413] on input "0m" at bounding box center [585, 415] width 58 height 22
click at [557, 413] on input "0m" at bounding box center [585, 415] width 58 height 22
click at [565, 413] on input "0m" at bounding box center [585, 415] width 58 height 22
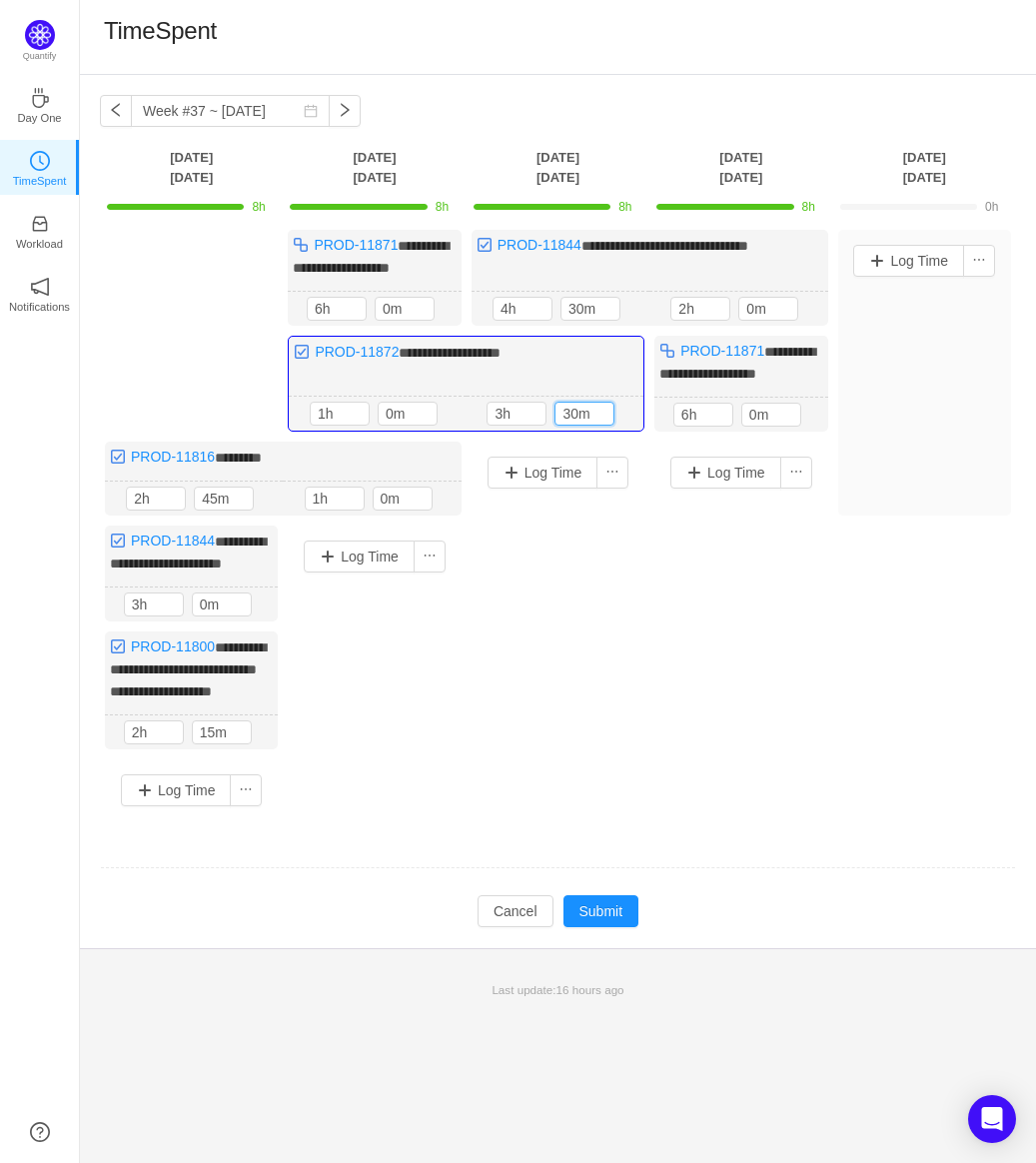
type input "30m"
click at [655, 645] on div "Log Time" at bounding box center [740, 595] width 173 height 308
click at [824, 673] on div "Log Time" at bounding box center [740, 595] width 173 height 308
click at [718, 416] on icon "icon: down" at bounding box center [721, 419] width 7 height 7
click at [725, 404] on span "Increase Value" at bounding box center [721, 410] width 21 height 13
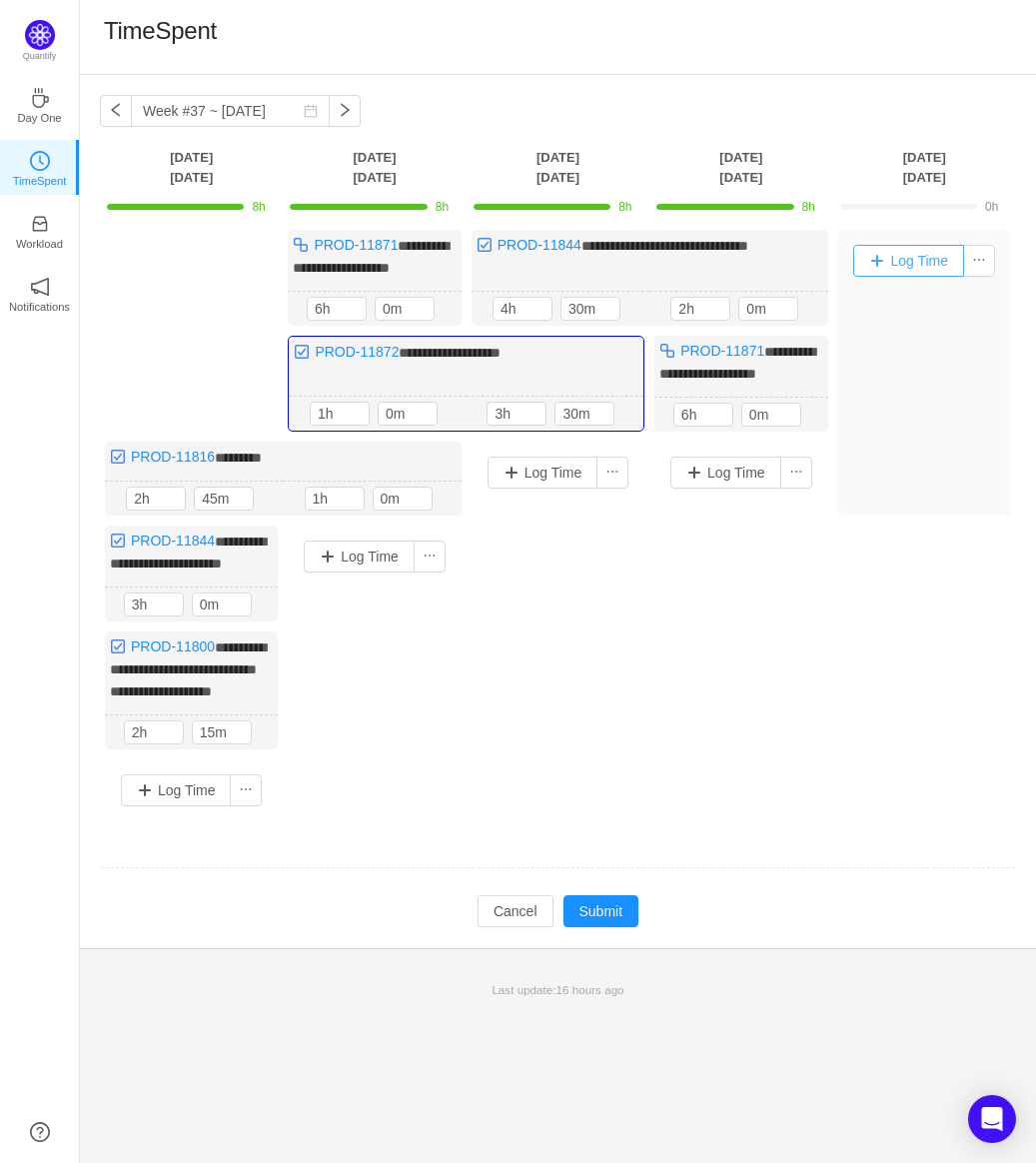
click at [900, 258] on button "Log Time" at bounding box center [908, 261] width 111 height 32
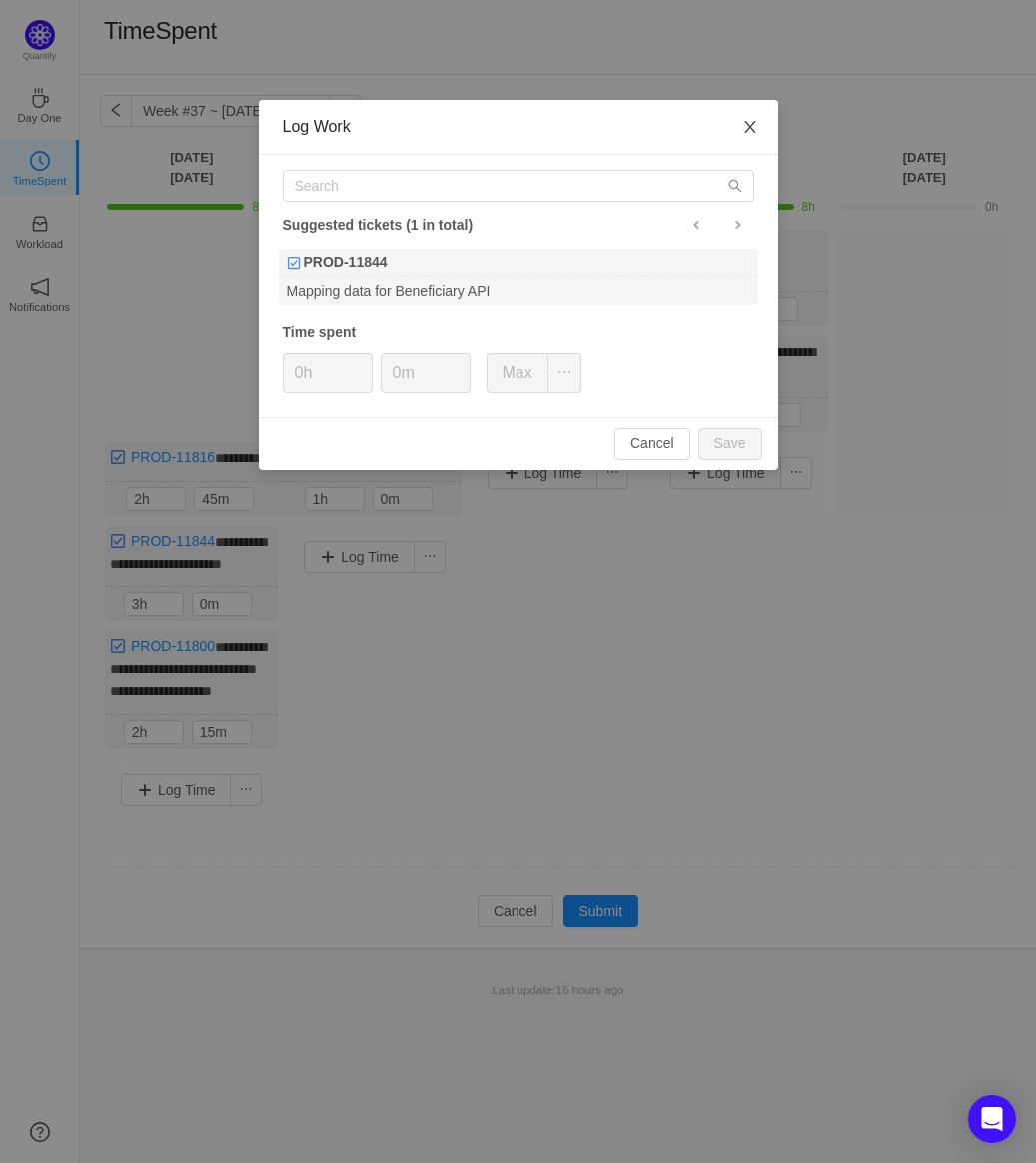
click at [753, 132] on icon "icon: close" at bounding box center [750, 127] width 16 height 16
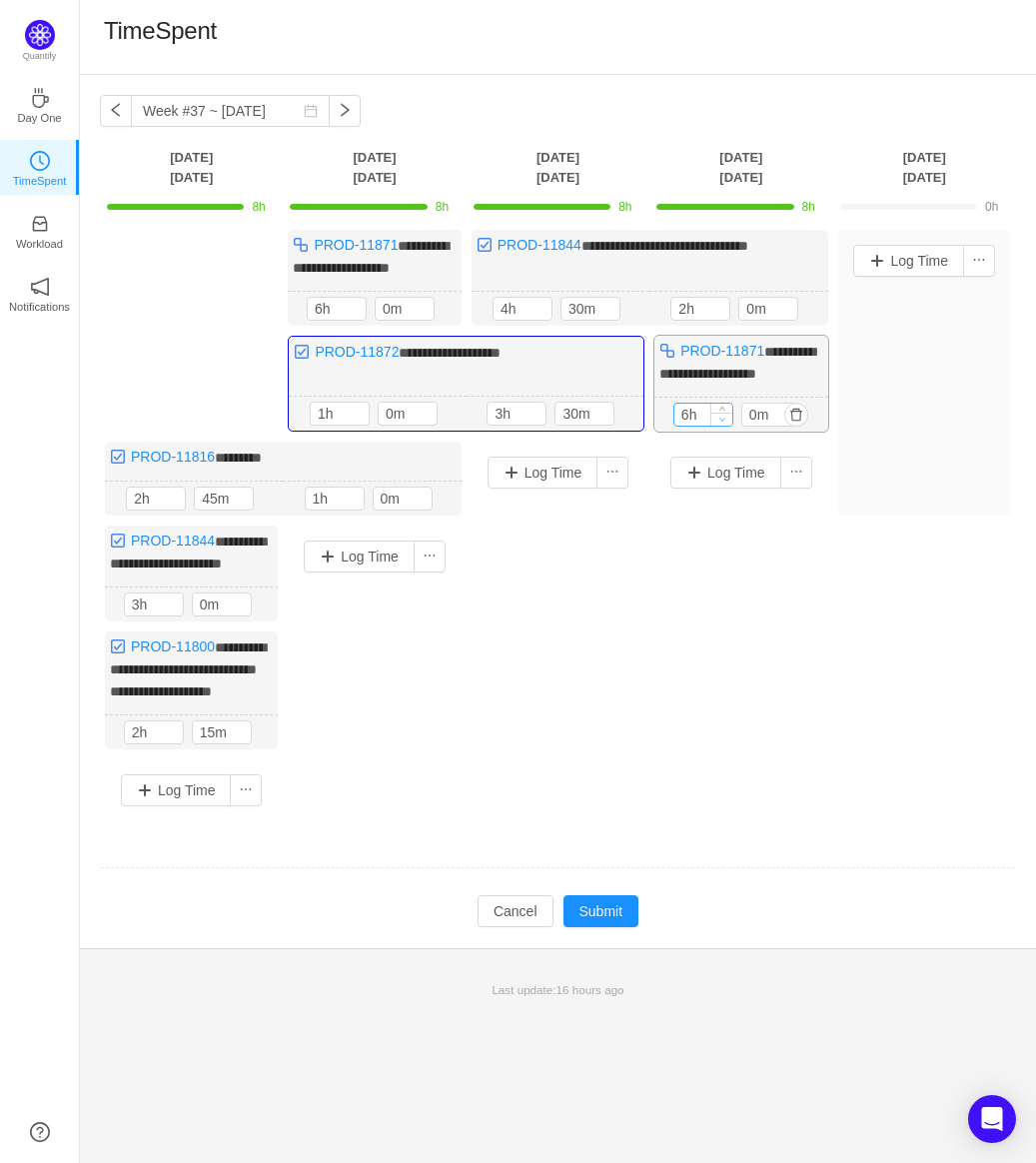
type input "5h"
click at [724, 417] on icon "icon: down" at bounding box center [721, 419] width 7 height 7
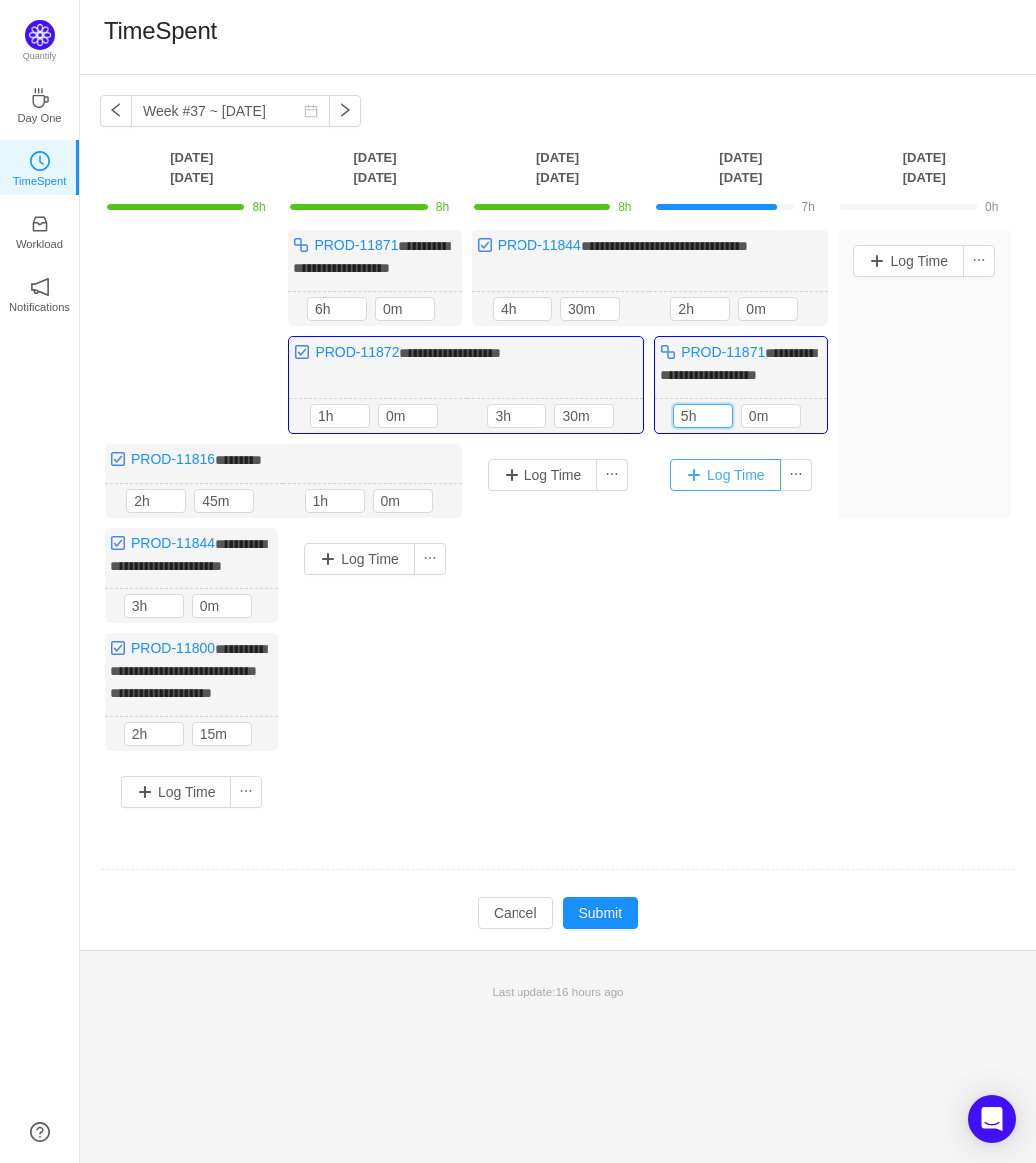
click at [737, 466] on button "Log Time" at bounding box center [725, 475] width 111 height 32
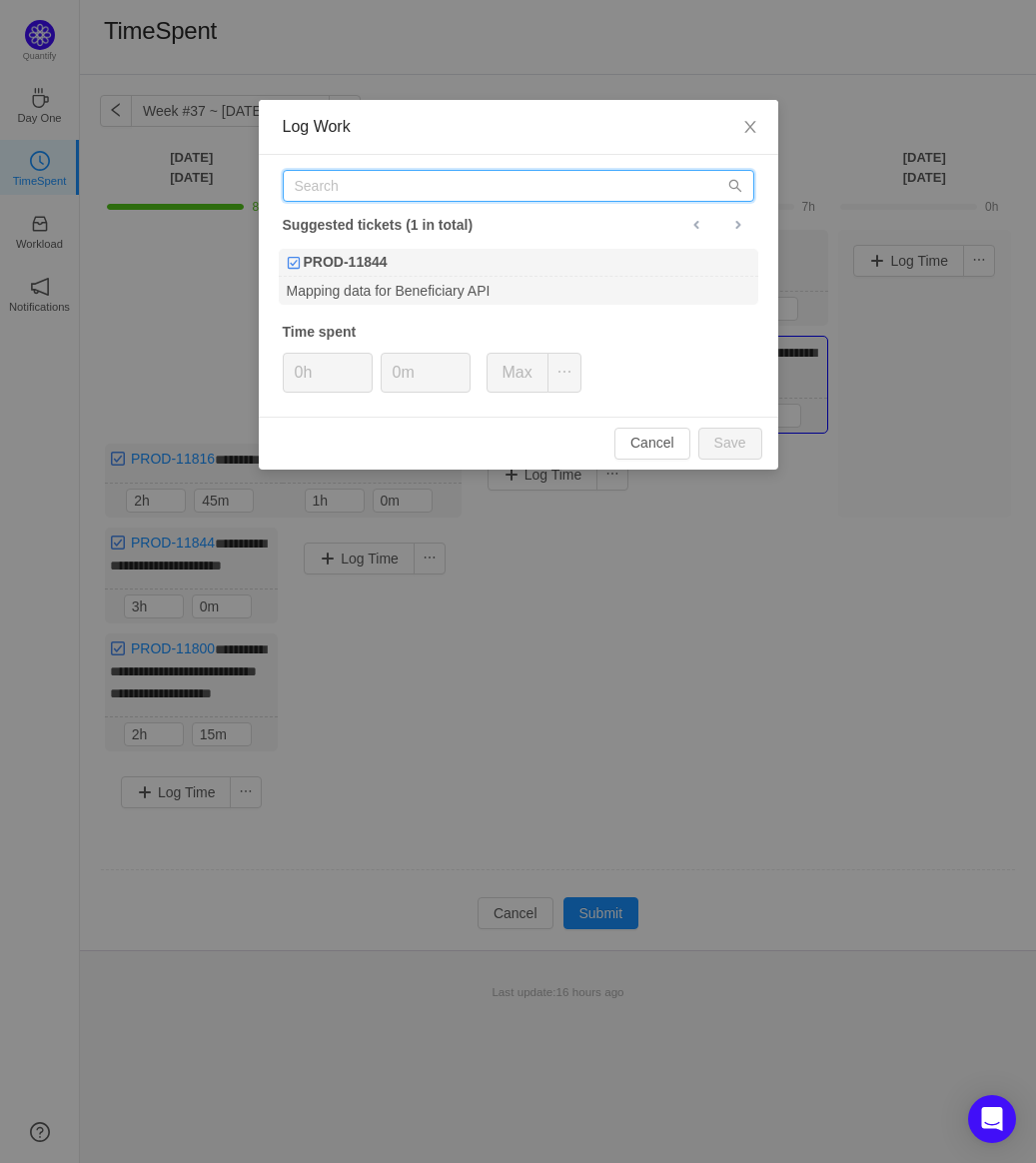
click at [518, 181] on input "text" at bounding box center [518, 186] width 472 height 32
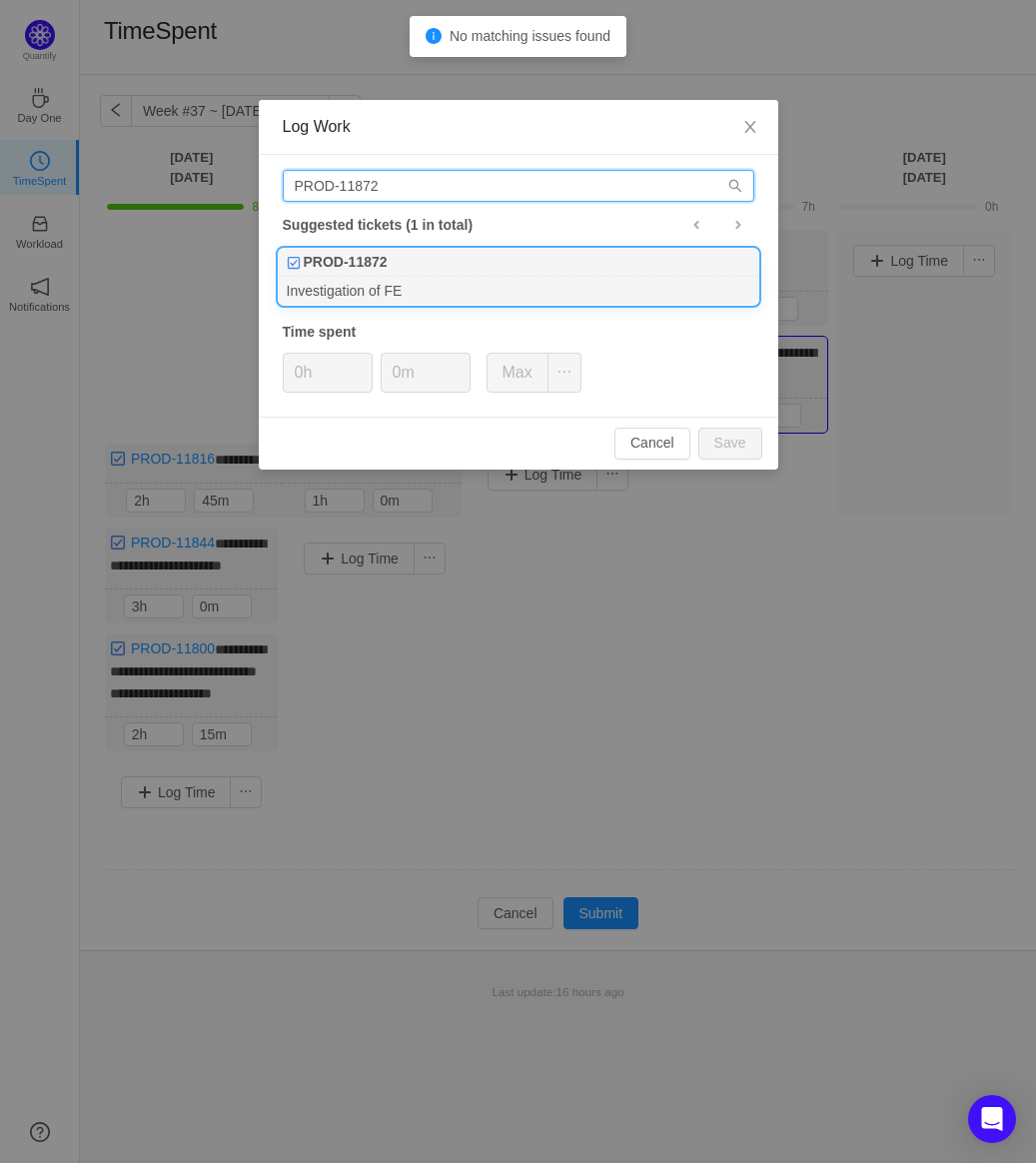
type input "PROD-11872"
click at [457, 292] on div "Investigation of FE" at bounding box center [518, 290] width 480 height 27
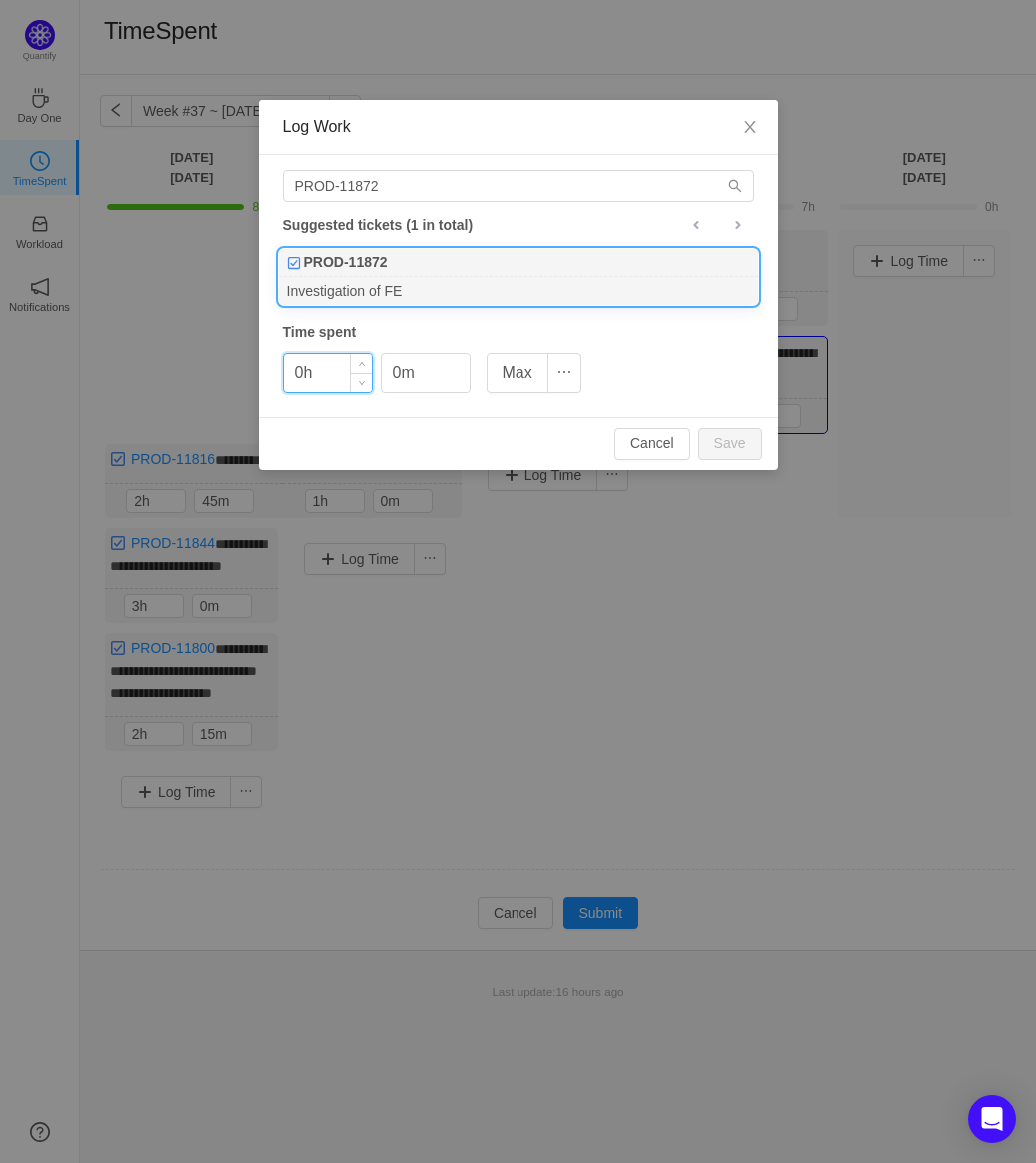
click at [326, 376] on input "0h" at bounding box center [328, 373] width 88 height 38
click at [727, 452] on button "Save" at bounding box center [730, 444] width 64 height 32
type input "0h"
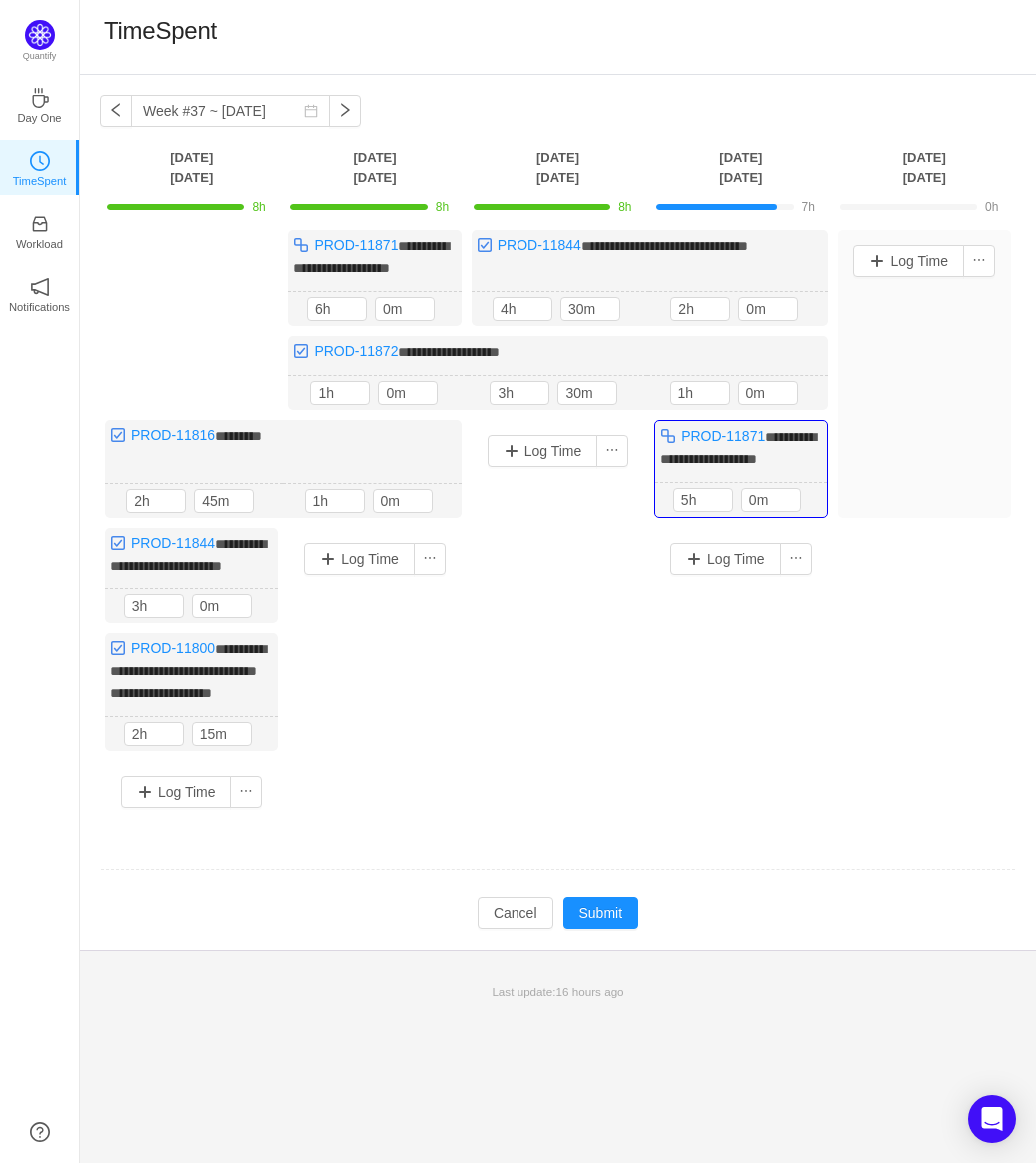
click at [833, 652] on div "**********" at bounding box center [557, 527] width 916 height 593
click at [927, 249] on button "Log Time" at bounding box center [908, 261] width 111 height 32
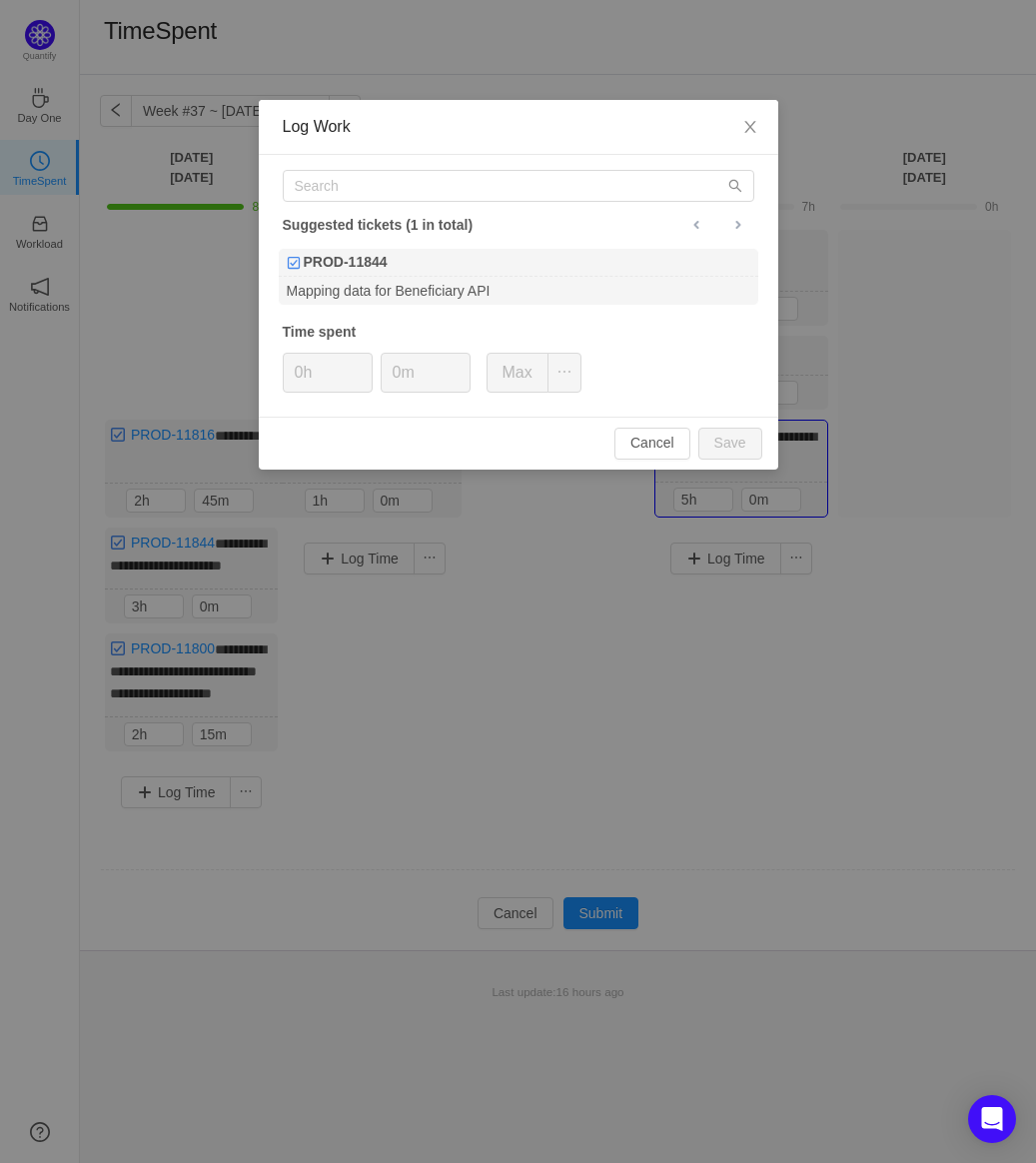
click at [880, 635] on div "Log Work Suggested tickets (1 in total) PROD-11844 Mapping data for Beneficiary…" at bounding box center [518, 582] width 1036 height 1163
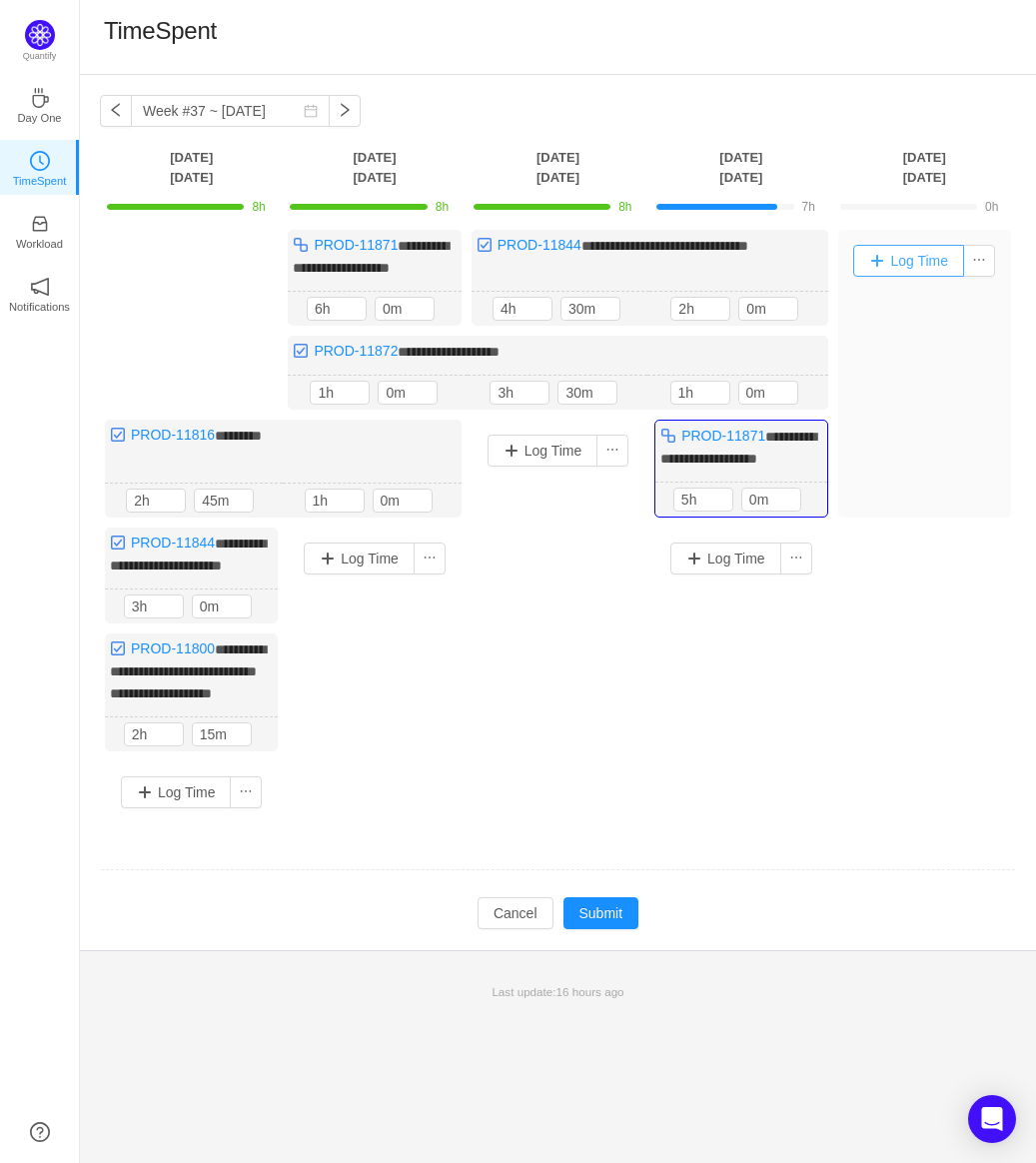
click at [935, 254] on button "Log Time" at bounding box center [908, 261] width 111 height 32
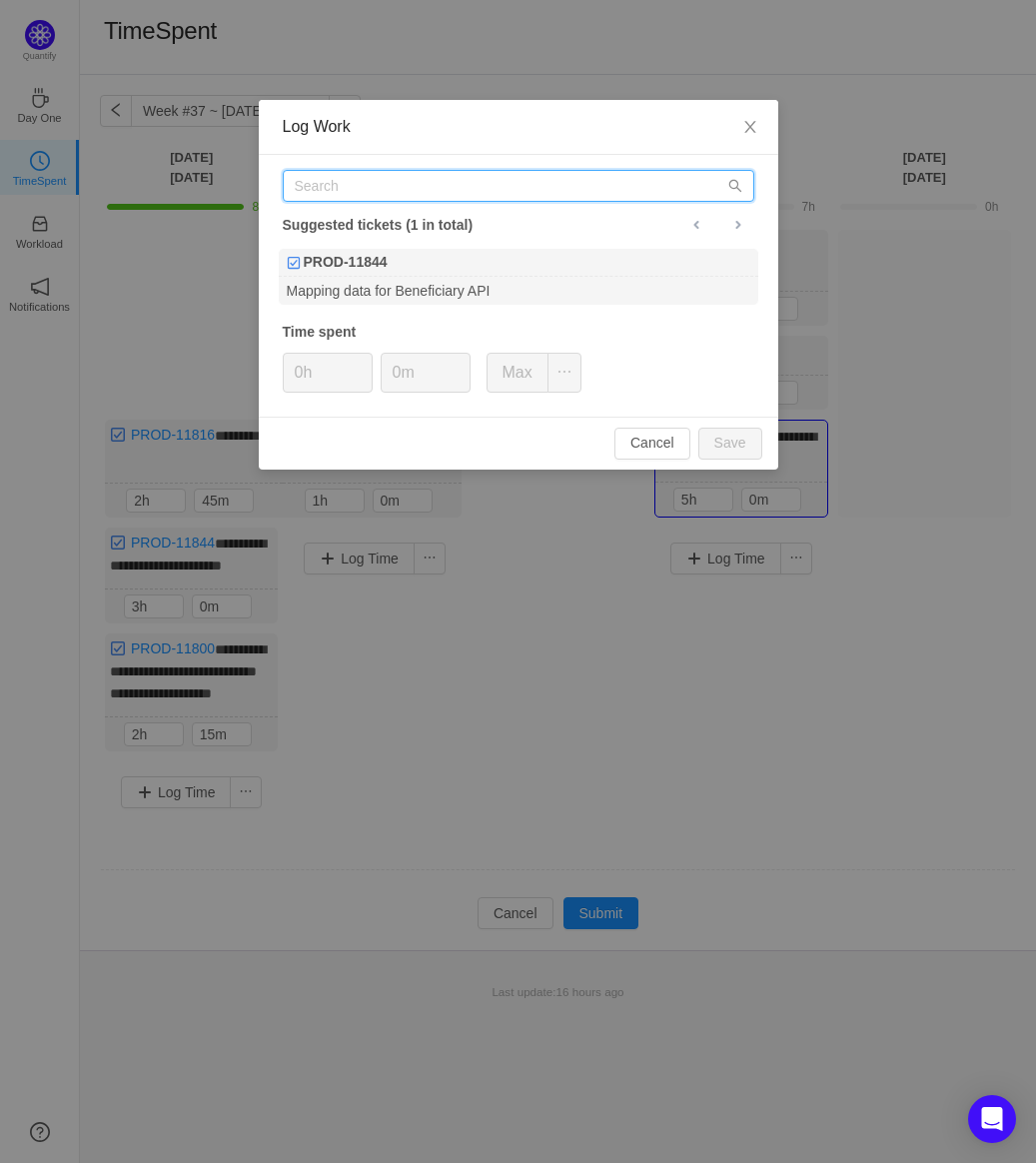
click at [509, 184] on input "text" at bounding box center [518, 186] width 472 height 32
click at [514, 196] on input "text" at bounding box center [518, 186] width 472 height 32
click at [445, 185] on input "text" at bounding box center [518, 186] width 472 height 32
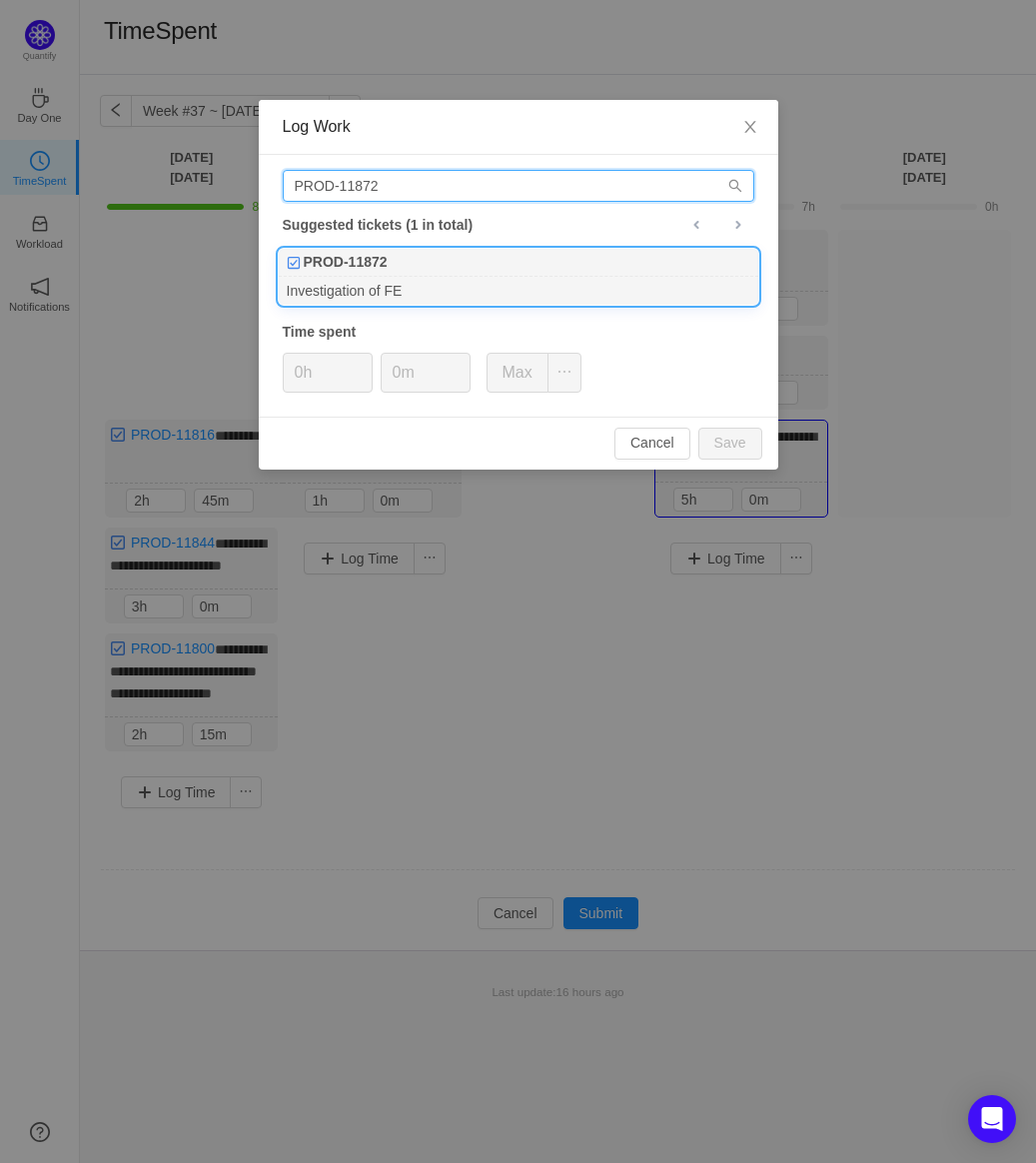
type input "PROD-11872"
click at [595, 266] on div "PROD-11872" at bounding box center [518, 263] width 480 height 28
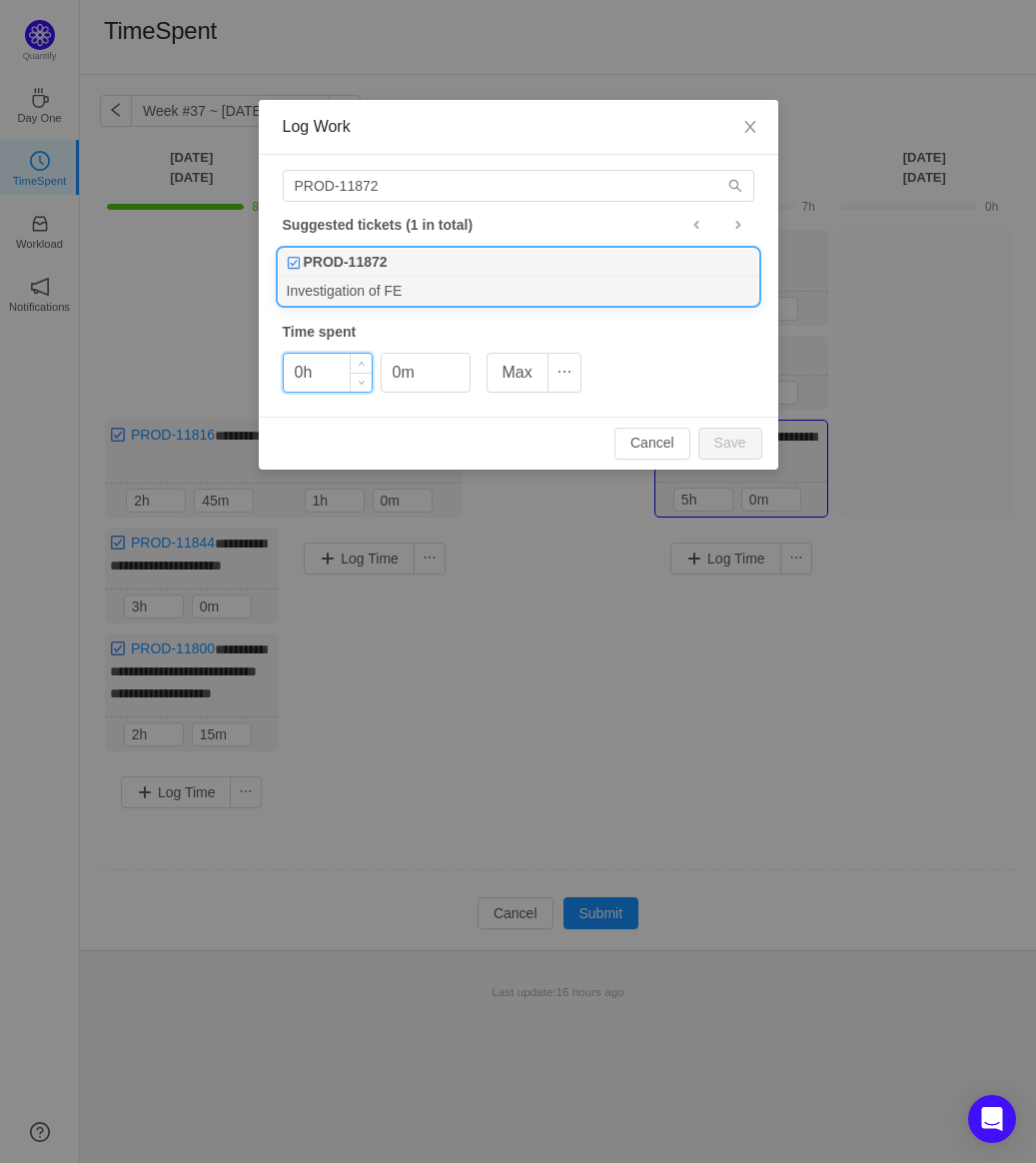
click at [328, 370] on input "0h" at bounding box center [328, 373] width 88 height 38
click at [739, 434] on button "Save" at bounding box center [730, 444] width 64 height 32
type input "0h"
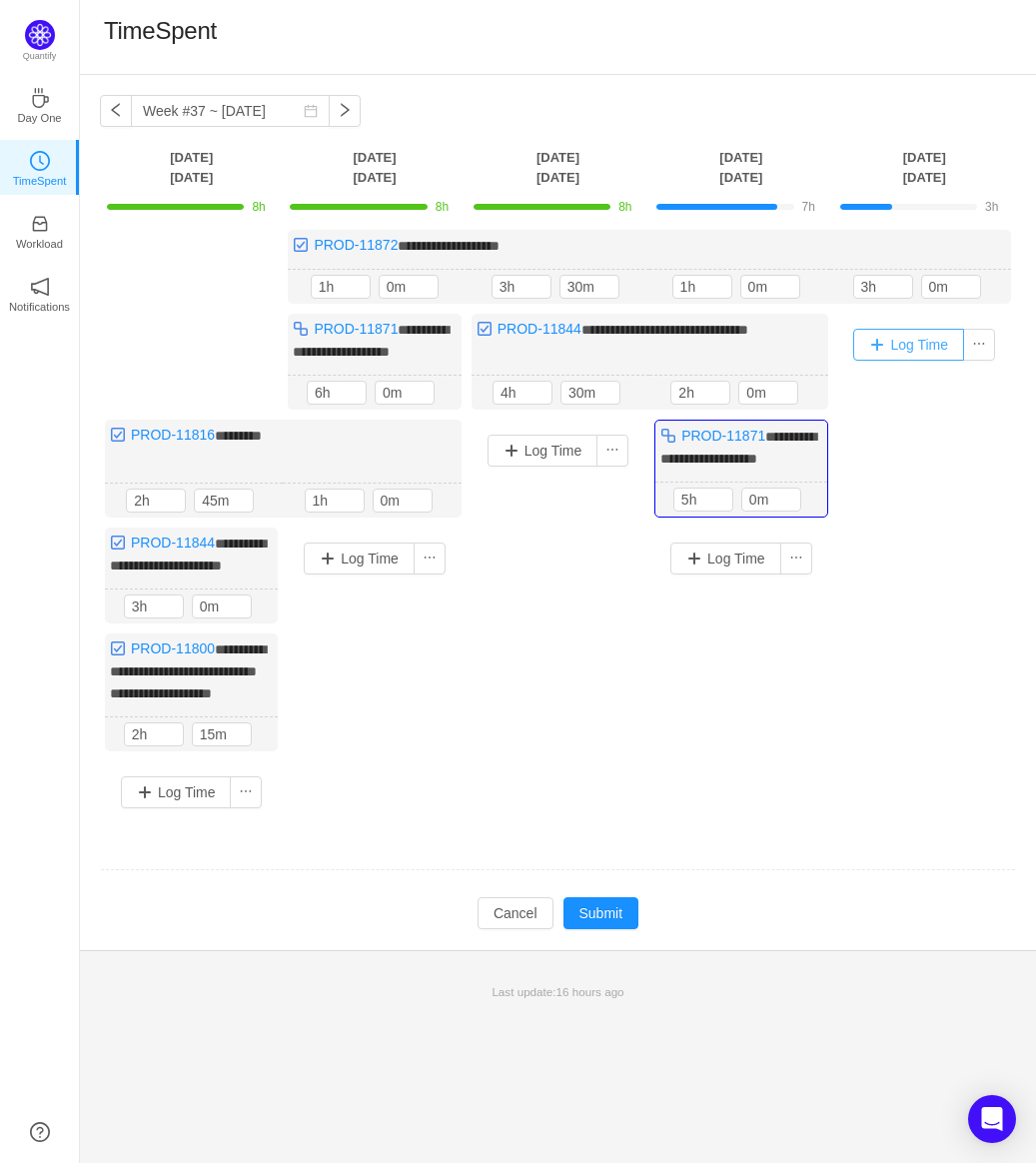
click at [919, 333] on button "Log Time" at bounding box center [908, 345] width 111 height 32
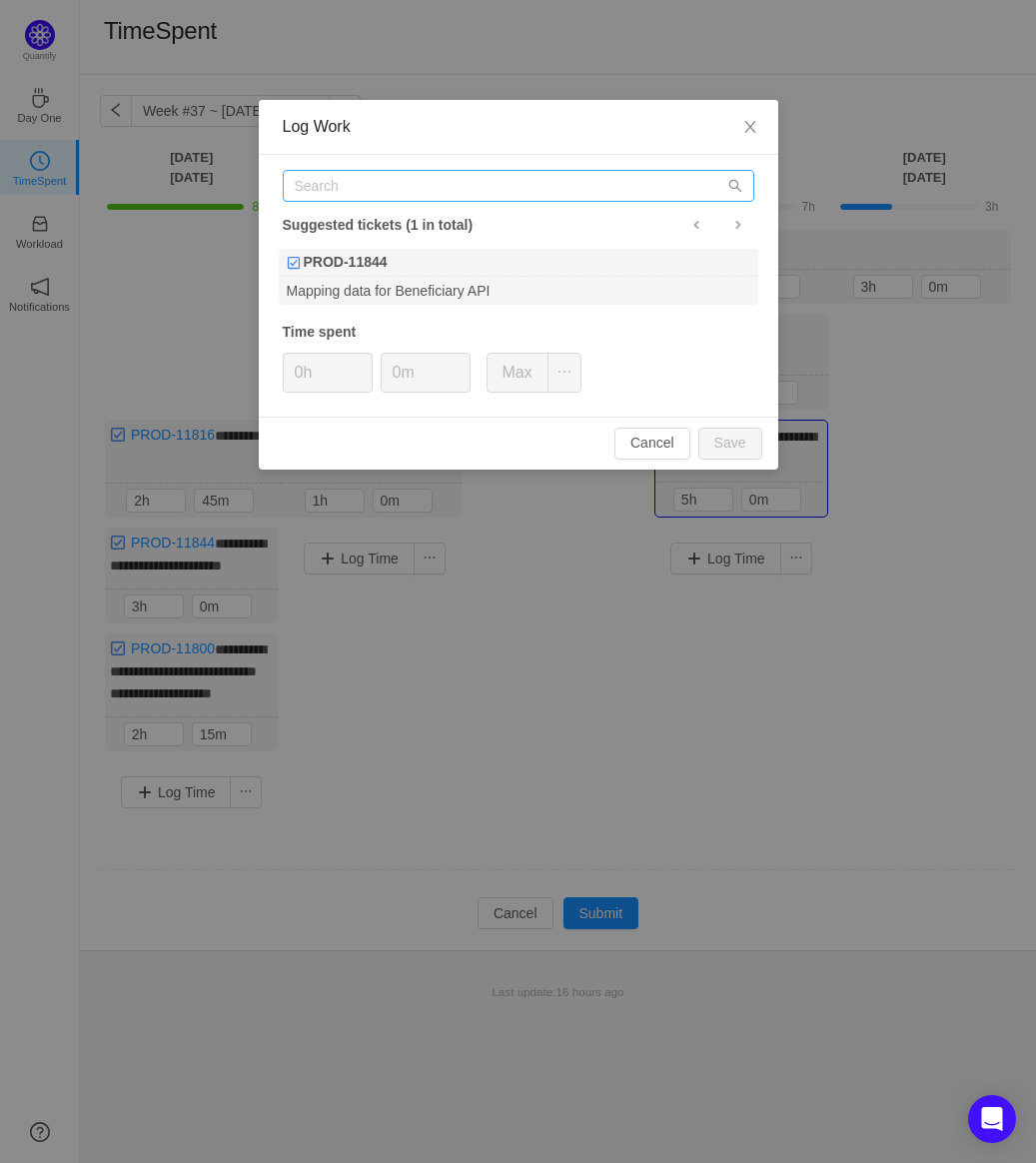
drag, startPoint x: 494, startPoint y: 205, endPoint x: 497, endPoint y: 188, distance: 17.3
click at [494, 200] on div "Suggested tickets (1 in total) PROD-11844 Mapping data for Beneficiary API Time…" at bounding box center [518, 286] width 519 height 262
click at [497, 186] on input "text" at bounding box center [518, 186] width 472 height 32
click at [497, 196] on input "text" at bounding box center [518, 186] width 472 height 32
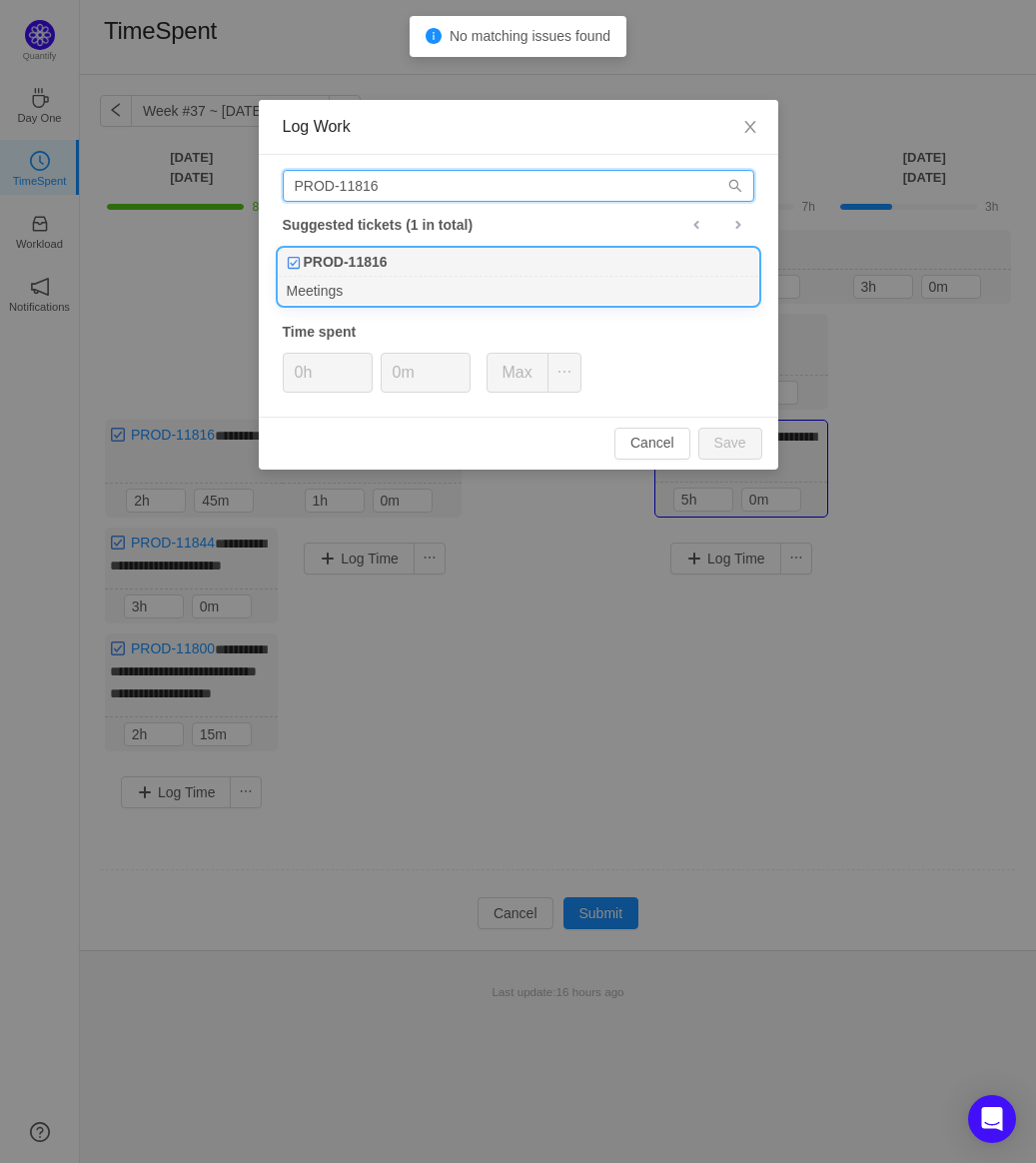
type input "PROD-11816"
click at [376, 290] on div "Meetings" at bounding box center [518, 290] width 480 height 27
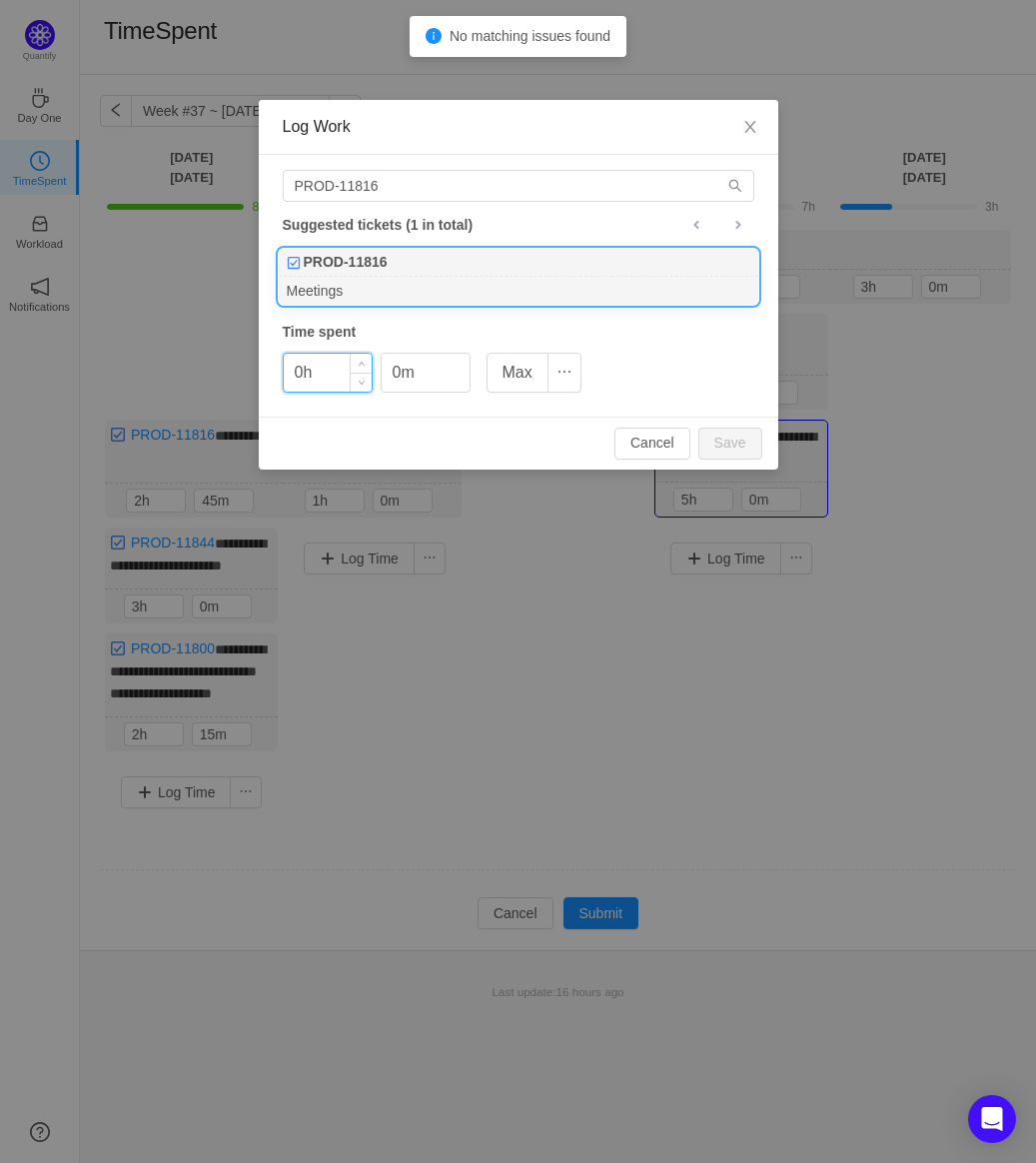
click at [322, 373] on input "0h" at bounding box center [328, 373] width 88 height 38
click at [728, 434] on button "Save" at bounding box center [730, 444] width 64 height 32
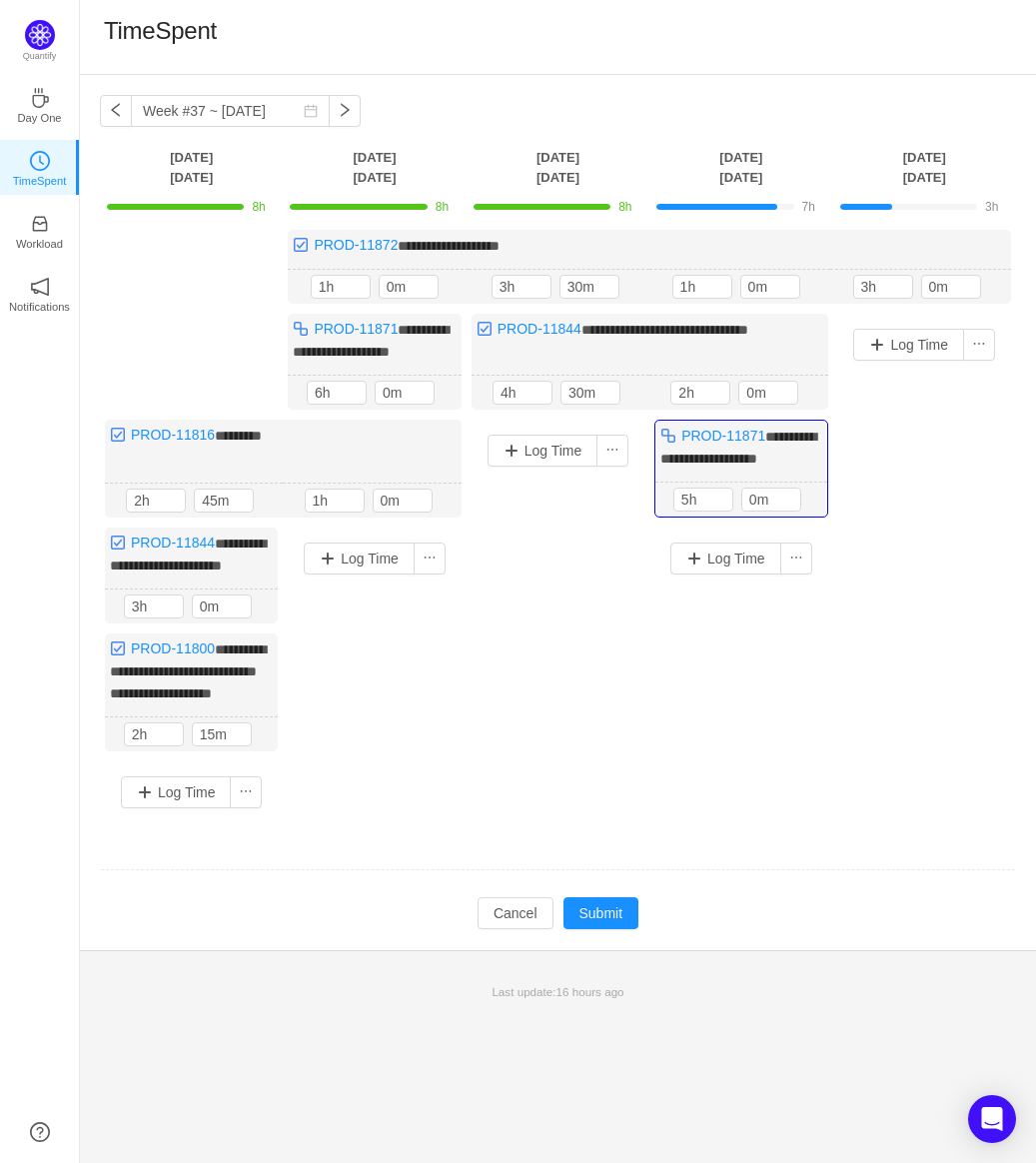
drag, startPoint x: 891, startPoint y: 470, endPoint x: 893, endPoint y: 453, distance: 17.1
click at [891, 472] on div "Log Time" at bounding box center [924, 469] width 173 height 310
click at [896, 353] on button "Log Time" at bounding box center [908, 345] width 111 height 32
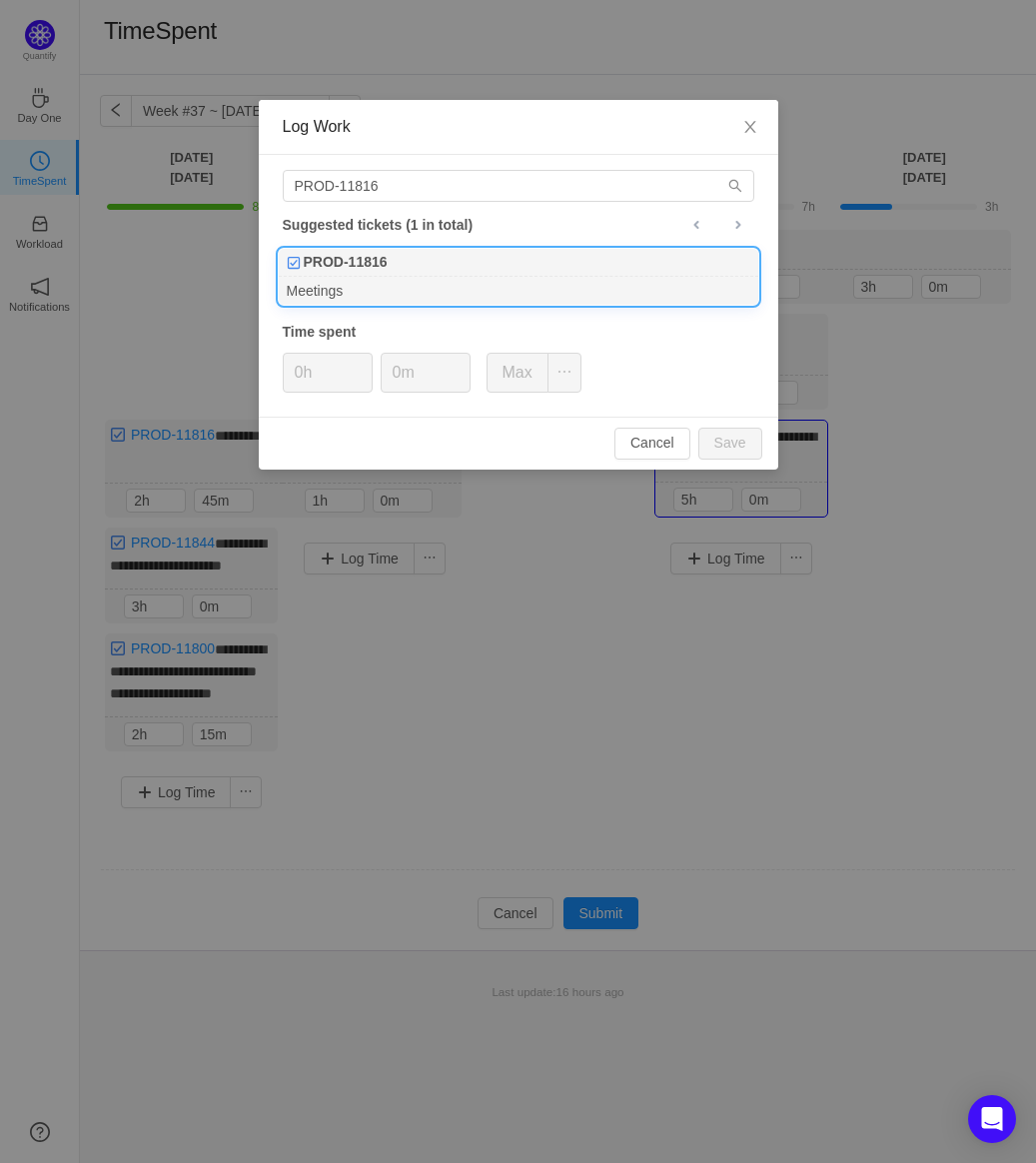
click at [330, 277] on div "Meetings" at bounding box center [518, 290] width 480 height 27
click at [700, 449] on button "Save" at bounding box center [730, 444] width 64 height 32
type input "0h"
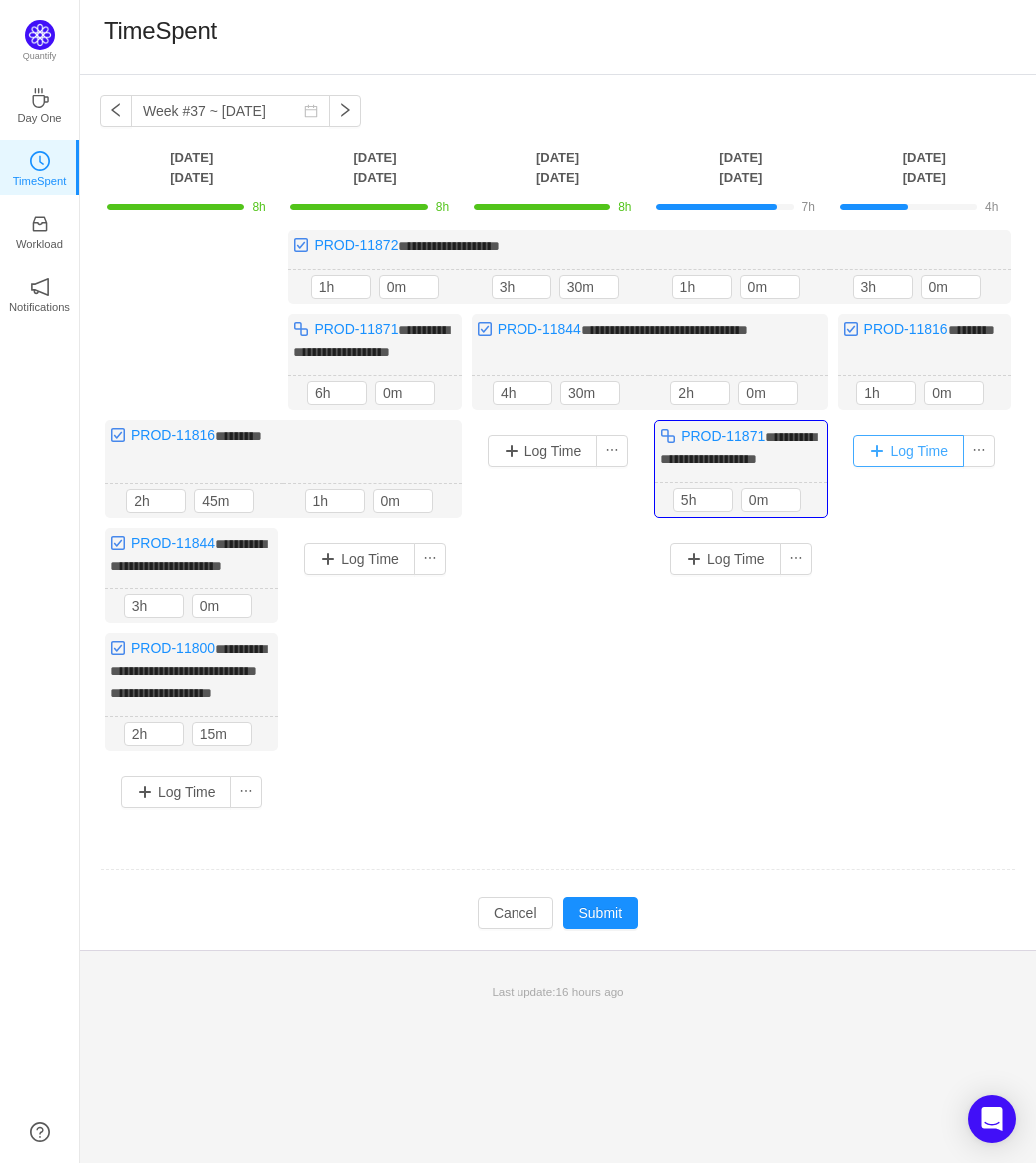
click at [896, 445] on button "Log Time" at bounding box center [908, 451] width 111 height 32
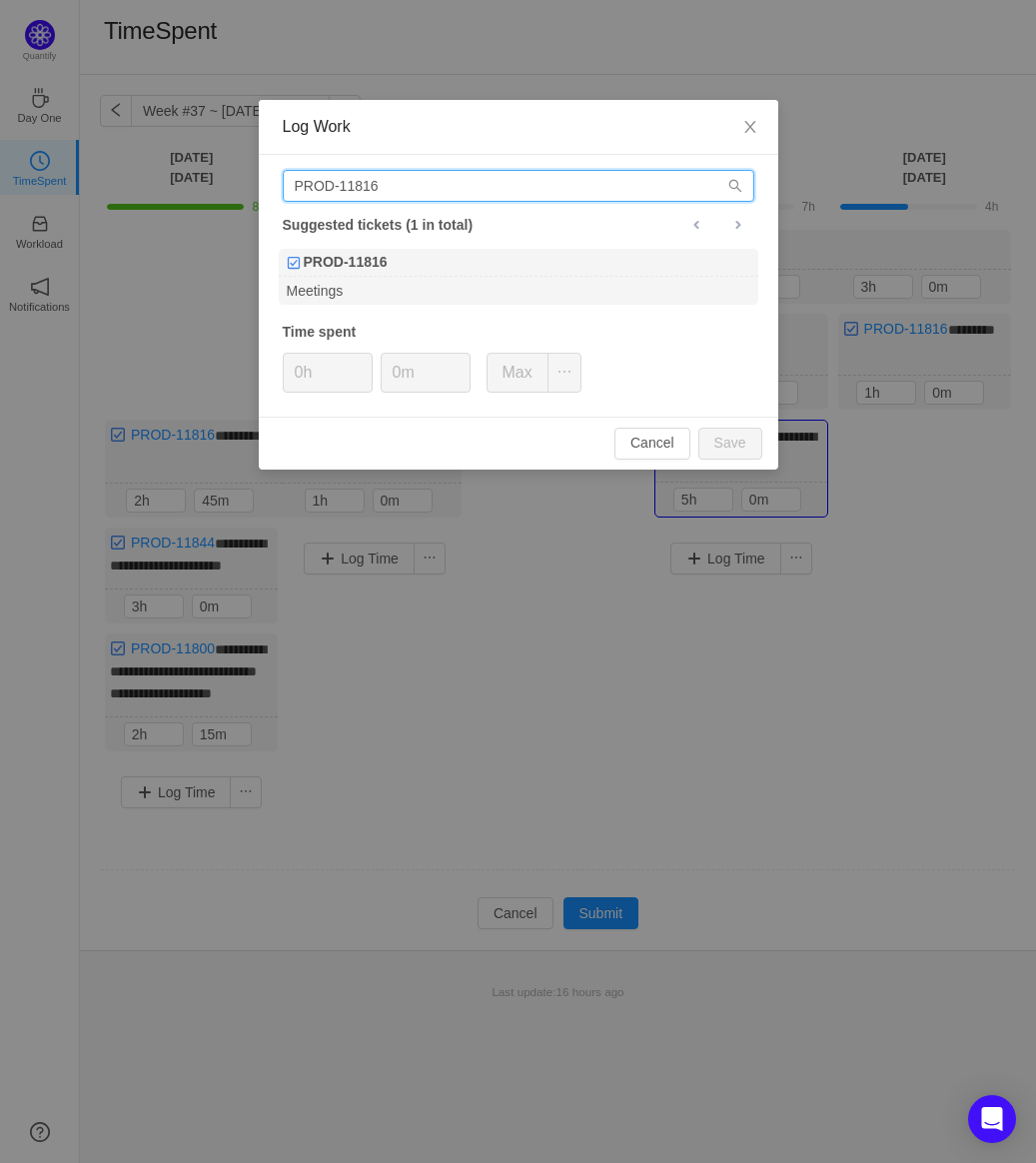
click at [617, 184] on input "PROD-11816" at bounding box center [518, 186] width 472 height 32
click at [579, 180] on input "PROD-11816" at bounding box center [518, 186] width 472 height 32
click at [577, 181] on input "PROD-11816" at bounding box center [518, 186] width 472 height 32
type input "PROD"
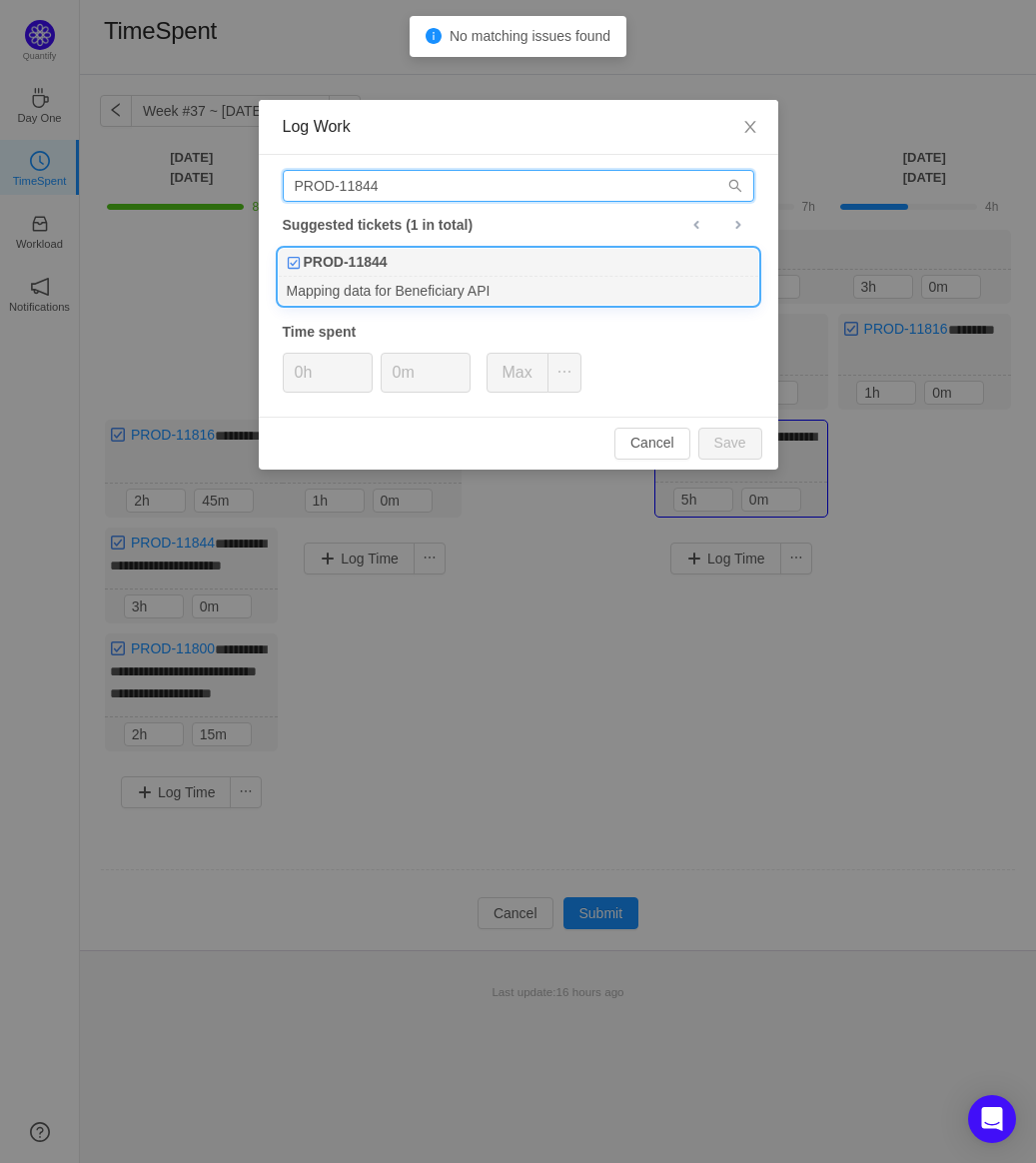
type input "PROD-11844"
click at [520, 277] on div "Mapping data for Beneficiary API" at bounding box center [518, 290] width 480 height 27
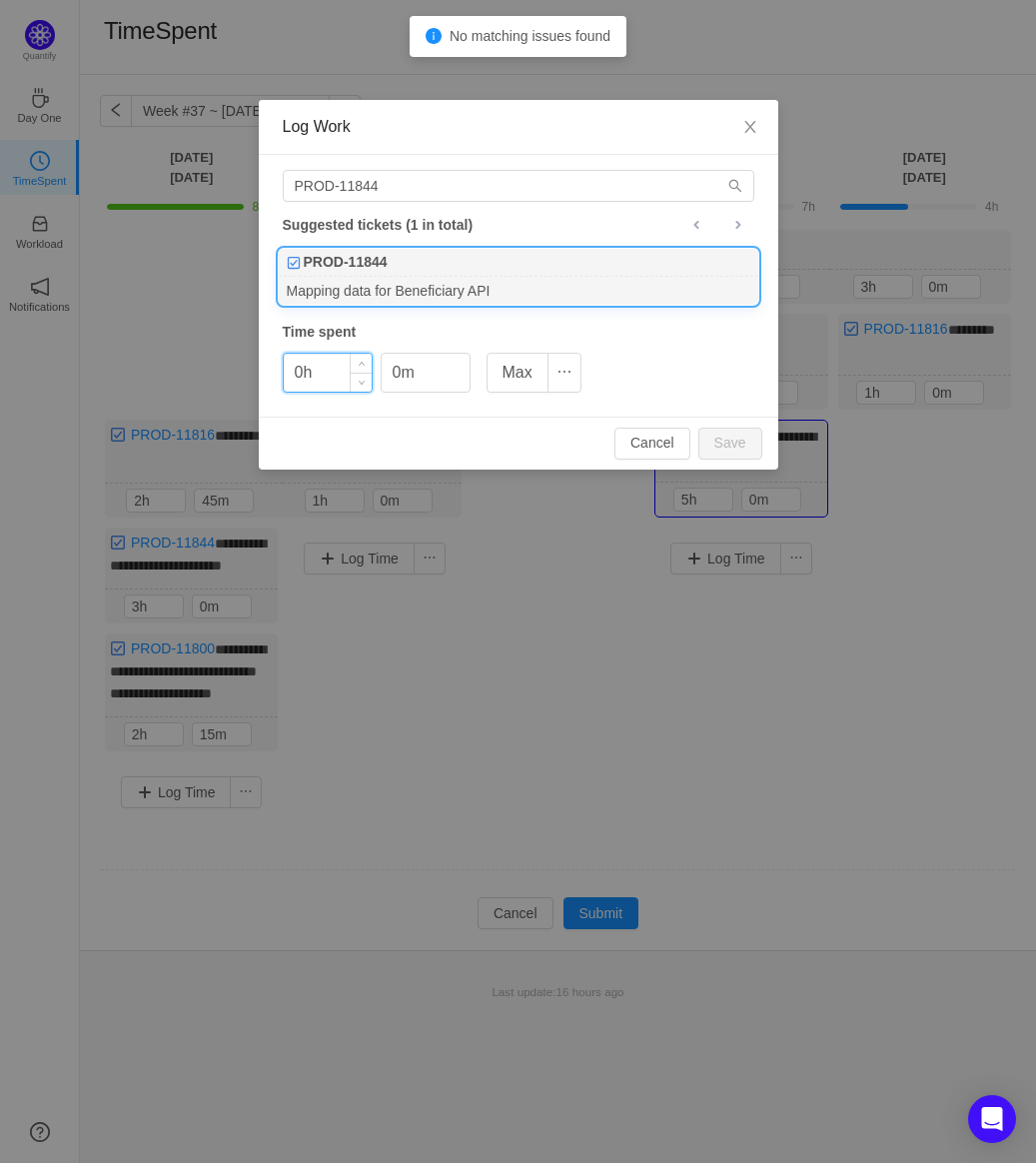
click at [313, 380] on input "0h" at bounding box center [328, 373] width 88 height 38
click at [321, 381] on input "0h" at bounding box center [328, 373] width 88 height 38
click at [296, 384] on input "0h" at bounding box center [328, 373] width 88 height 38
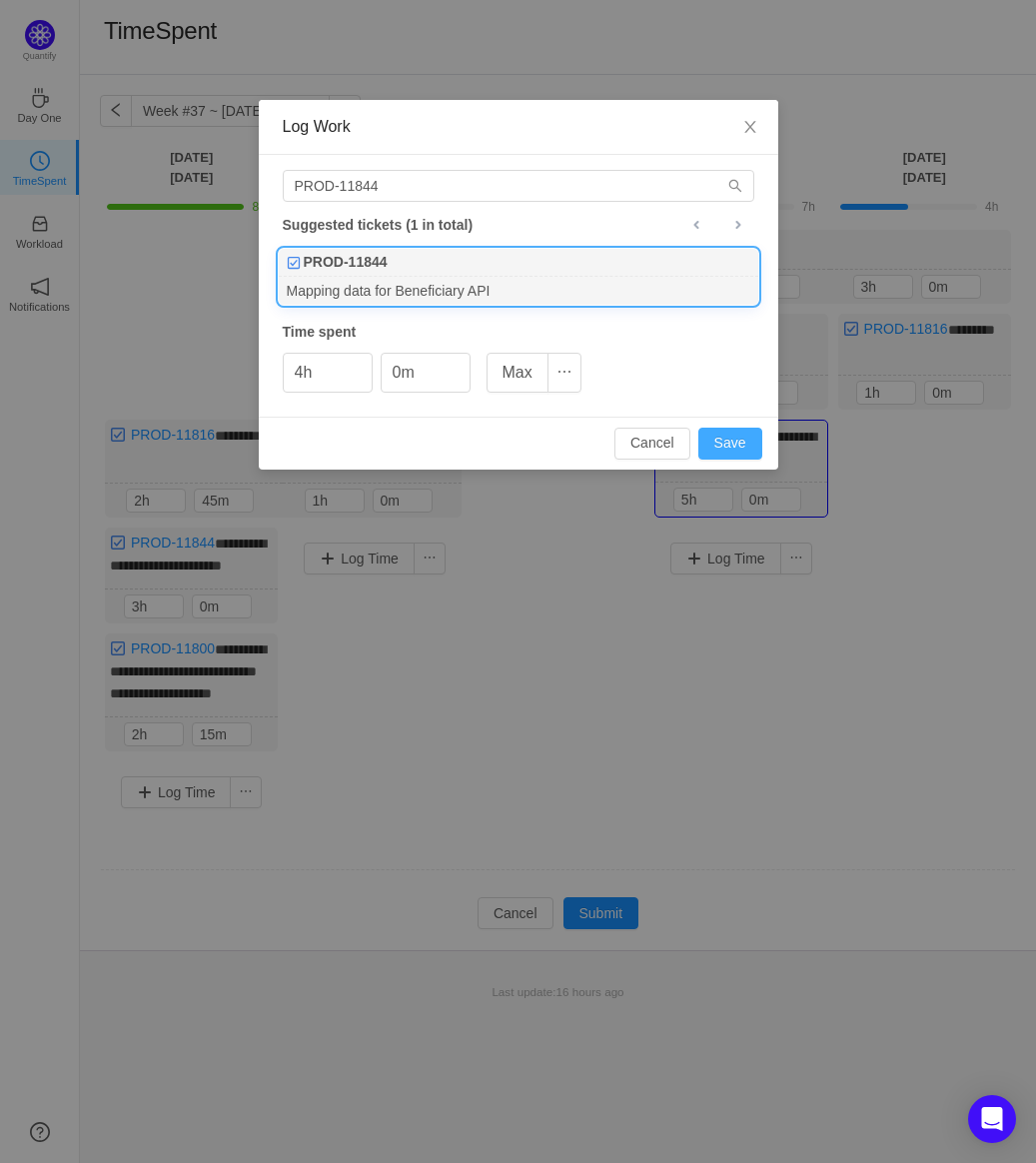
click at [711, 445] on button "Save" at bounding box center [730, 444] width 64 height 32
type input "0h"
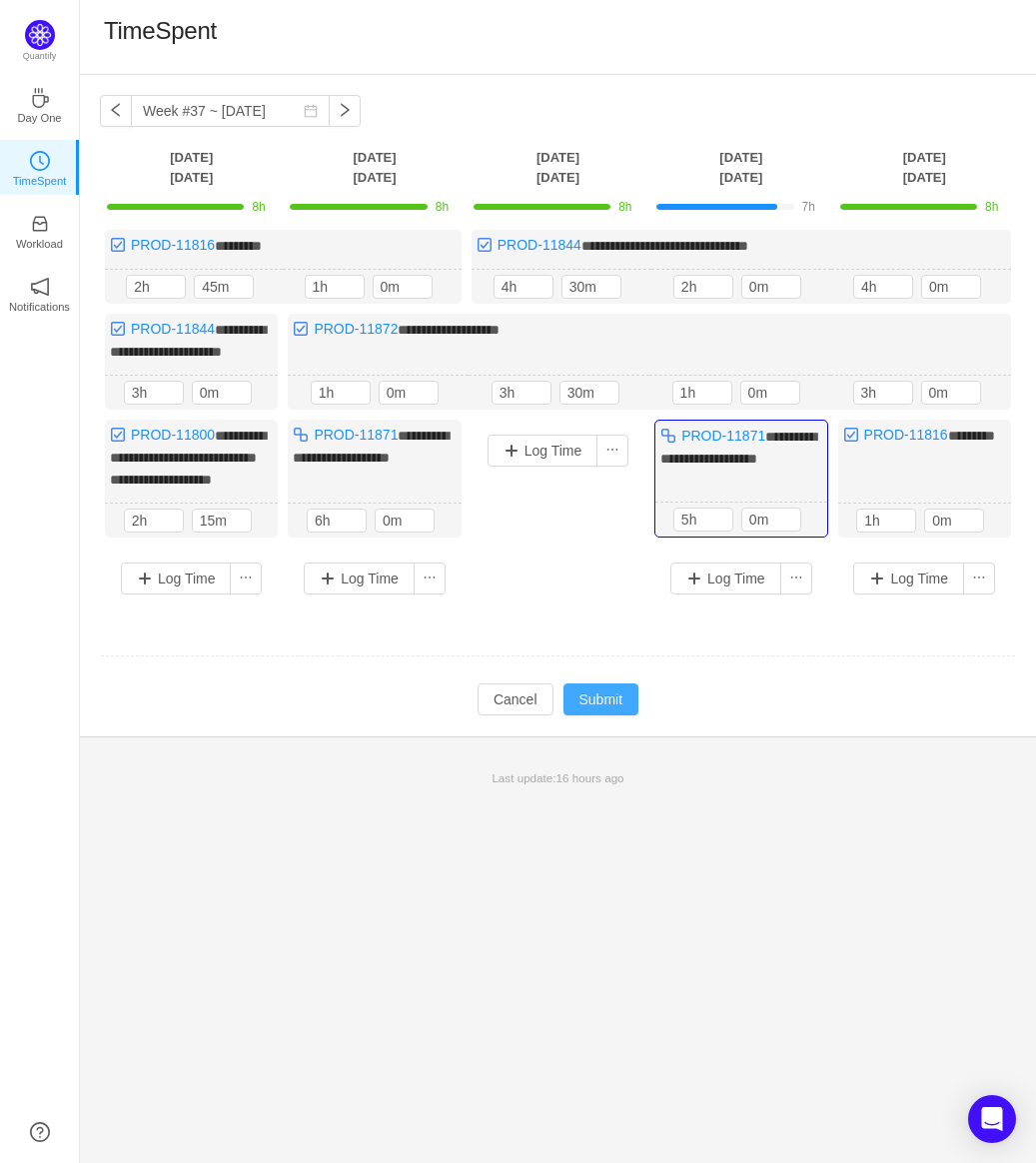
click at [613, 684] on button "Submit" at bounding box center [601, 699] width 76 height 32
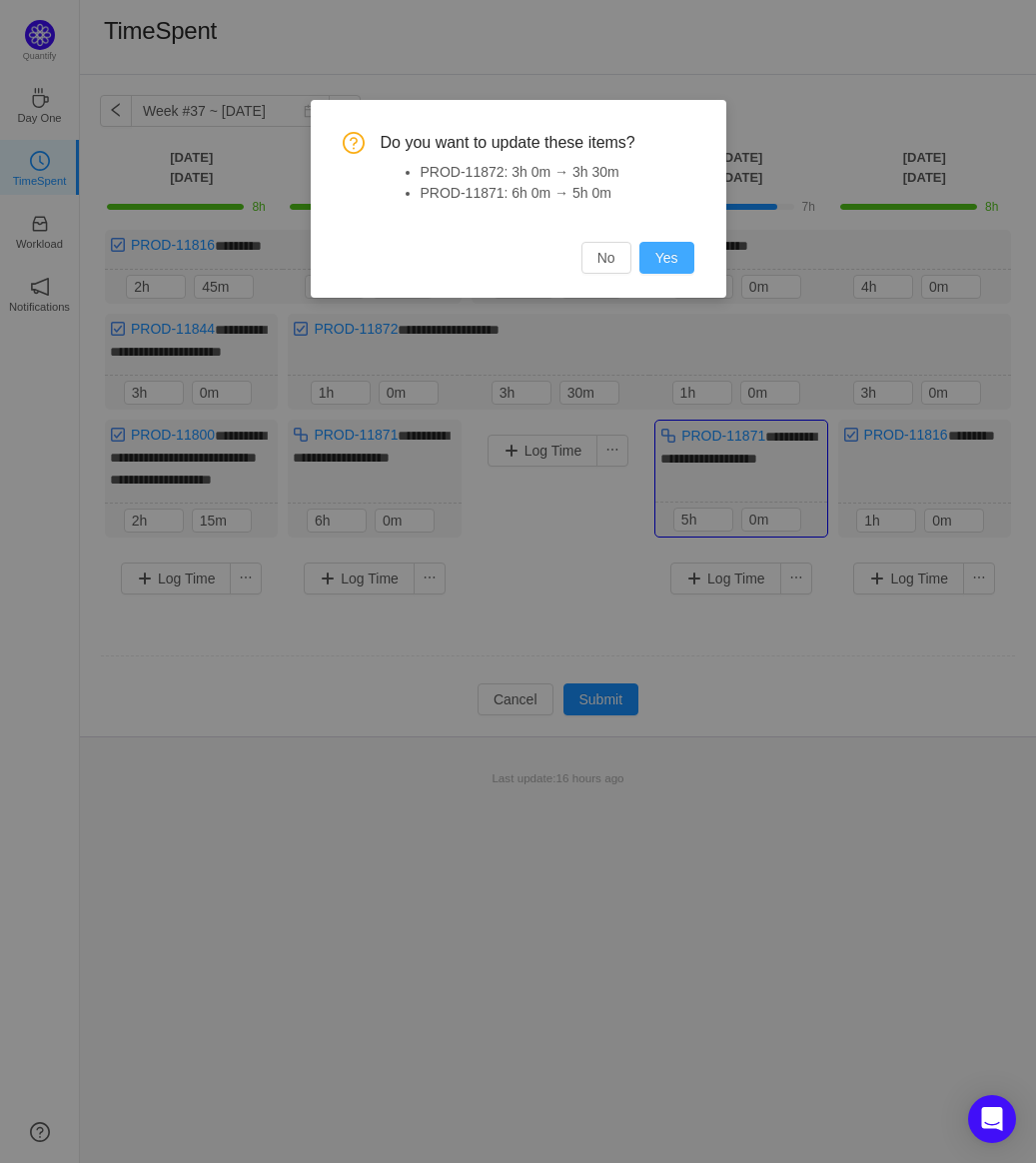
click at [664, 254] on button "Yes" at bounding box center [666, 258] width 55 height 32
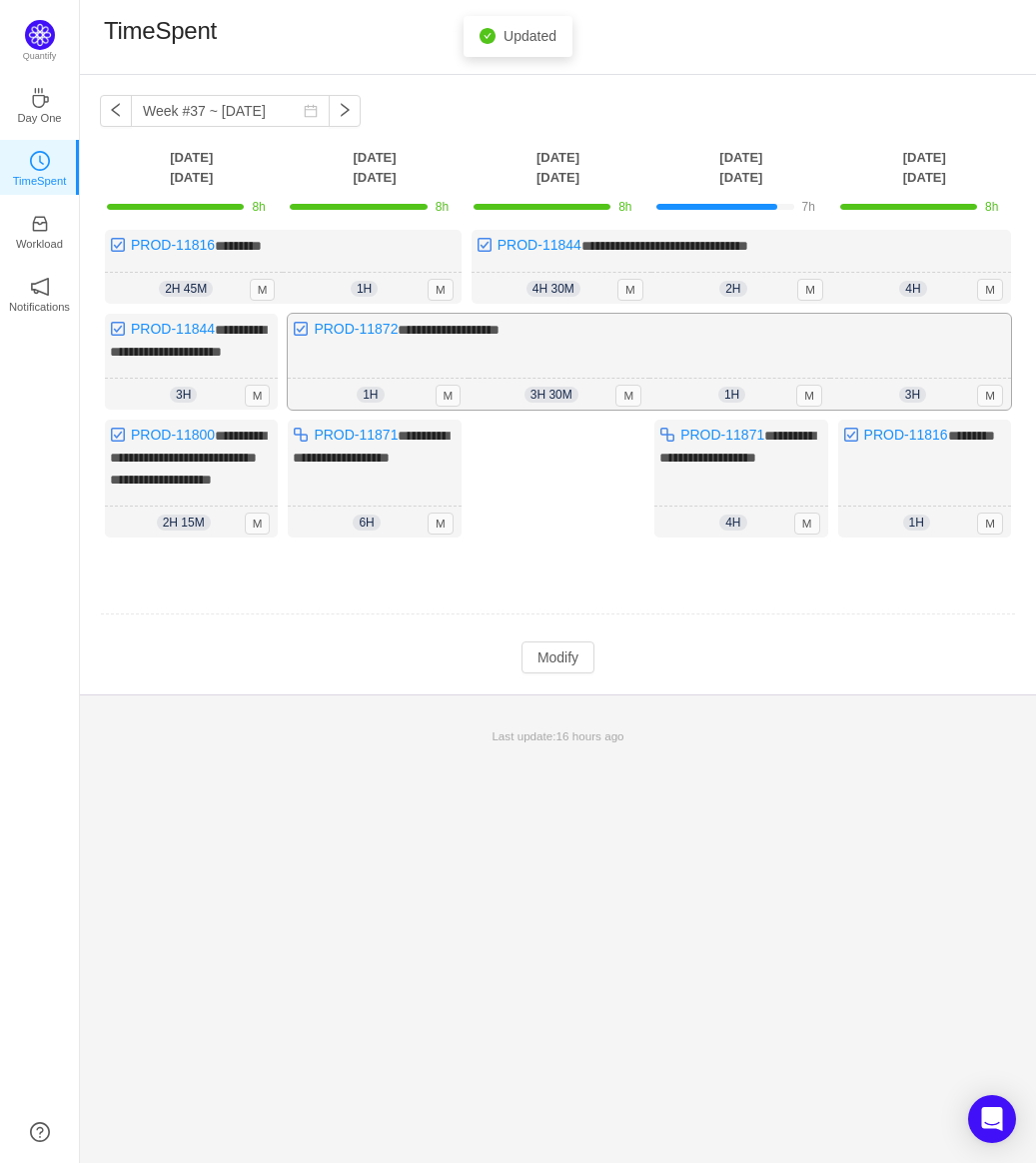
click at [744, 372] on div "**********" at bounding box center [649, 362] width 723 height 96
click at [757, 517] on div "4h 4h 0m M" at bounding box center [740, 523] width 173 height 32
click at [561, 655] on button "Modify" at bounding box center [557, 657] width 73 height 32
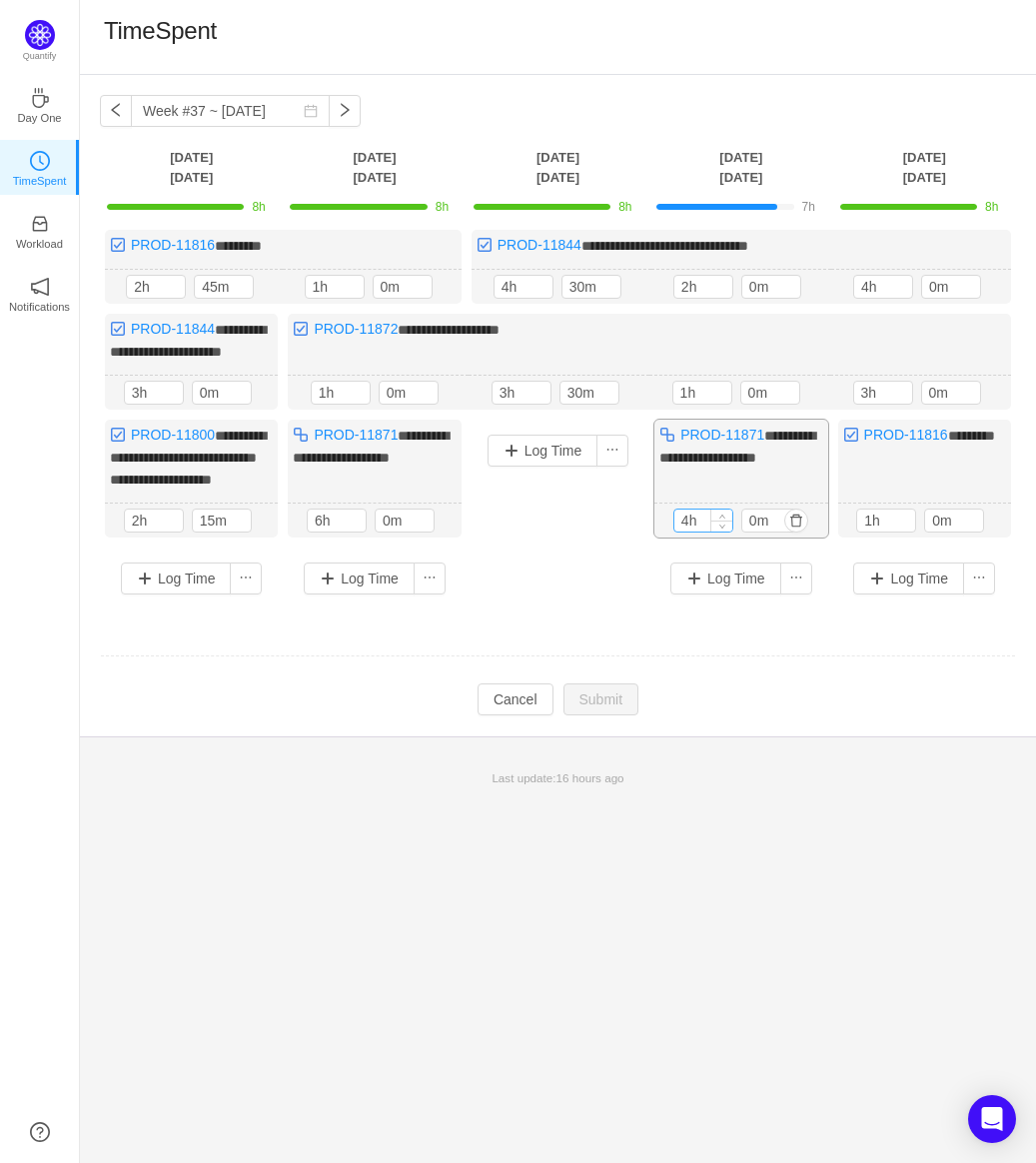
click at [708, 510] on input "4h" at bounding box center [703, 521] width 58 height 22
type input "5h"
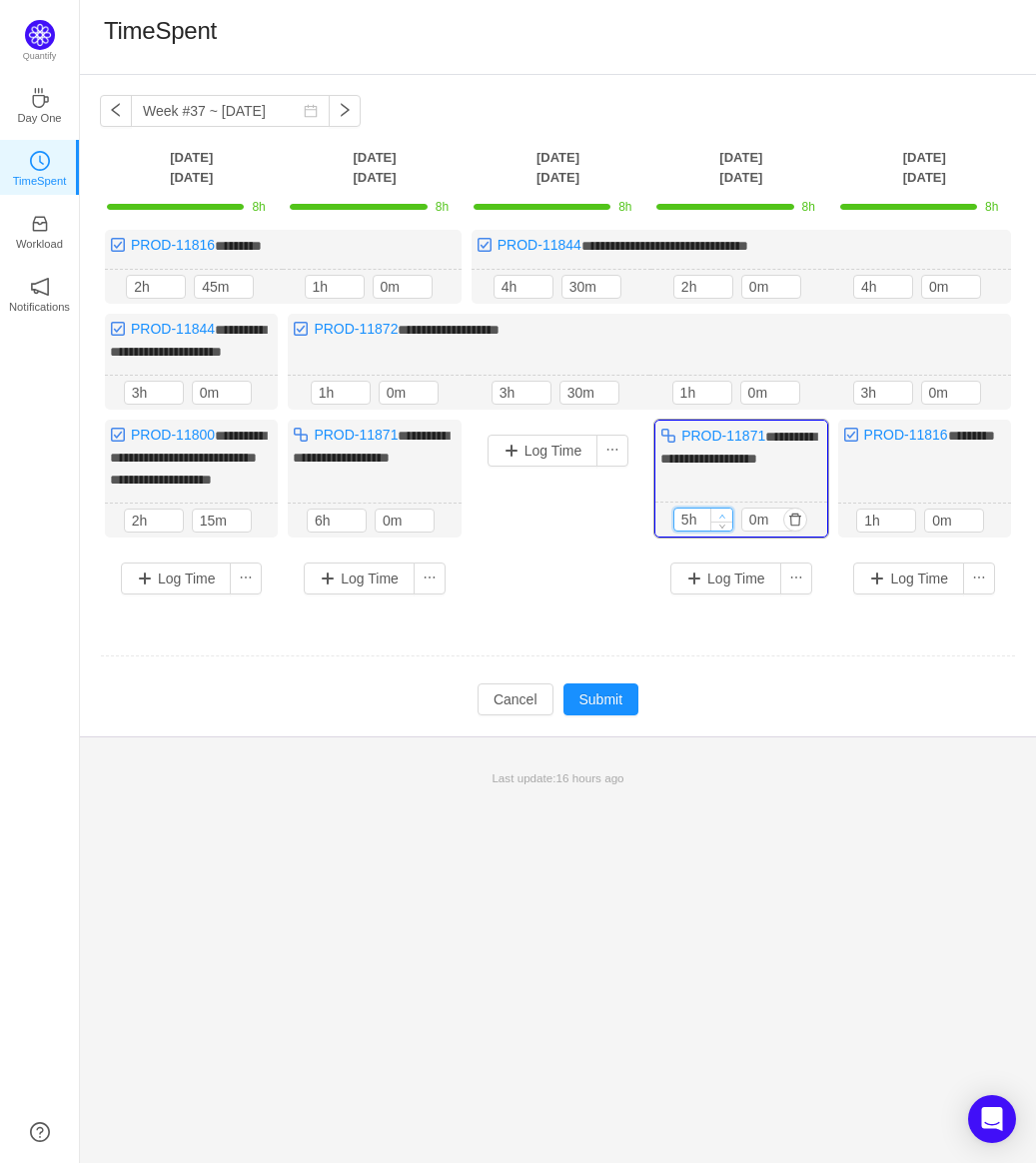
click at [718, 513] on icon "icon: up" at bounding box center [721, 516] width 7 height 7
click at [604, 685] on button "Submit" at bounding box center [601, 699] width 76 height 32
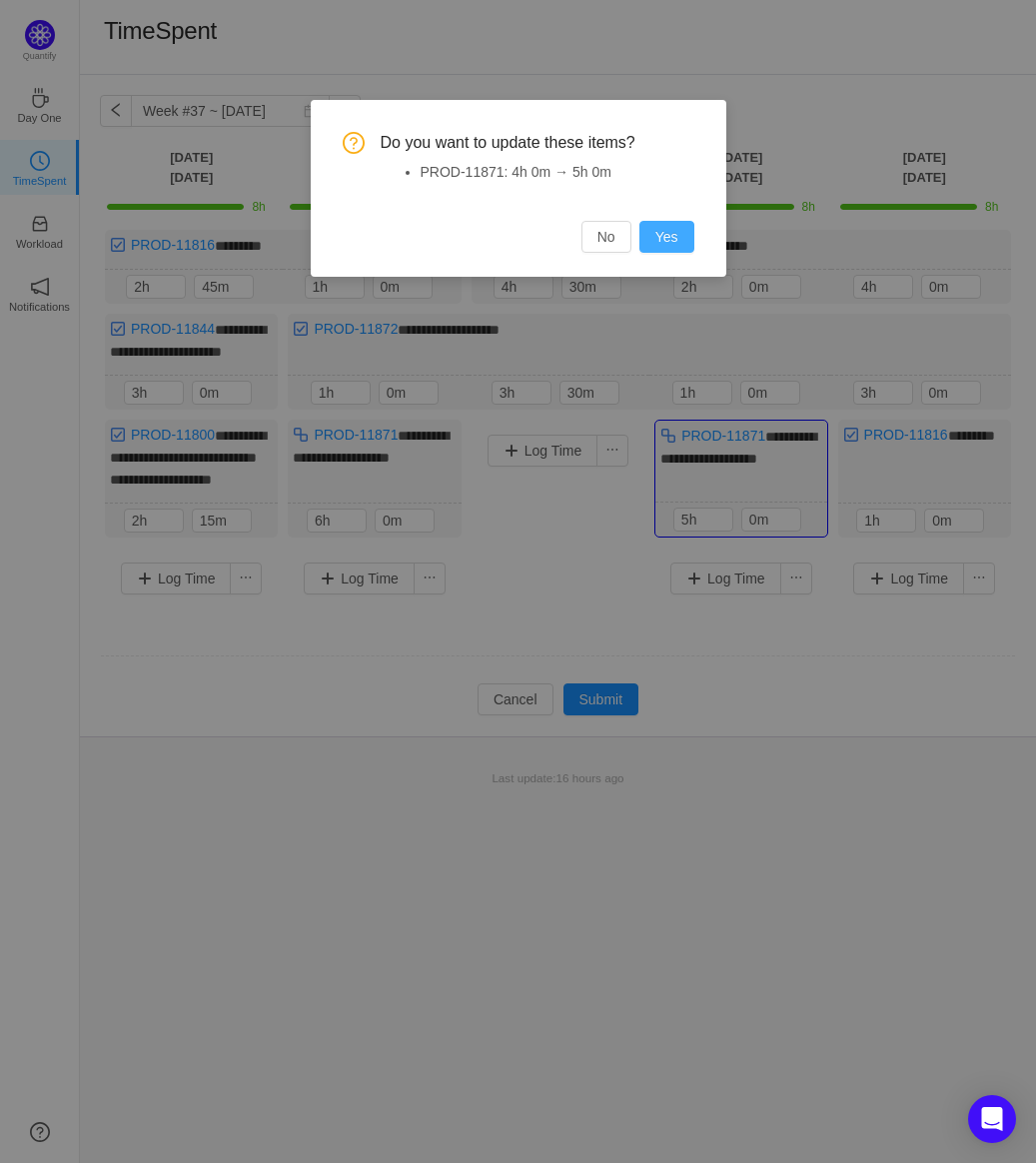
drag, startPoint x: 676, startPoint y: 201, endPoint x: 671, endPoint y: 236, distance: 35.4
click at [673, 220] on div "Do you want to update these items? PROD-11871: 4h 0m → 5h 0m No Yes" at bounding box center [518, 192] width 352 height 121
click at [671, 236] on button "Yes" at bounding box center [666, 237] width 55 height 32
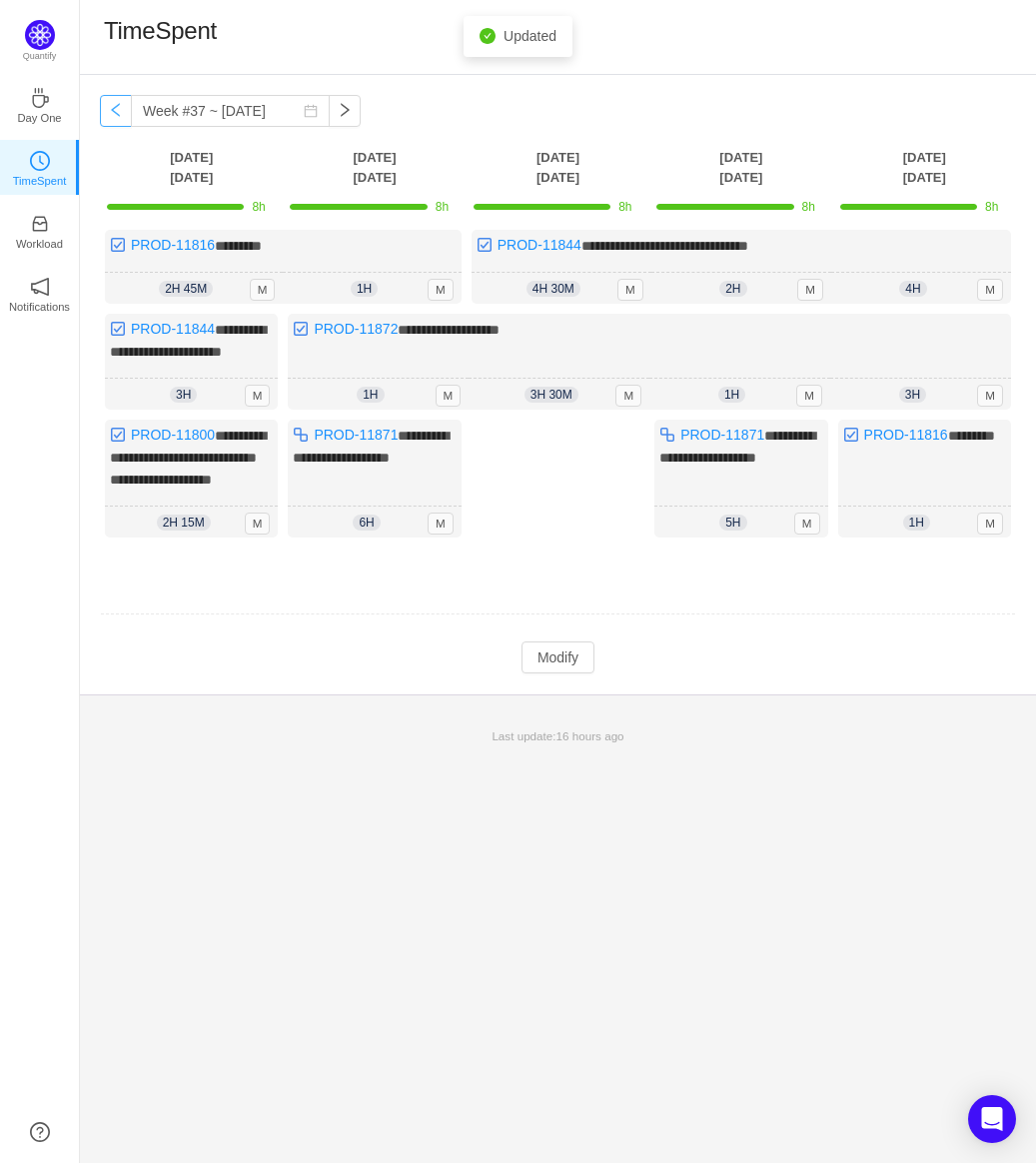
click at [118, 106] on button "button" at bounding box center [116, 111] width 32 height 32
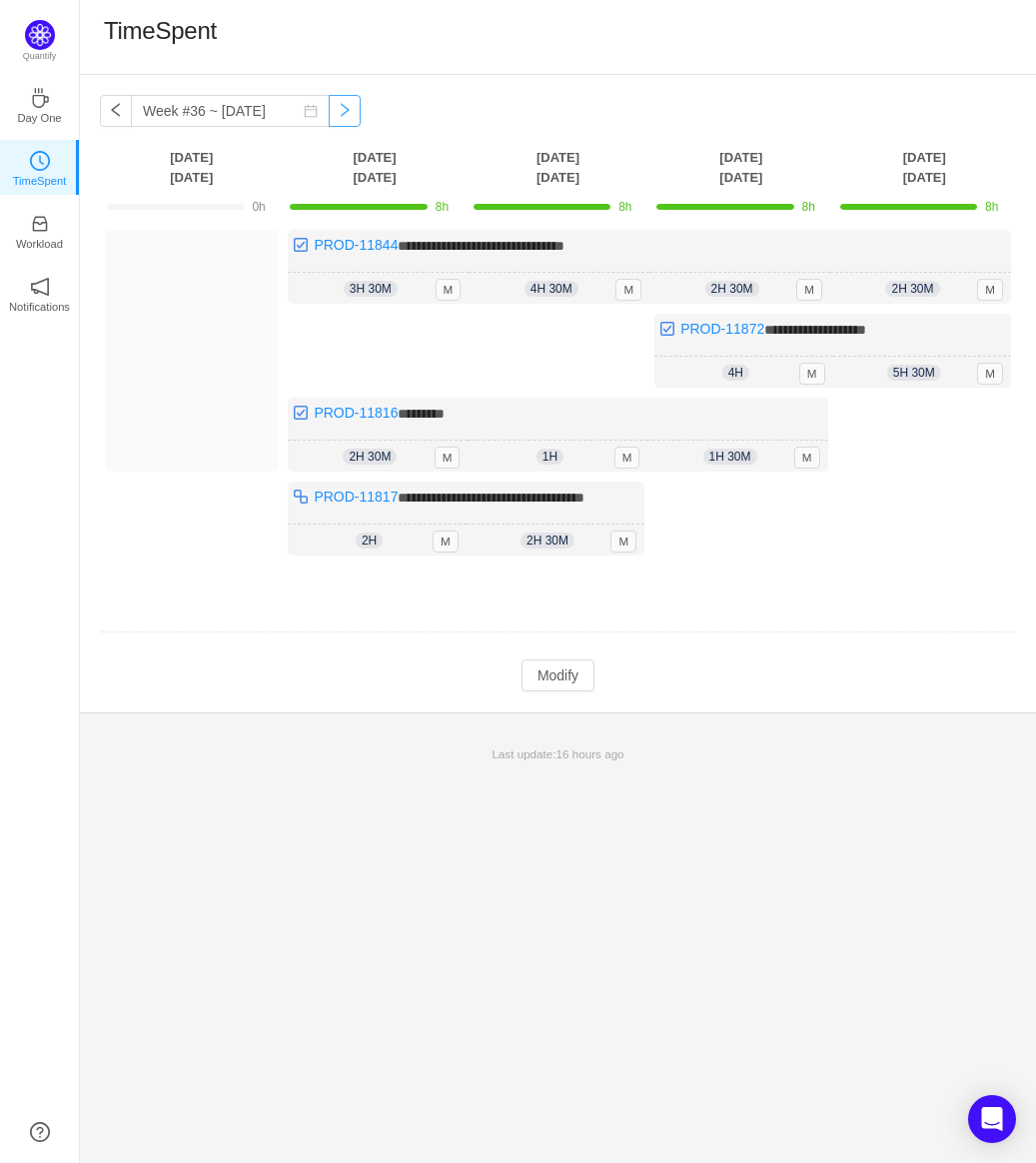
click at [330, 105] on button "button" at bounding box center [345, 111] width 32 height 32
type input "Week #37 ~ [DATE]"
